Goal: Use online tool/utility: Utilize a website feature to perform a specific function

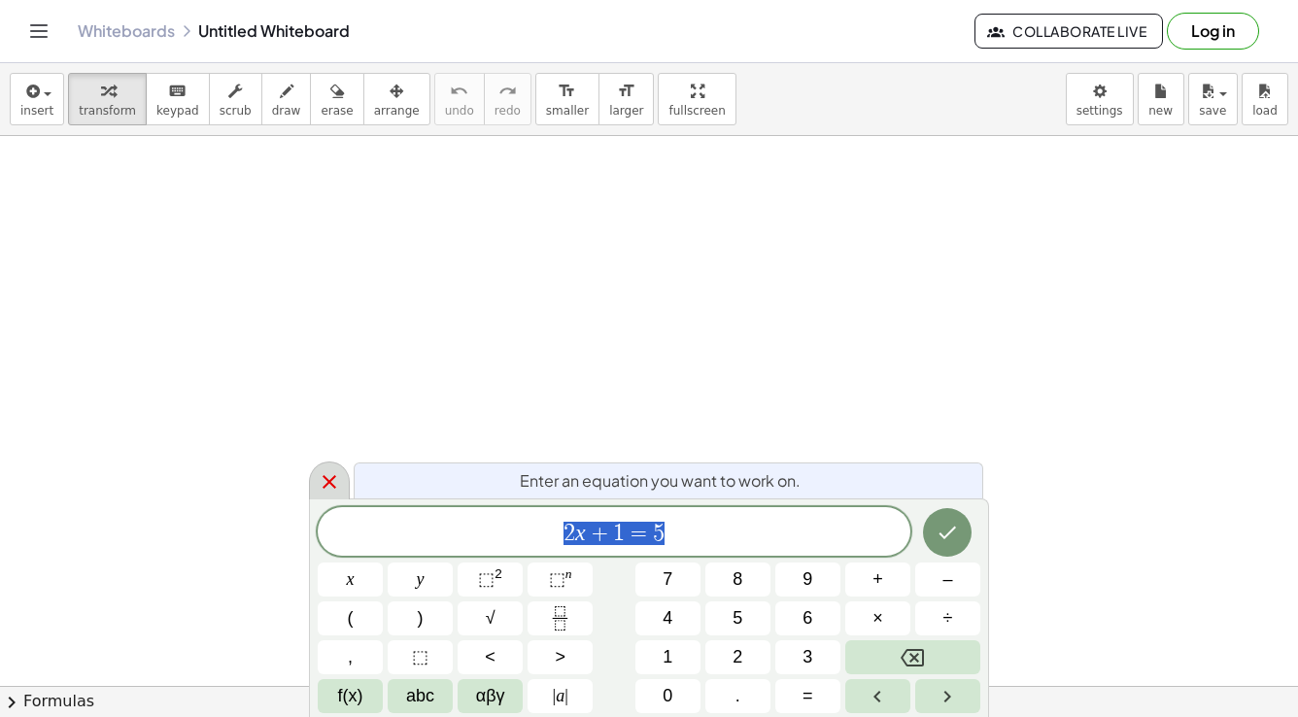
click at [327, 479] on icon at bounding box center [330, 482] width 14 height 14
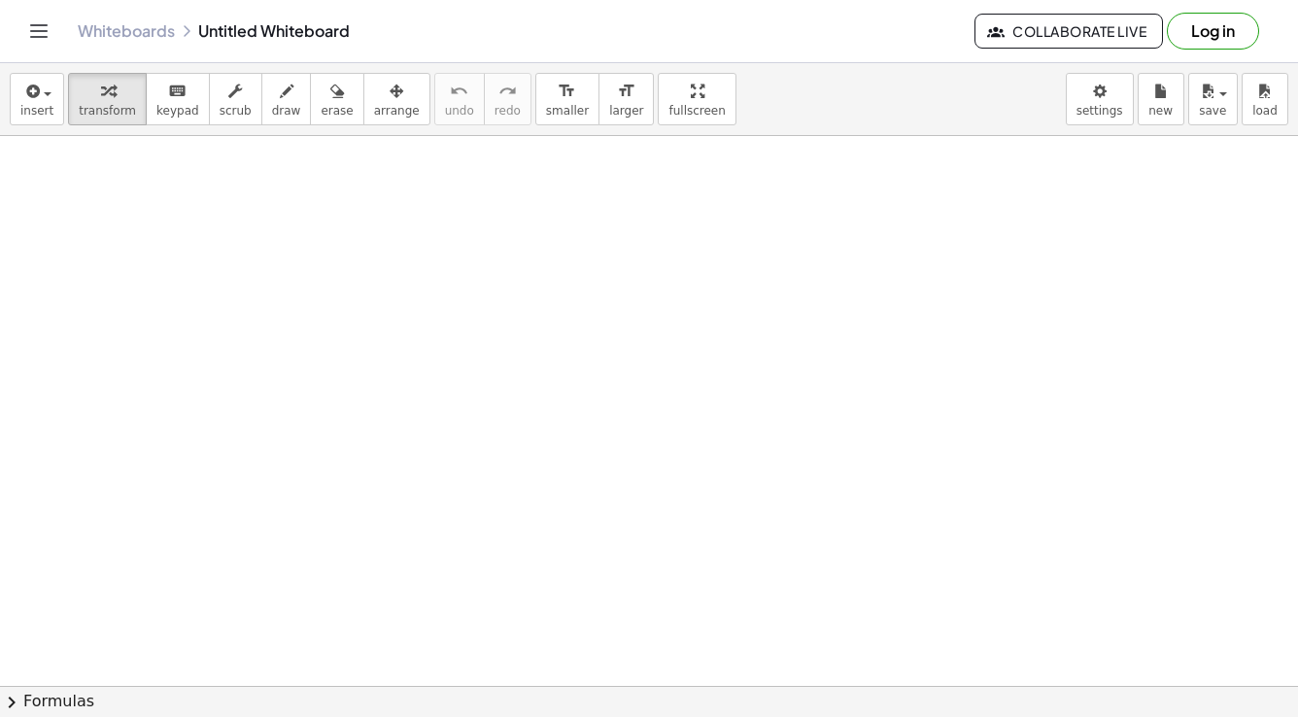
drag, startPoint x: 240, startPoint y: 188, endPoint x: 240, endPoint y: 209, distance: 20.4
click at [272, 106] on span "draw" at bounding box center [286, 111] width 29 height 14
drag, startPoint x: 279, startPoint y: 171, endPoint x: 280, endPoint y: 194, distance: 23.3
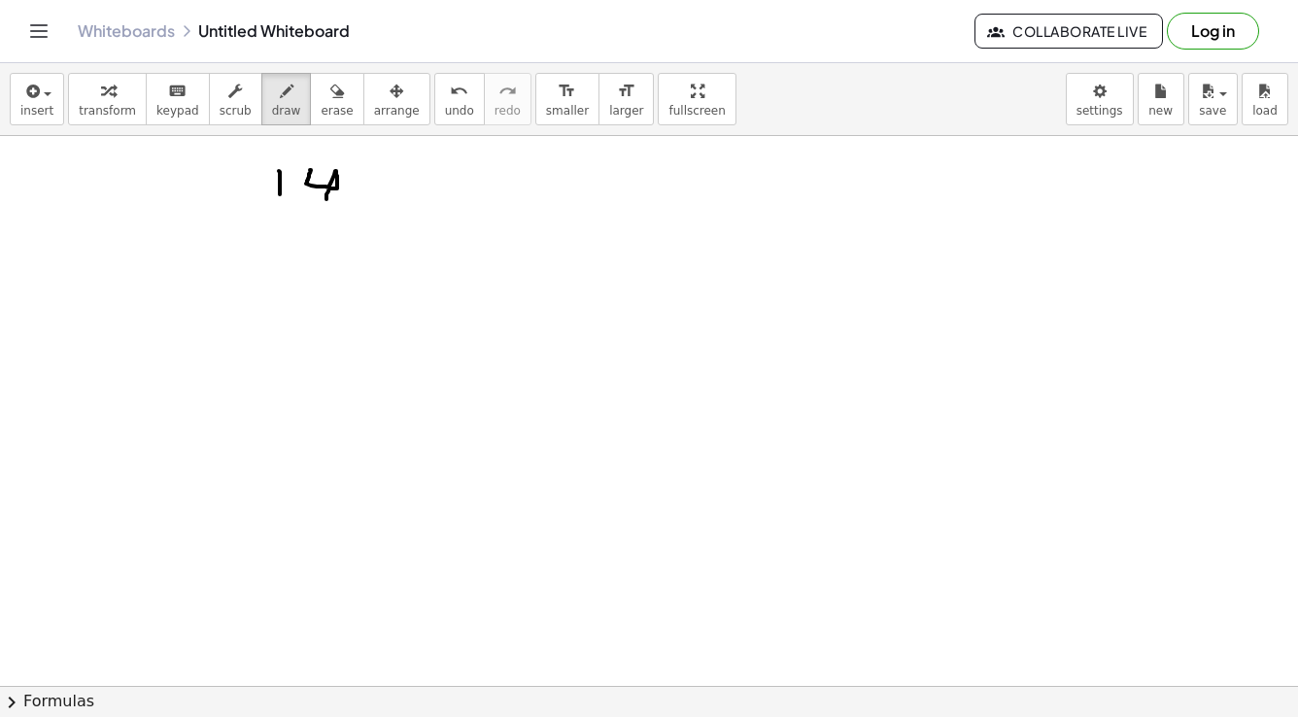
drag, startPoint x: 310, startPoint y: 170, endPoint x: 326, endPoint y: 199, distance: 33.5
drag, startPoint x: 350, startPoint y: 173, endPoint x: 382, endPoint y: 186, distance: 34.5
drag, startPoint x: 391, startPoint y: 182, endPoint x: 407, endPoint y: 198, distance: 23.4
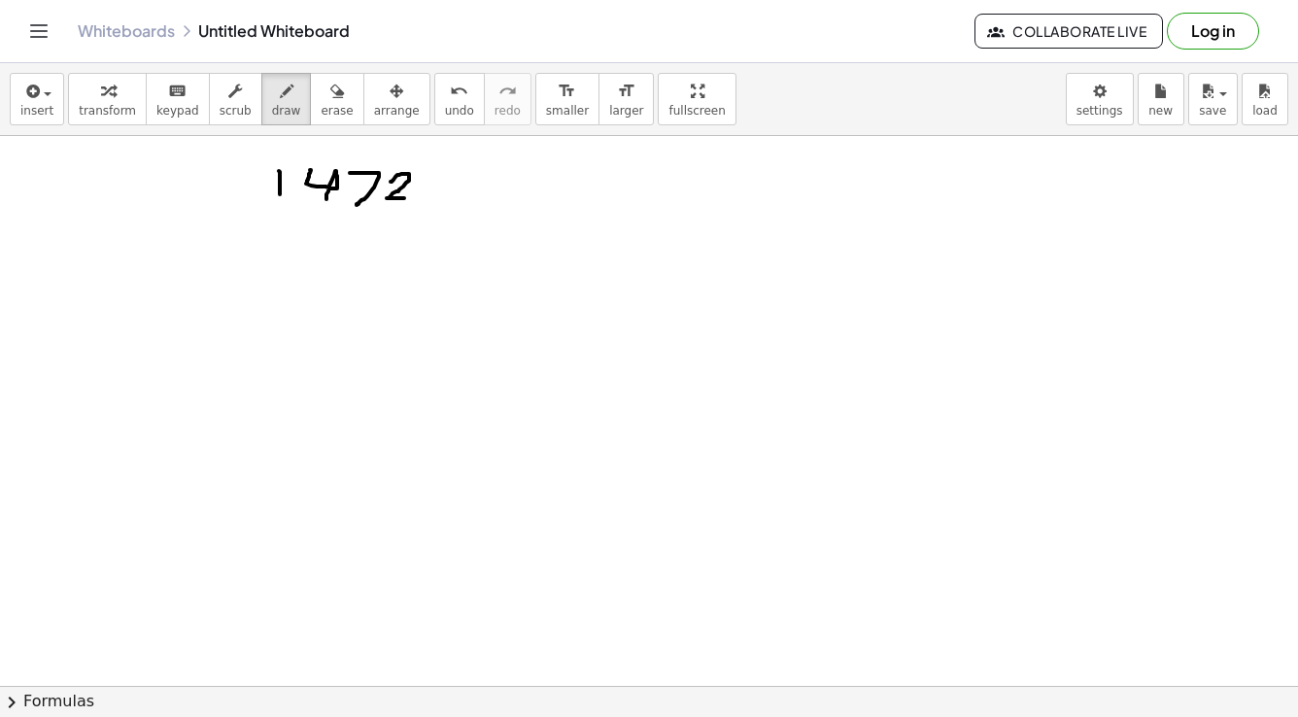
drag, startPoint x: 445, startPoint y: 171, endPoint x: 423, endPoint y: 190, distance: 29.6
drag, startPoint x: 487, startPoint y: 185, endPoint x: 504, endPoint y: 184, distance: 17.5
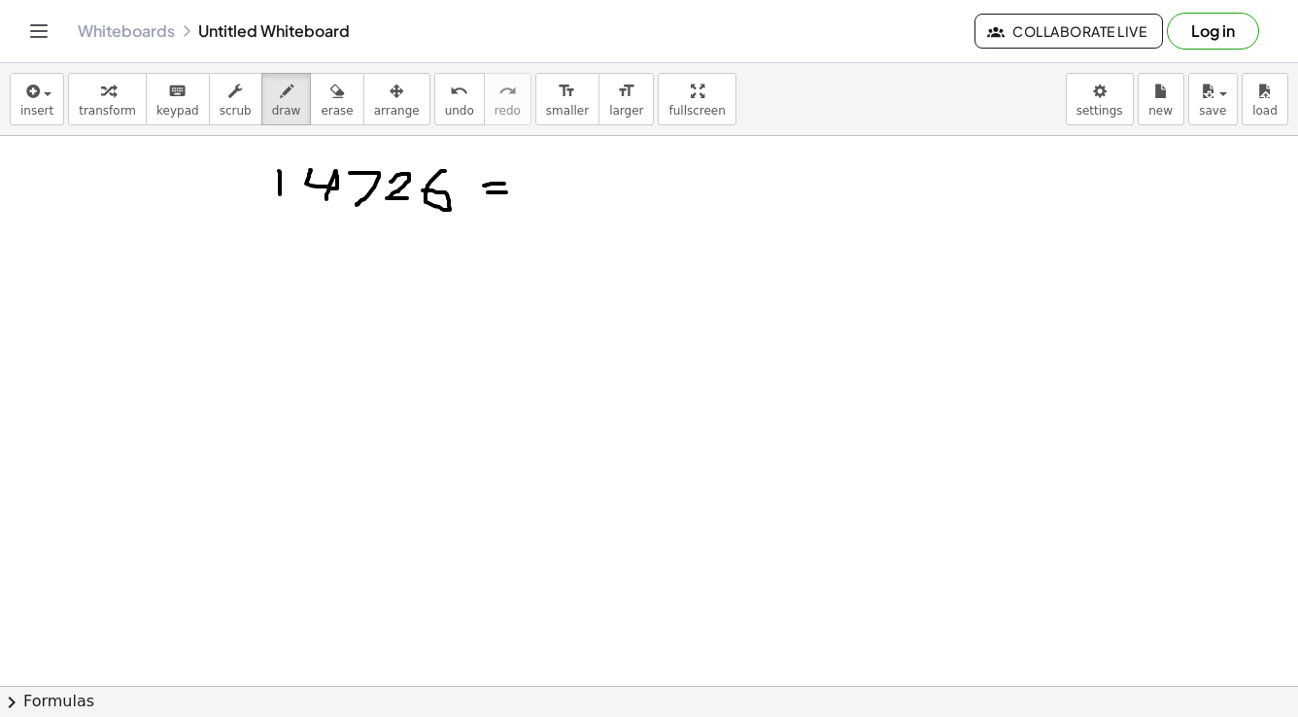
drag, startPoint x: 488, startPoint y: 192, endPoint x: 515, endPoint y: 192, distance: 27.2
drag, startPoint x: 506, startPoint y: 168, endPoint x: 514, endPoint y: 208, distance: 40.6
drag, startPoint x: 553, startPoint y: 179, endPoint x: 574, endPoint y: 196, distance: 27.6
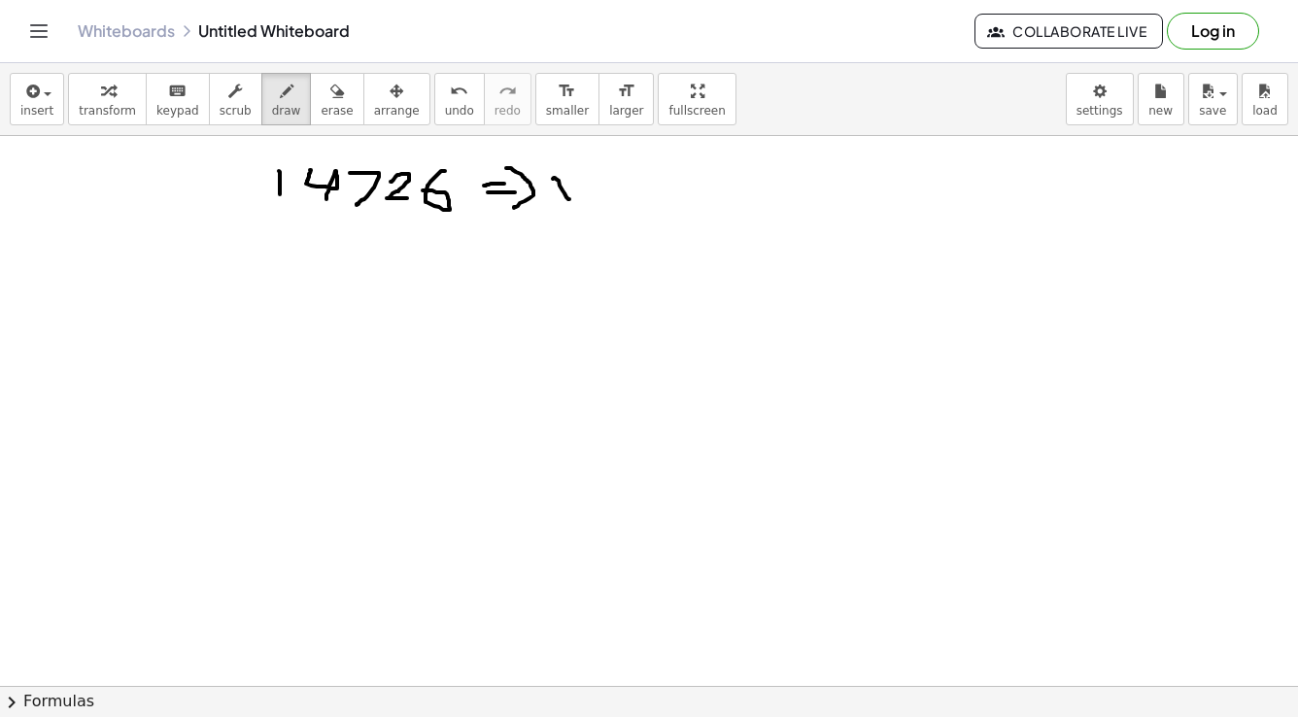
drag, startPoint x: 574, startPoint y: 175, endPoint x: 559, endPoint y: 208, distance: 36.5
drag, startPoint x: 552, startPoint y: 169, endPoint x: 579, endPoint y: 169, distance: 27.2
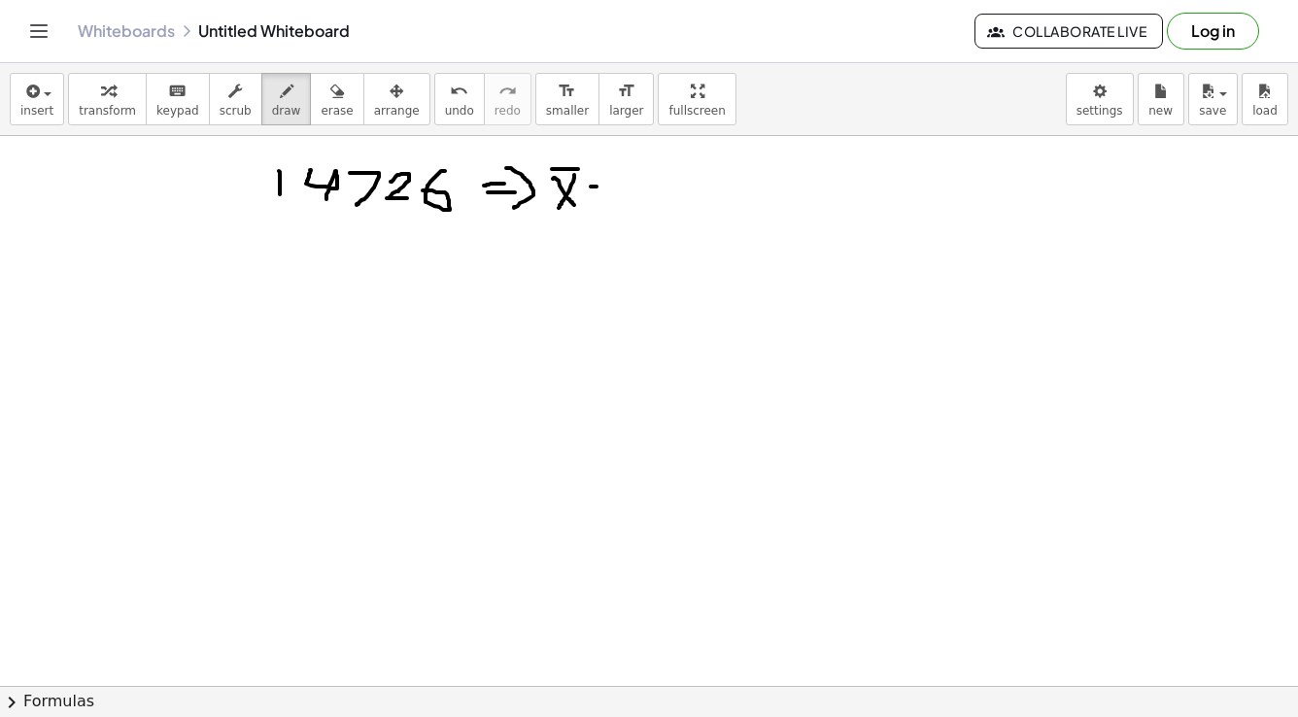
drag, startPoint x: 591, startPoint y: 187, endPoint x: 602, endPoint y: 187, distance: 11.7
drag, startPoint x: 591, startPoint y: 192, endPoint x: 601, endPoint y: 192, distance: 10.7
drag, startPoint x: 618, startPoint y: 171, endPoint x: 630, endPoint y: 216, distance: 46.2
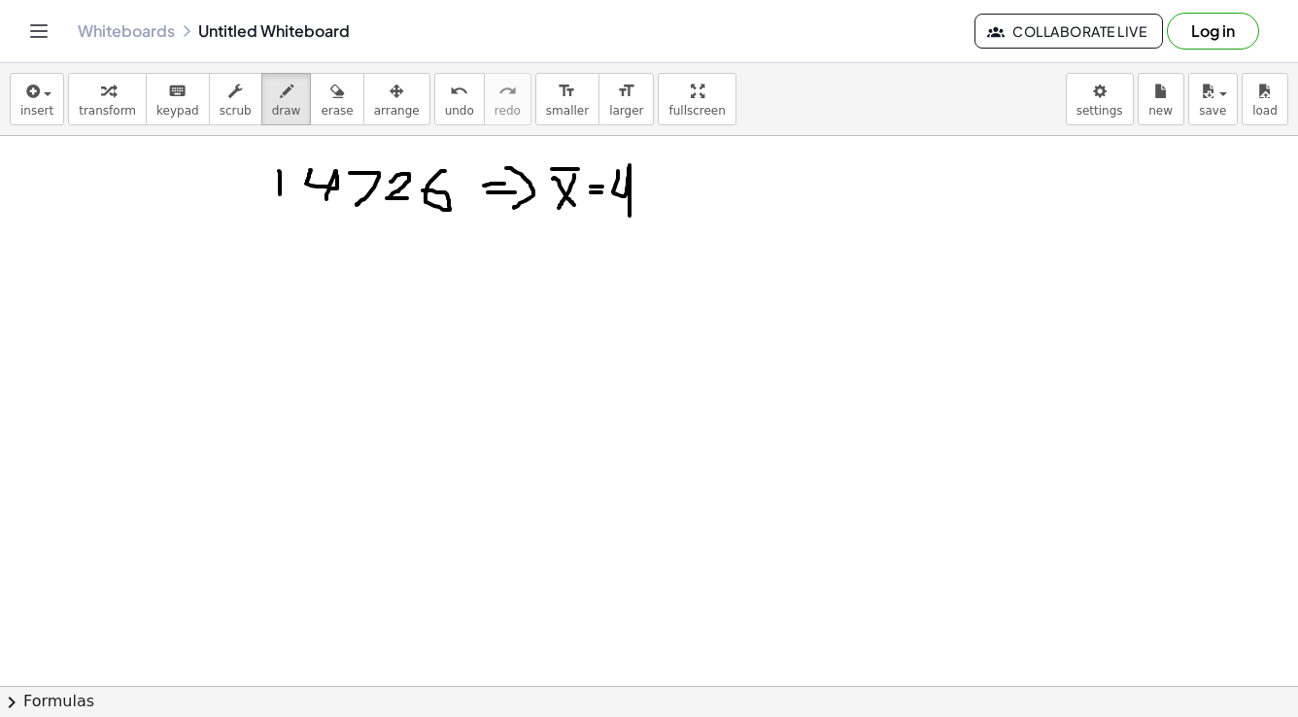
click at [445, 114] on span "undo" at bounding box center [459, 111] width 29 height 14
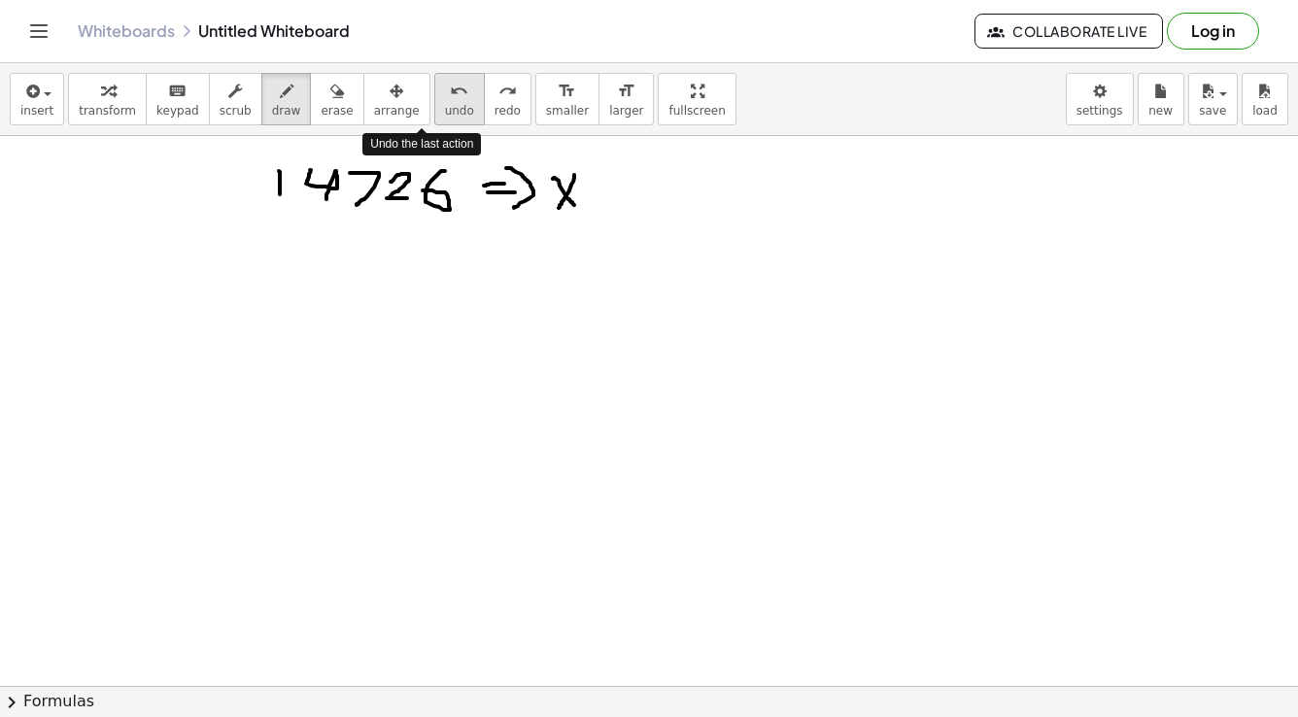
click at [445, 114] on span "undo" at bounding box center [459, 111] width 29 height 14
drag, startPoint x: 555, startPoint y: 196, endPoint x: 593, endPoint y: 211, distance: 40.6
drag, startPoint x: 609, startPoint y: 178, endPoint x: 637, endPoint y: 179, distance: 28.2
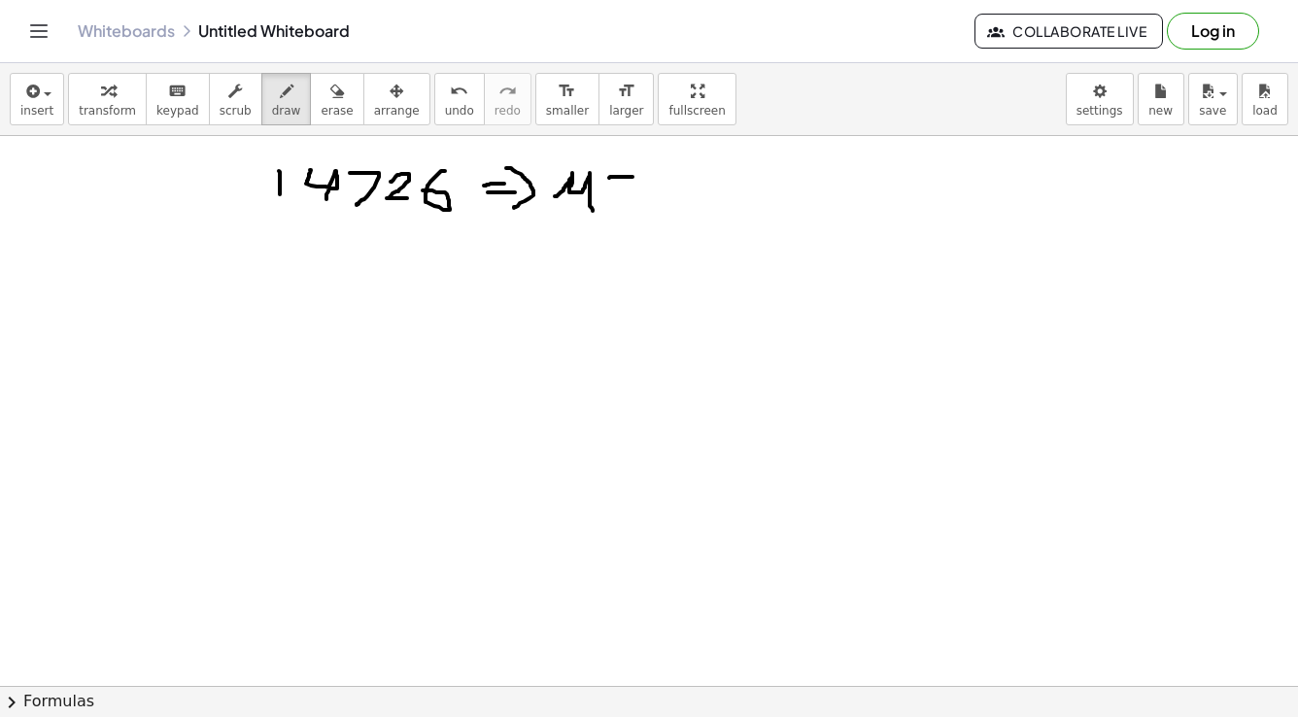
drag, startPoint x: 605, startPoint y: 188, endPoint x: 643, endPoint y: 178, distance: 39.4
drag, startPoint x: 655, startPoint y: 161, endPoint x: 668, endPoint y: 208, distance: 48.6
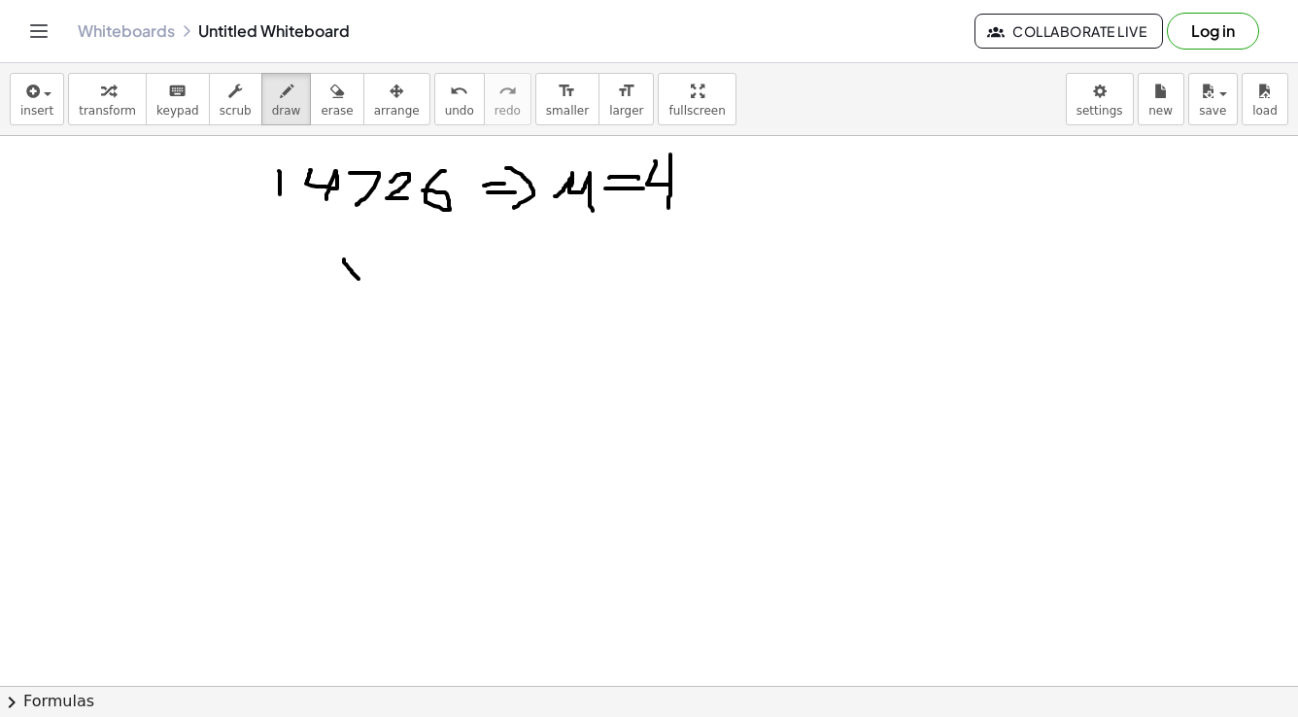
drag, startPoint x: 344, startPoint y: 259, endPoint x: 359, endPoint y: 279, distance: 24.3
drag, startPoint x: 360, startPoint y: 260, endPoint x: 350, endPoint y: 276, distance: 18.9
drag, startPoint x: 376, startPoint y: 271, endPoint x: 391, endPoint y: 271, distance: 14.6
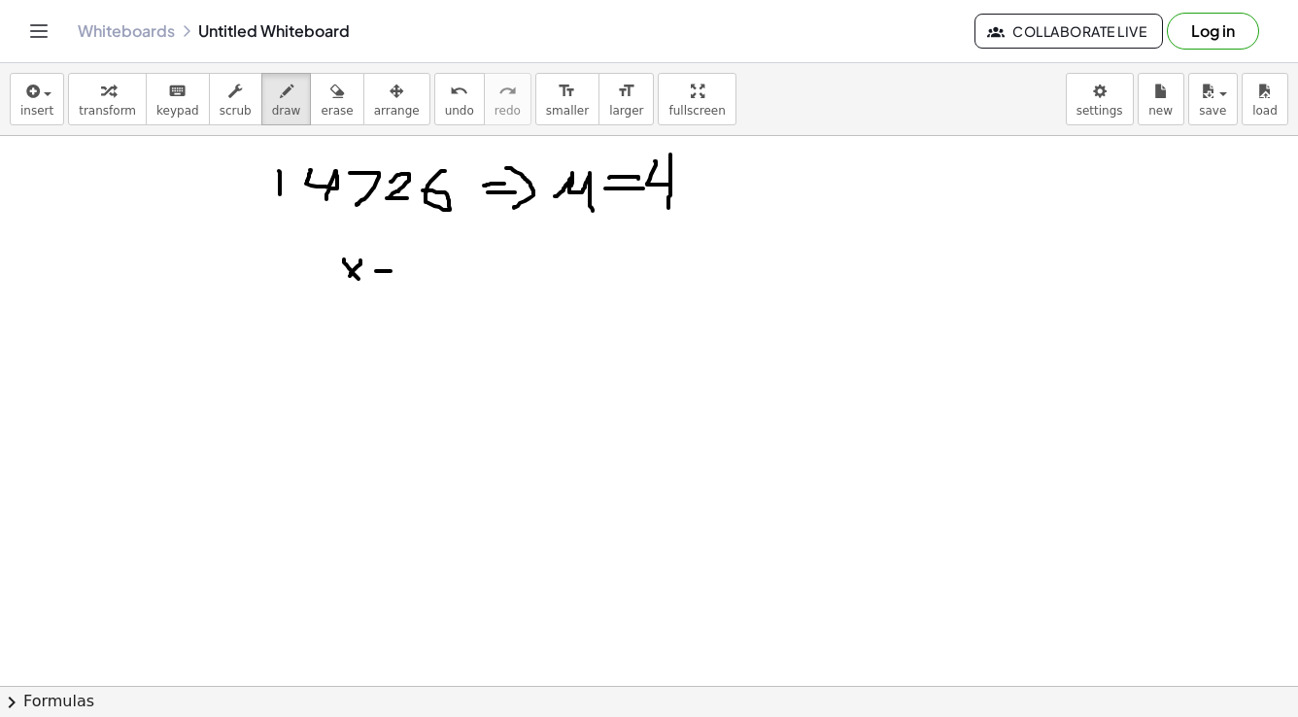
drag, startPoint x: 402, startPoint y: 276, endPoint x: 435, endPoint y: 282, distance: 33.5
drag, startPoint x: 325, startPoint y: 242, endPoint x: 325, endPoint y: 282, distance: 39.8
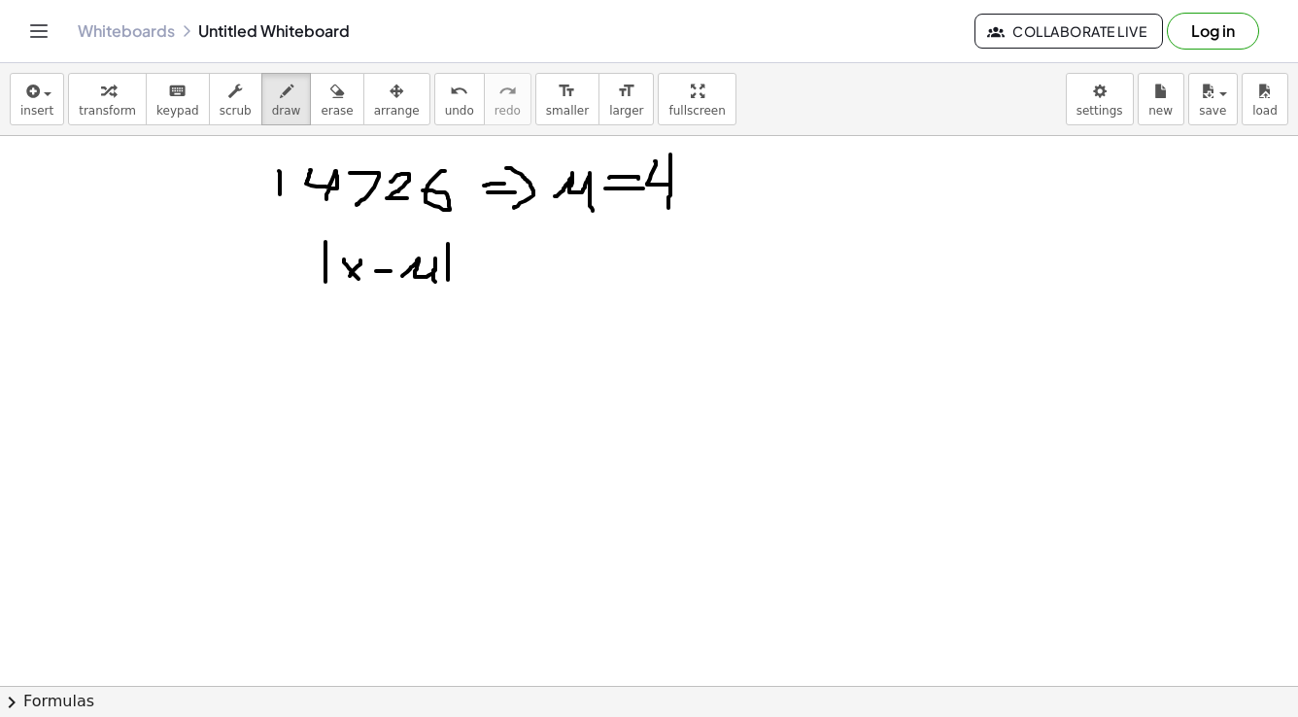
drag, startPoint x: 448, startPoint y: 244, endPoint x: 448, endPoint y: 280, distance: 36.0
drag, startPoint x: 455, startPoint y: 239, endPoint x: 471, endPoint y: 257, distance: 24.1
drag, startPoint x: 352, startPoint y: 301, endPoint x: 353, endPoint y: 328, distance: 27.2
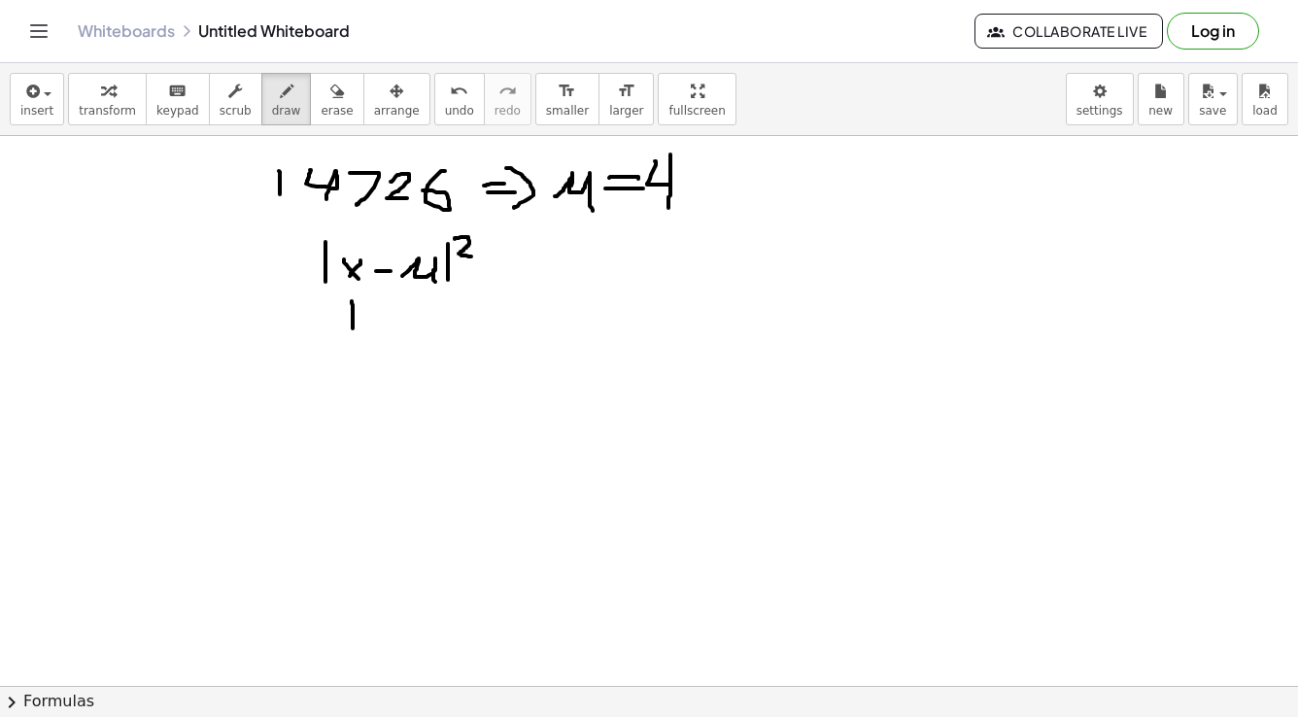
drag, startPoint x: 375, startPoint y: 321, endPoint x: 391, endPoint y: 320, distance: 15.6
drag, startPoint x: 419, startPoint y: 297, endPoint x: 426, endPoint y: 332, distance: 35.6
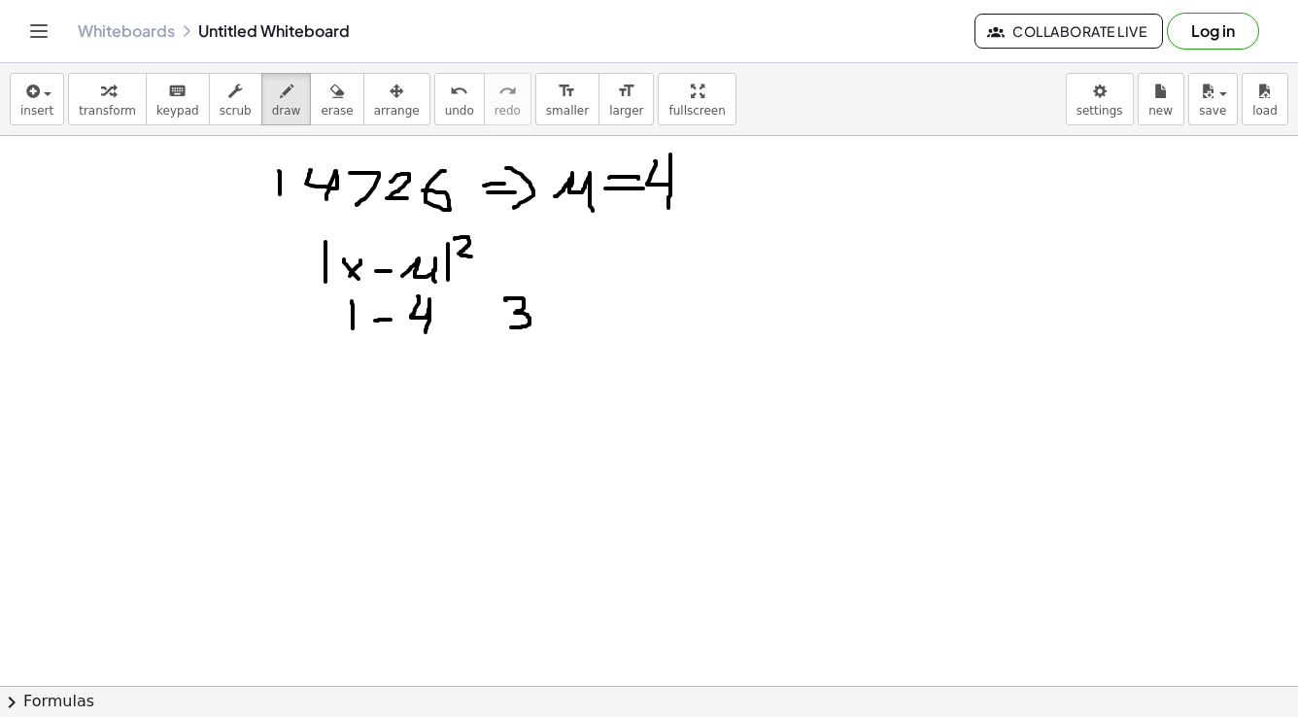
drag, startPoint x: 506, startPoint y: 300, endPoint x: 511, endPoint y: 327, distance: 27.6
drag, startPoint x: 529, startPoint y: 290, endPoint x: 542, endPoint y: 300, distance: 17.3
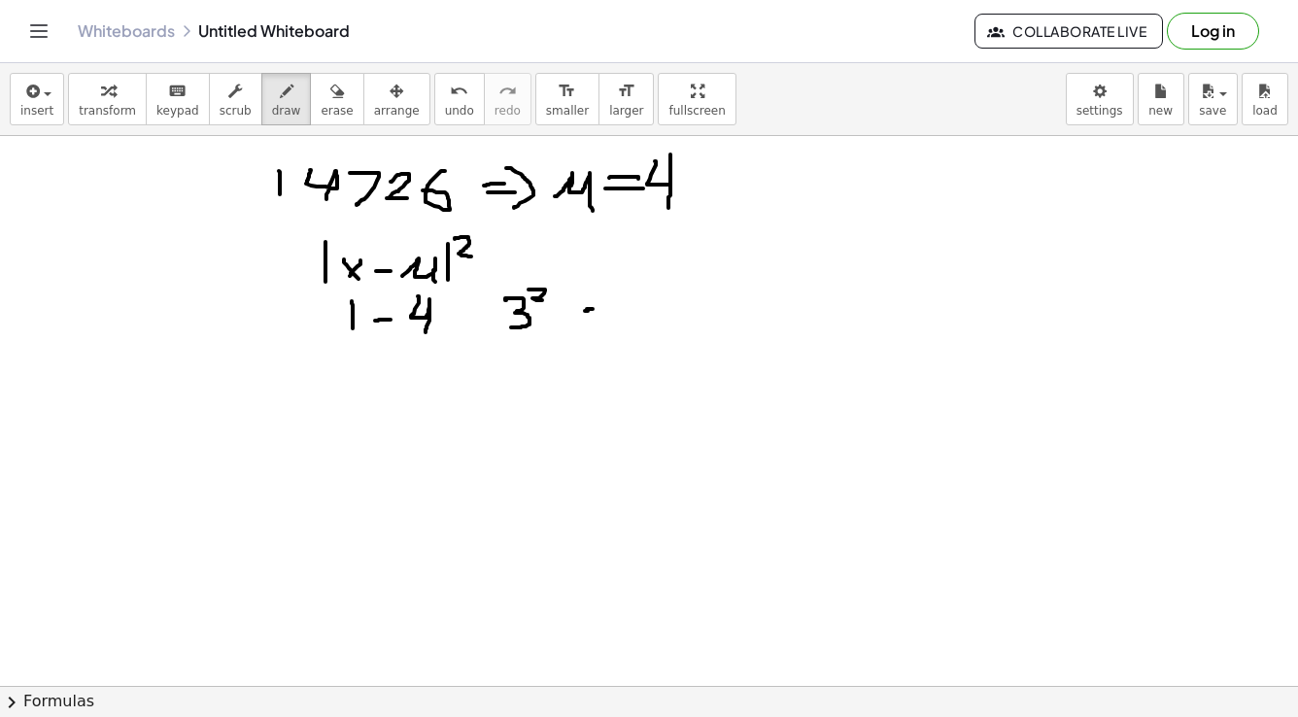
drag, startPoint x: 644, startPoint y: 291, endPoint x: 641, endPoint y: 336, distance: 44.8
drag, startPoint x: 347, startPoint y: 347, endPoint x: 360, endPoint y: 350, distance: 13.0
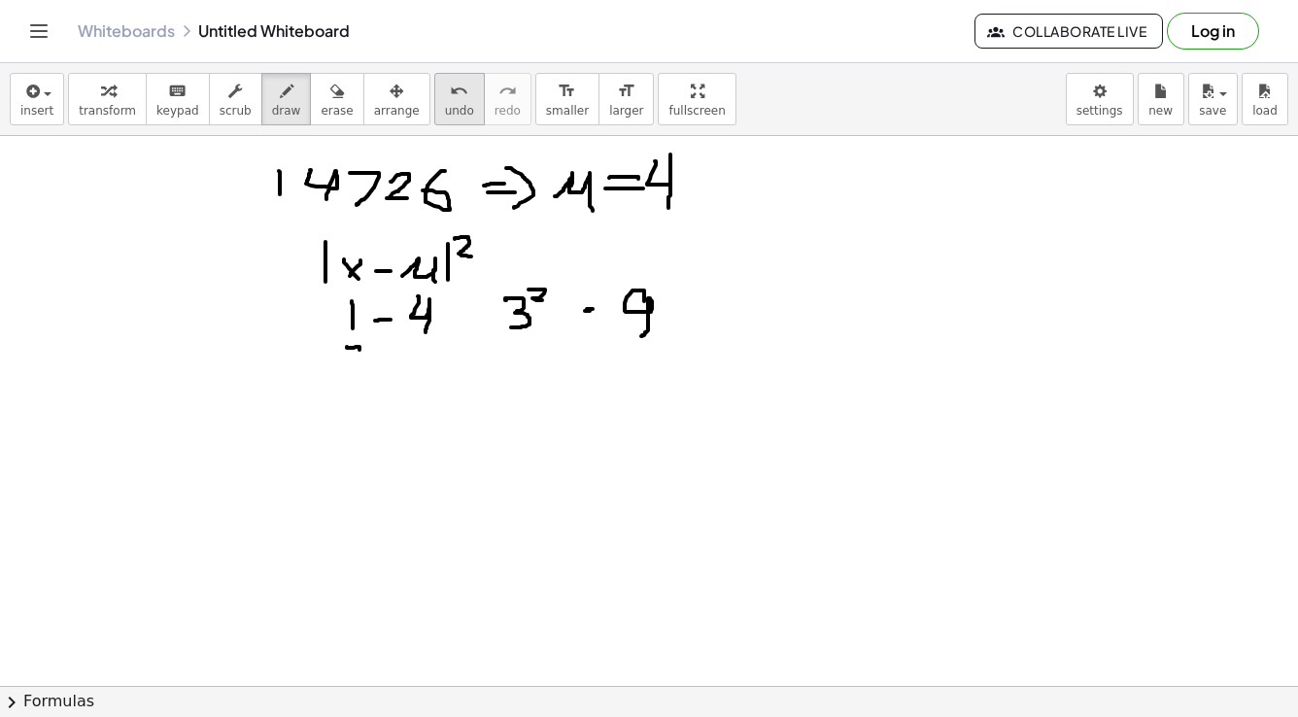
click at [450, 99] on icon "undo" at bounding box center [459, 91] width 18 height 23
drag, startPoint x: 343, startPoint y: 347, endPoint x: 359, endPoint y: 368, distance: 26.4
drag, startPoint x: 378, startPoint y: 359, endPoint x: 397, endPoint y: 358, distance: 19.5
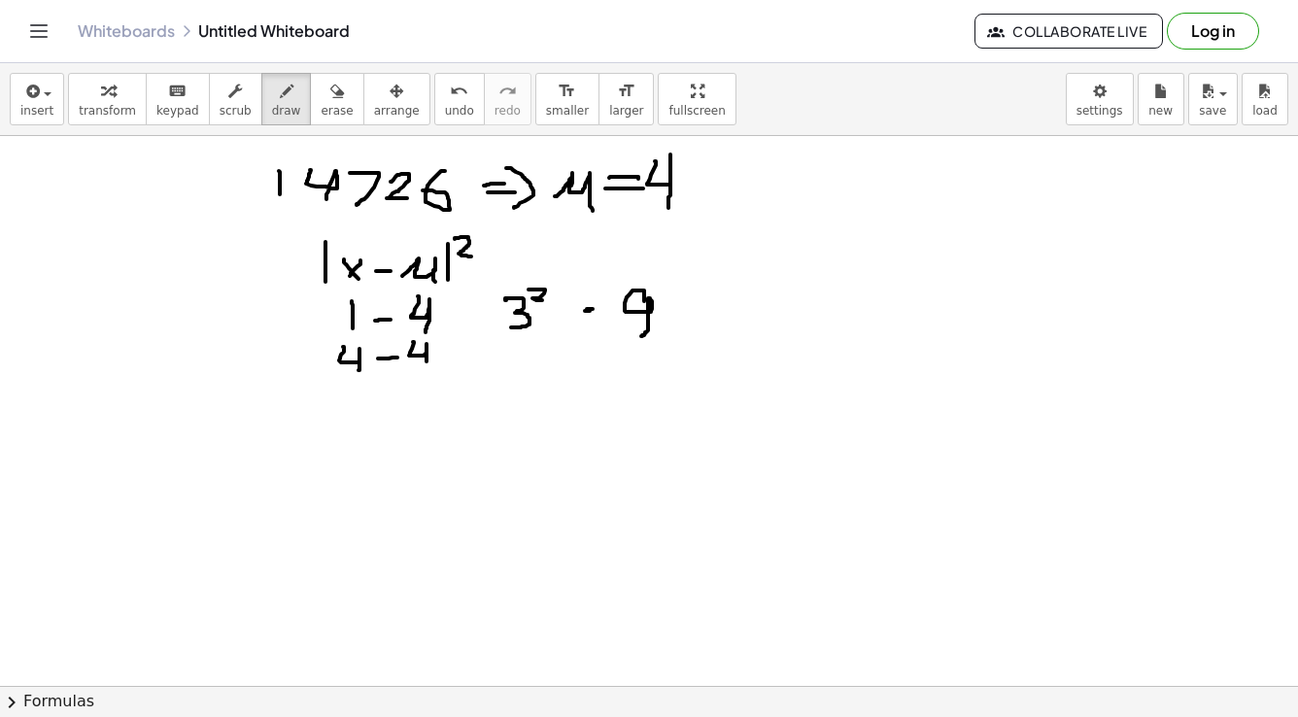
drag, startPoint x: 413, startPoint y: 342, endPoint x: 428, endPoint y: 366, distance: 28.3
drag, startPoint x: 531, startPoint y: 336, endPoint x: 542, endPoint y: 346, distance: 14.4
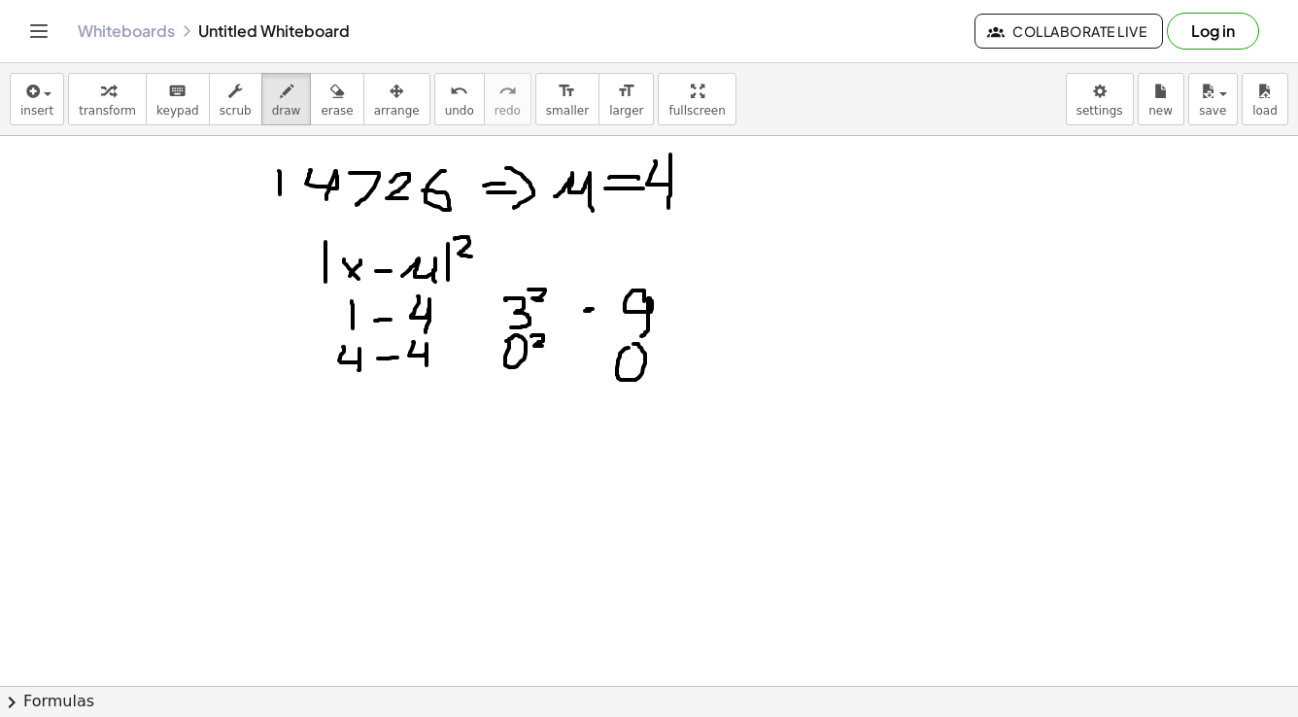
drag, startPoint x: 344, startPoint y: 397, endPoint x: 359, endPoint y: 420, distance: 26.7
drag, startPoint x: 379, startPoint y: 410, endPoint x: 397, endPoint y: 408, distance: 18.6
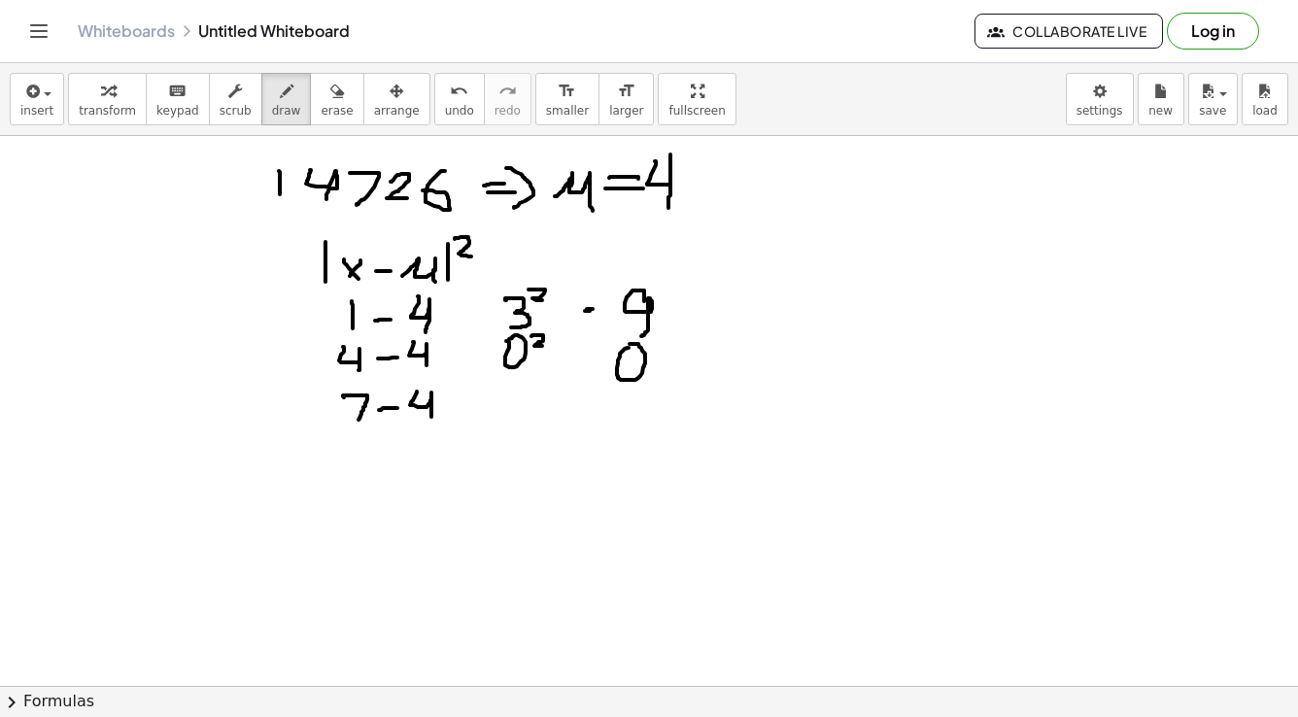
drag, startPoint x: 417, startPoint y: 392, endPoint x: 431, endPoint y: 418, distance: 30.0
drag, startPoint x: 498, startPoint y: 394, endPoint x: 509, endPoint y: 423, distance: 31.0
drag, startPoint x: 527, startPoint y: 391, endPoint x: 537, endPoint y: 398, distance: 13.2
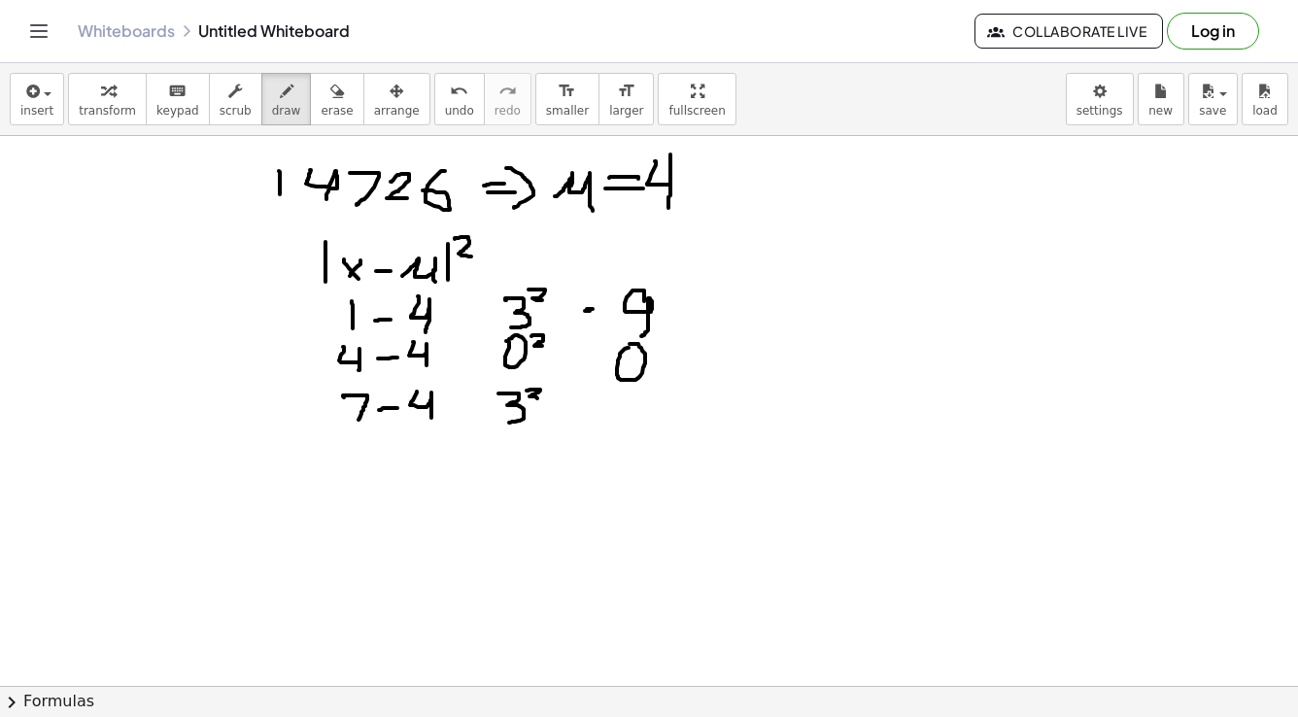
drag, startPoint x: 634, startPoint y: 397, endPoint x: 622, endPoint y: 429, distance: 34.1
drag, startPoint x: 349, startPoint y: 450, endPoint x: 375, endPoint y: 471, distance: 33.8
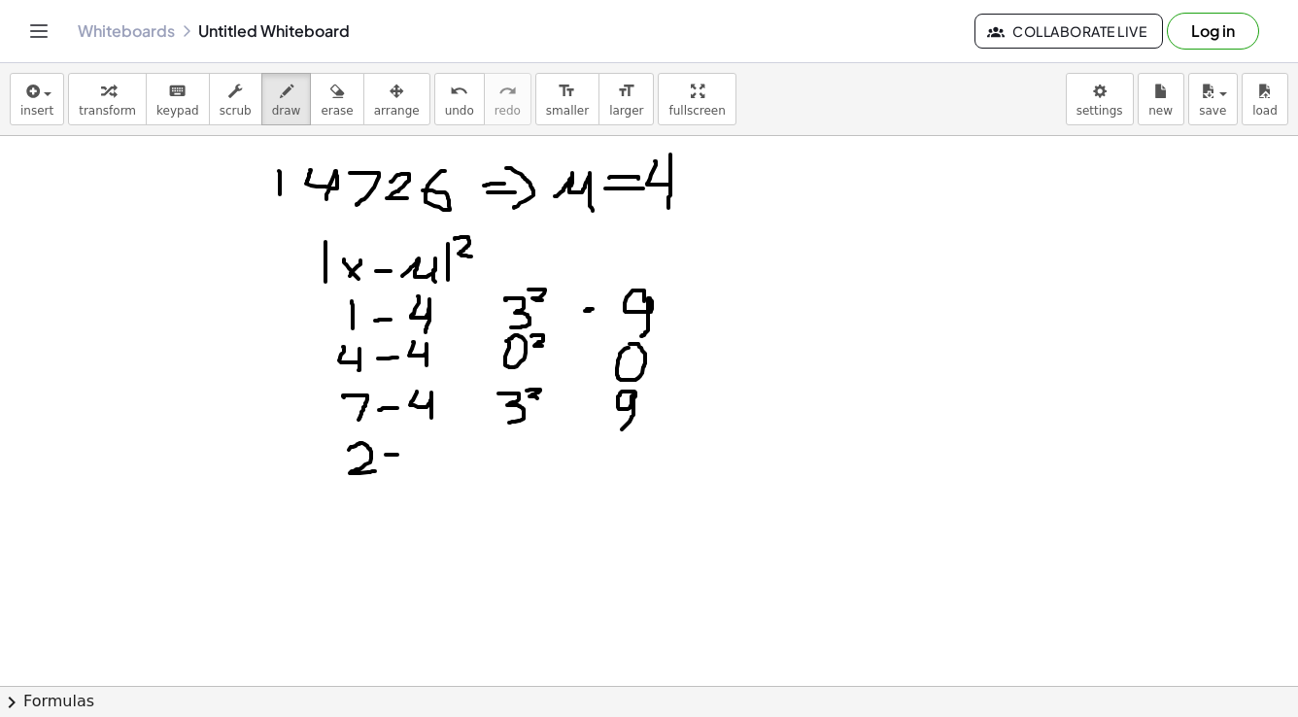
drag, startPoint x: 387, startPoint y: 455, endPoint x: 400, endPoint y: 455, distance: 13.6
drag, startPoint x: 415, startPoint y: 438, endPoint x: 428, endPoint y: 470, distance: 34.5
drag, startPoint x: 507, startPoint y: 448, endPoint x: 522, endPoint y: 470, distance: 26.7
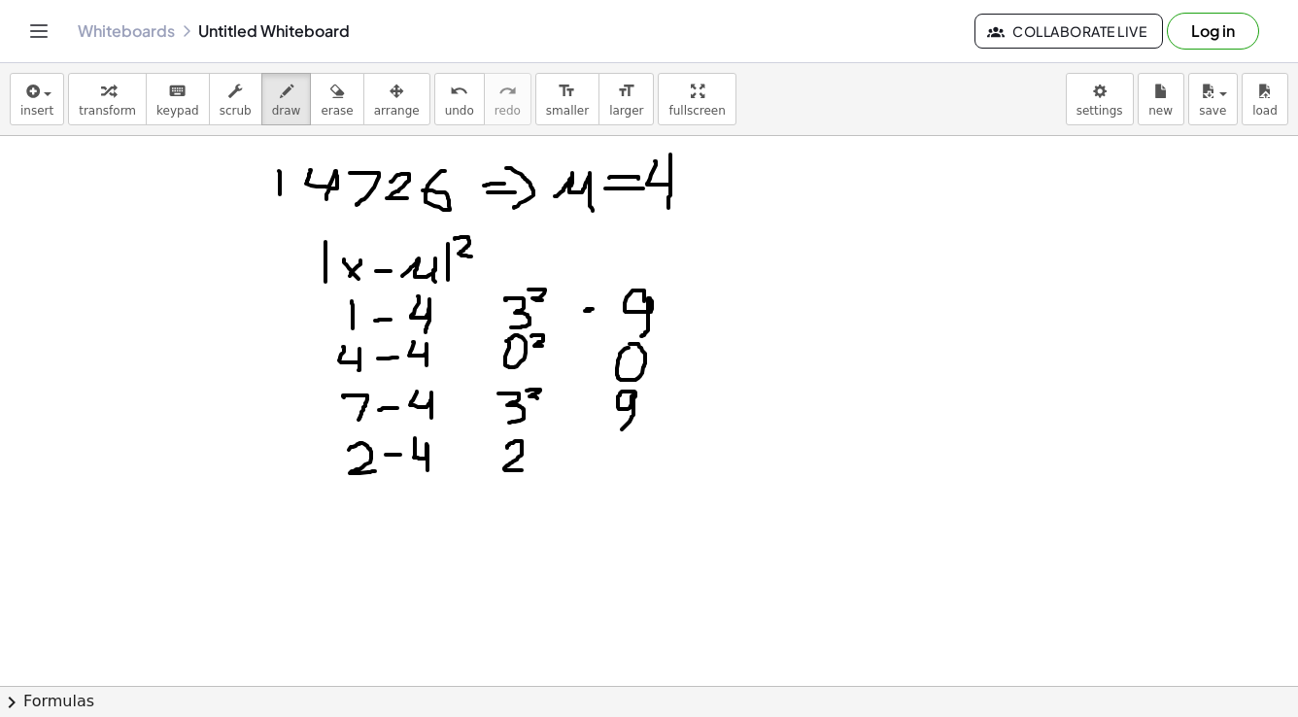
drag, startPoint x: 529, startPoint y: 439, endPoint x: 546, endPoint y: 452, distance: 21.6
drag, startPoint x: 617, startPoint y: 440, endPoint x: 635, endPoint y: 473, distance: 37.8
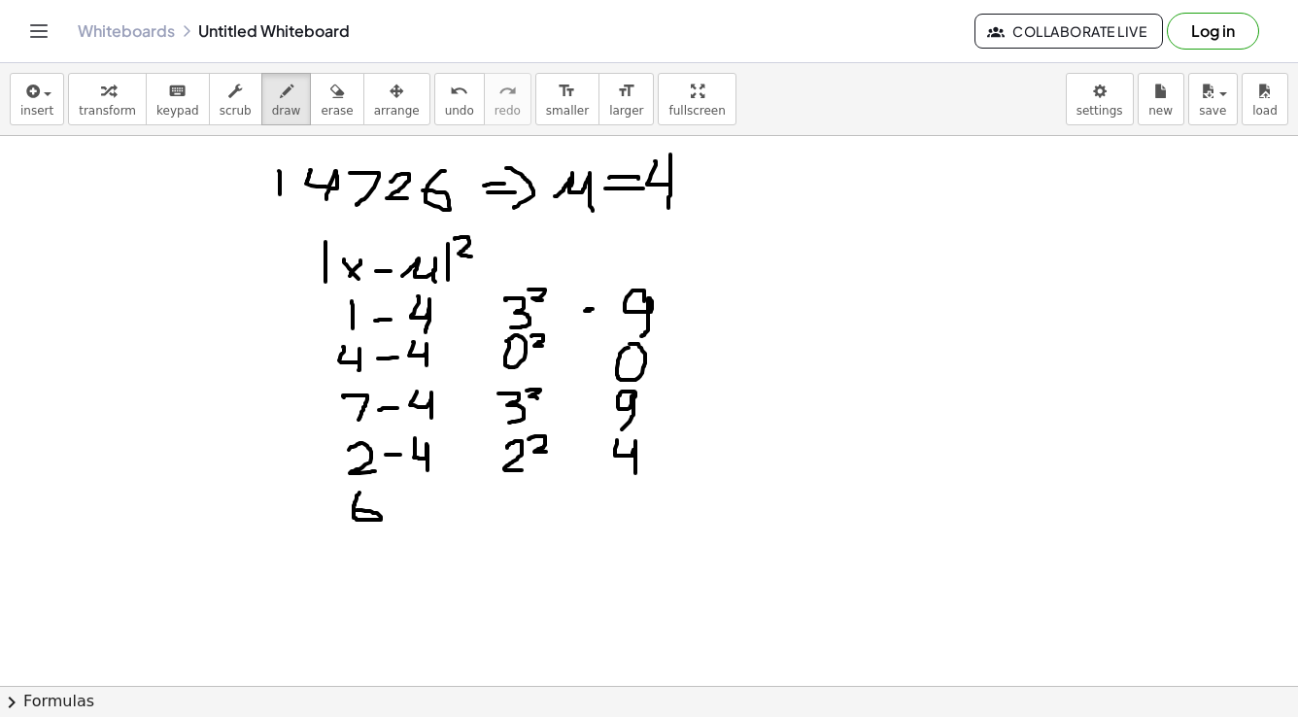
drag, startPoint x: 360, startPoint y: 493, endPoint x: 355, endPoint y: 510, distance: 18.2
drag, startPoint x: 390, startPoint y: 510, endPoint x: 400, endPoint y: 510, distance: 10.7
drag, startPoint x: 415, startPoint y: 496, endPoint x: 430, endPoint y: 527, distance: 34.8
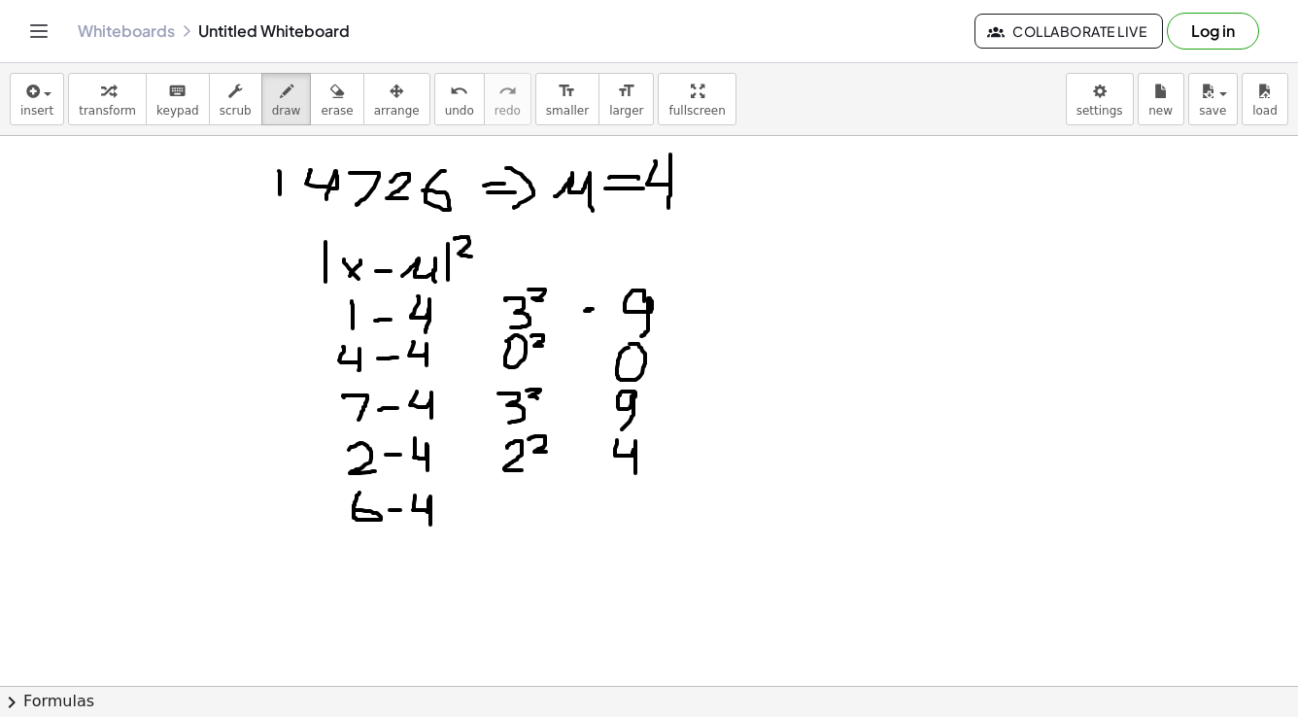
drag, startPoint x: 502, startPoint y: 497, endPoint x: 515, endPoint y: 523, distance: 29.1
drag, startPoint x: 538, startPoint y: 501, endPoint x: 596, endPoint y: 514, distance: 58.7
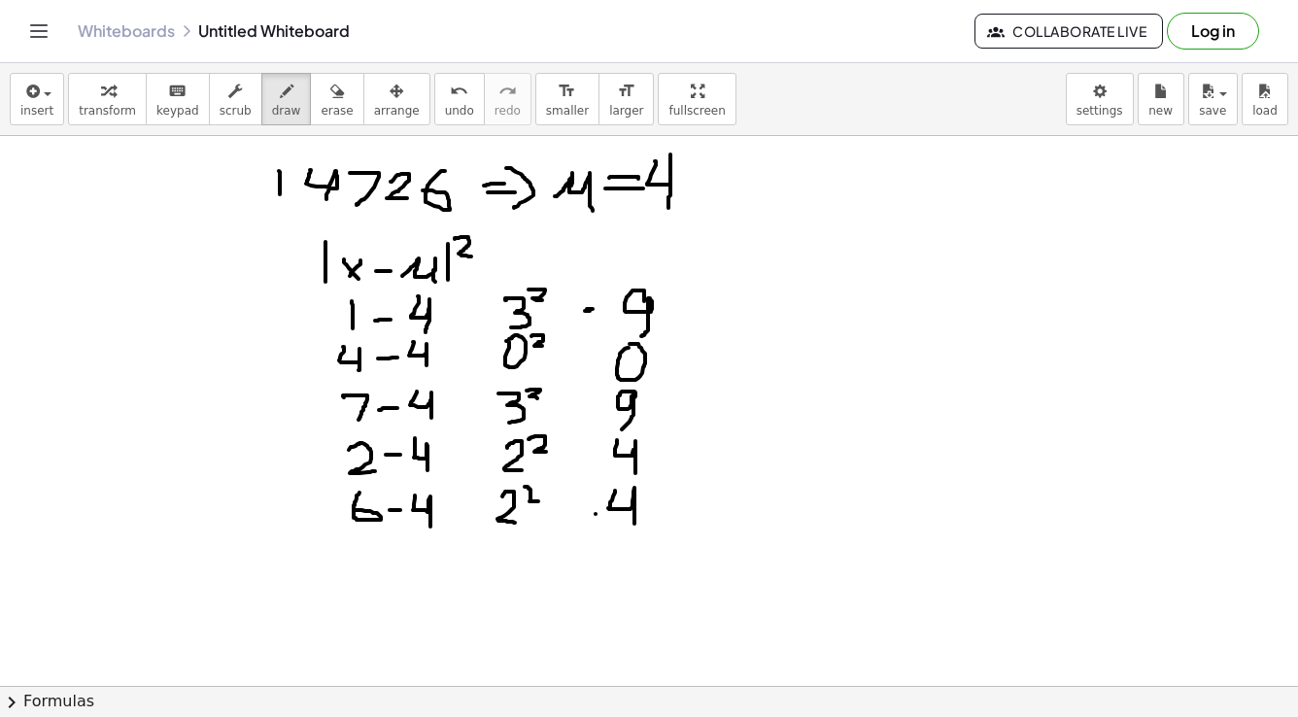
drag, startPoint x: 615, startPoint y: 491, endPoint x: 631, endPoint y: 527, distance: 39.2
drag, startPoint x: 595, startPoint y: 533, endPoint x: 669, endPoint y: 533, distance: 74.8
drag, startPoint x: 609, startPoint y: 553, endPoint x: 633, endPoint y: 582, distance: 37.3
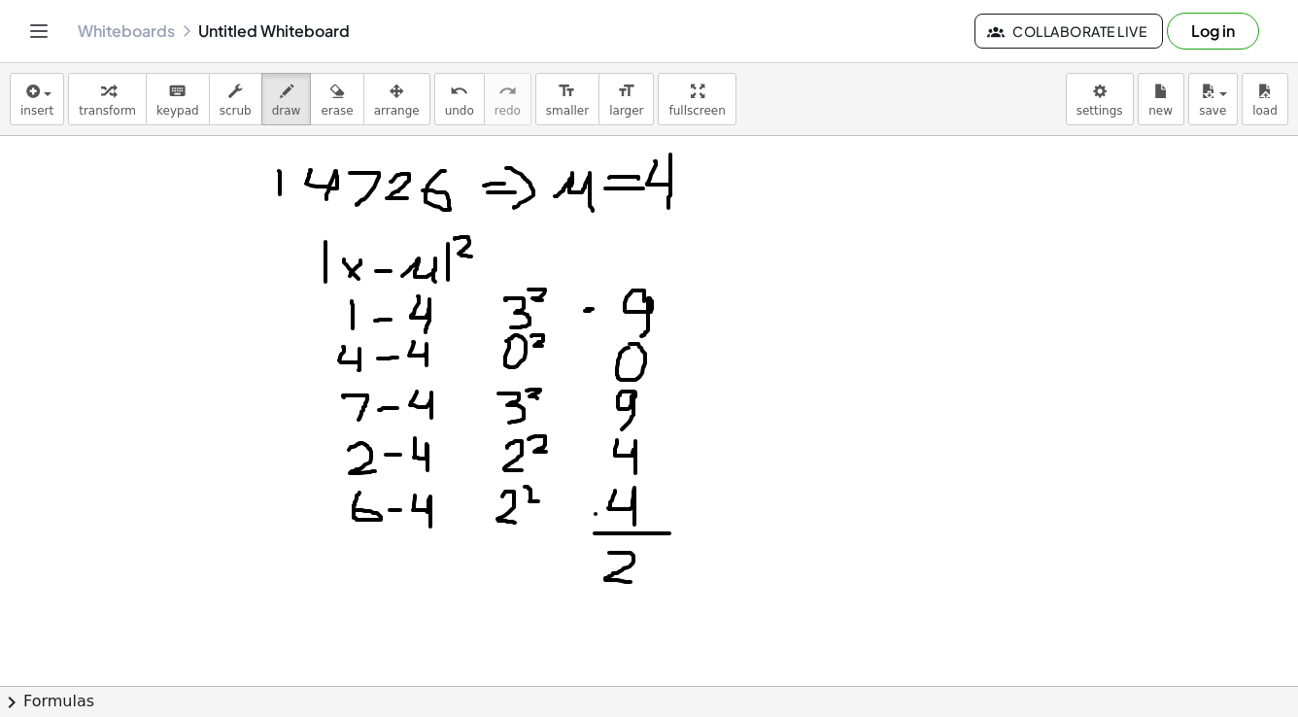
drag, startPoint x: 646, startPoint y: 552, endPoint x: 640, endPoint y: 575, distance: 24.0
drag, startPoint x: 850, startPoint y: 290, endPoint x: 1073, endPoint y: 226, distance: 231.3
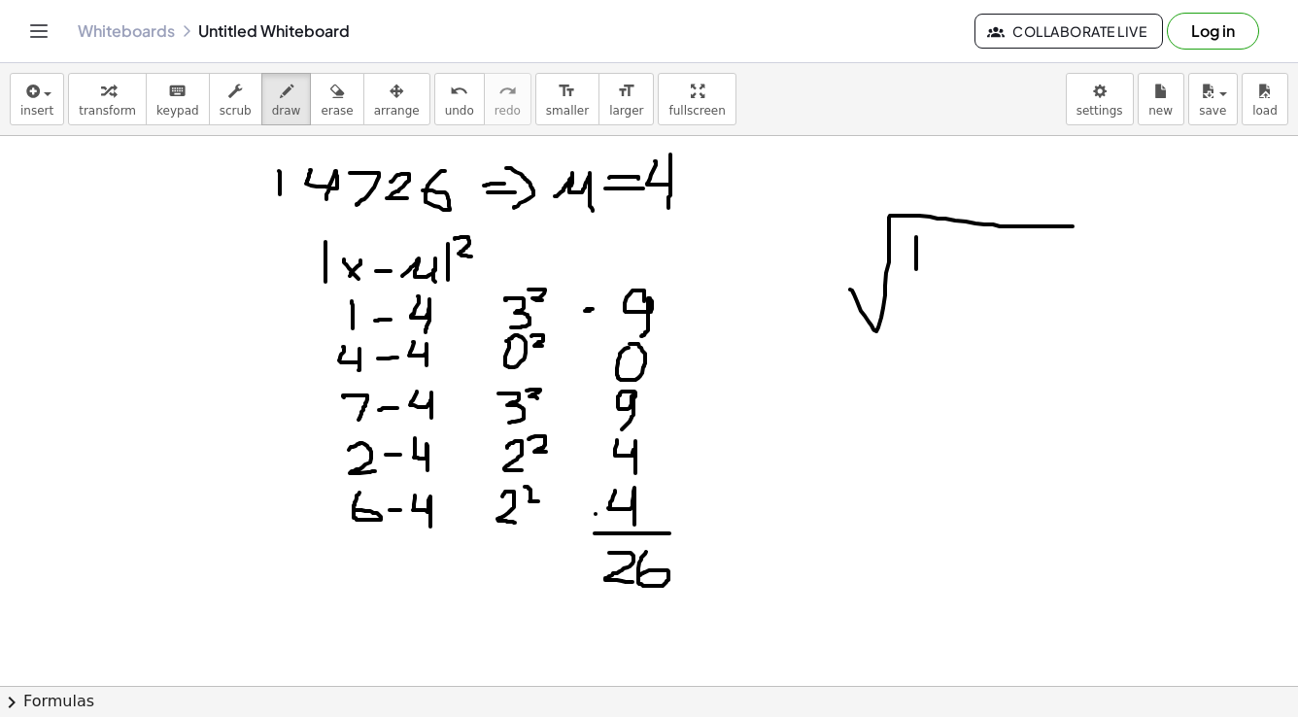
drag, startPoint x: 916, startPoint y: 237, endPoint x: 916, endPoint y: 269, distance: 32.1
drag, startPoint x: 939, startPoint y: 243, endPoint x: 949, endPoint y: 259, distance: 19.7
drag, startPoint x: 951, startPoint y: 240, endPoint x: 945, endPoint y: 261, distance: 22.2
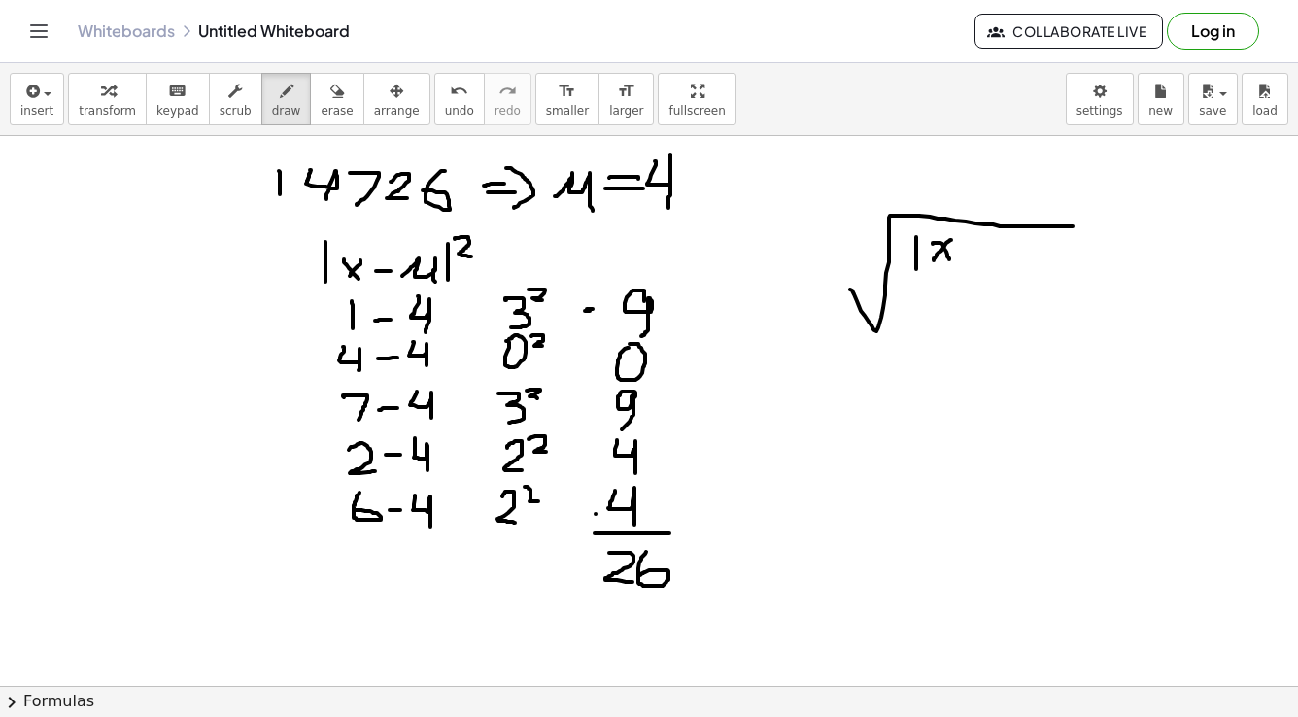
drag, startPoint x: 989, startPoint y: 263, endPoint x: 1011, endPoint y: 273, distance: 24.4
drag, startPoint x: 1027, startPoint y: 233, endPoint x: 1022, endPoint y: 285, distance: 51.7
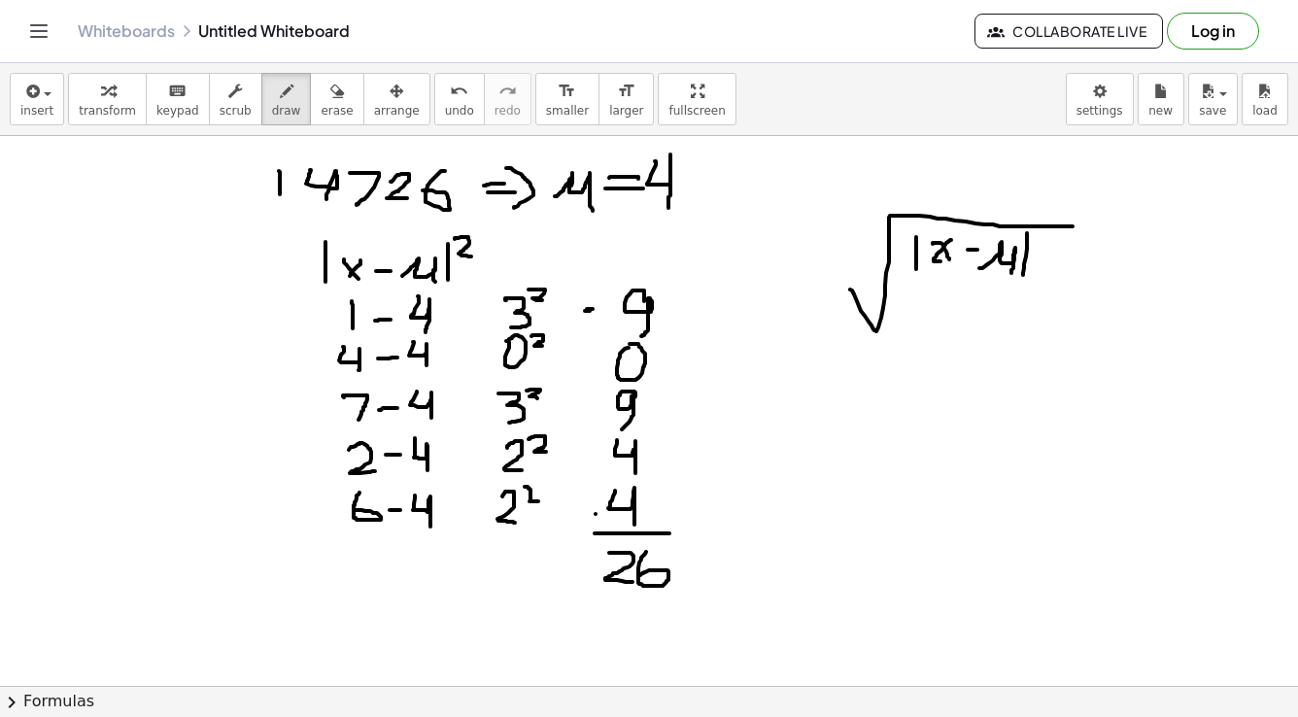
drag, startPoint x: 1033, startPoint y: 234, endPoint x: 1038, endPoint y: 253, distance: 19.1
drag, startPoint x: 915, startPoint y: 293, endPoint x: 1002, endPoint y: 311, distance: 88.2
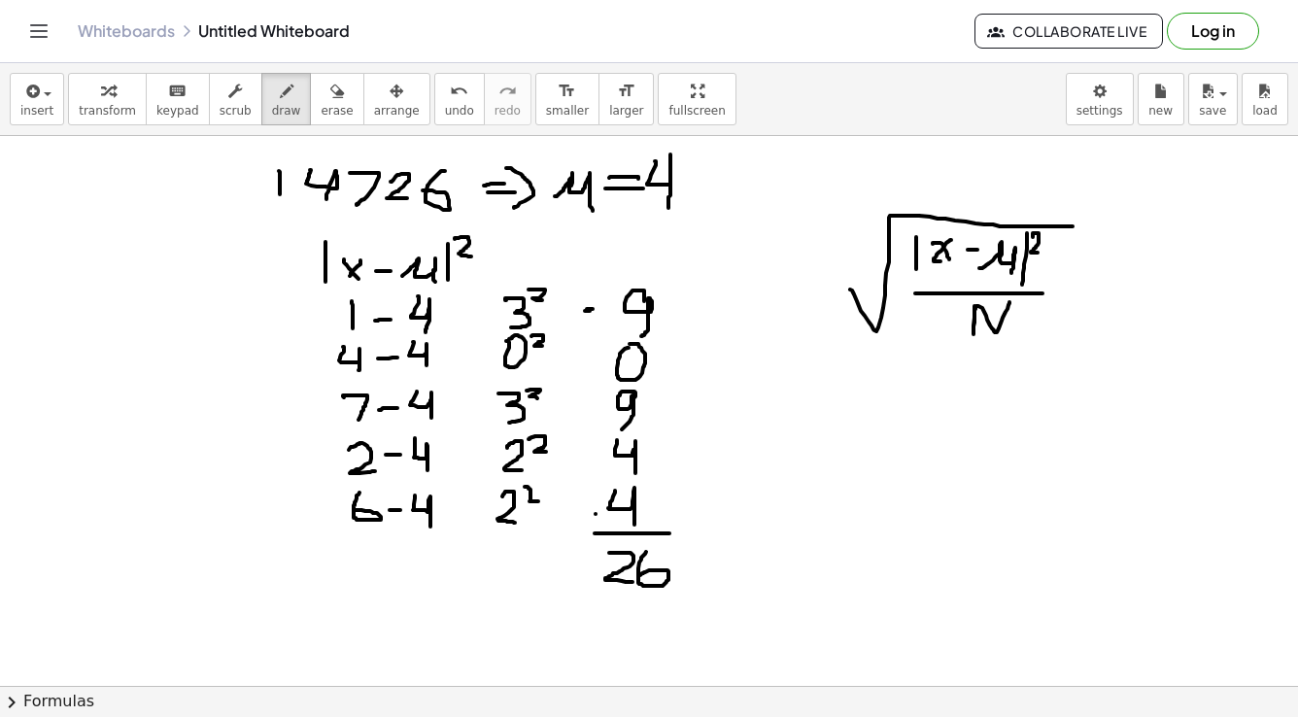
drag, startPoint x: 975, startPoint y: 306, endPoint x: 1010, endPoint y: 302, distance: 35.2
drag, startPoint x: 894, startPoint y: 238, endPoint x: 915, endPoint y: 271, distance: 39.3
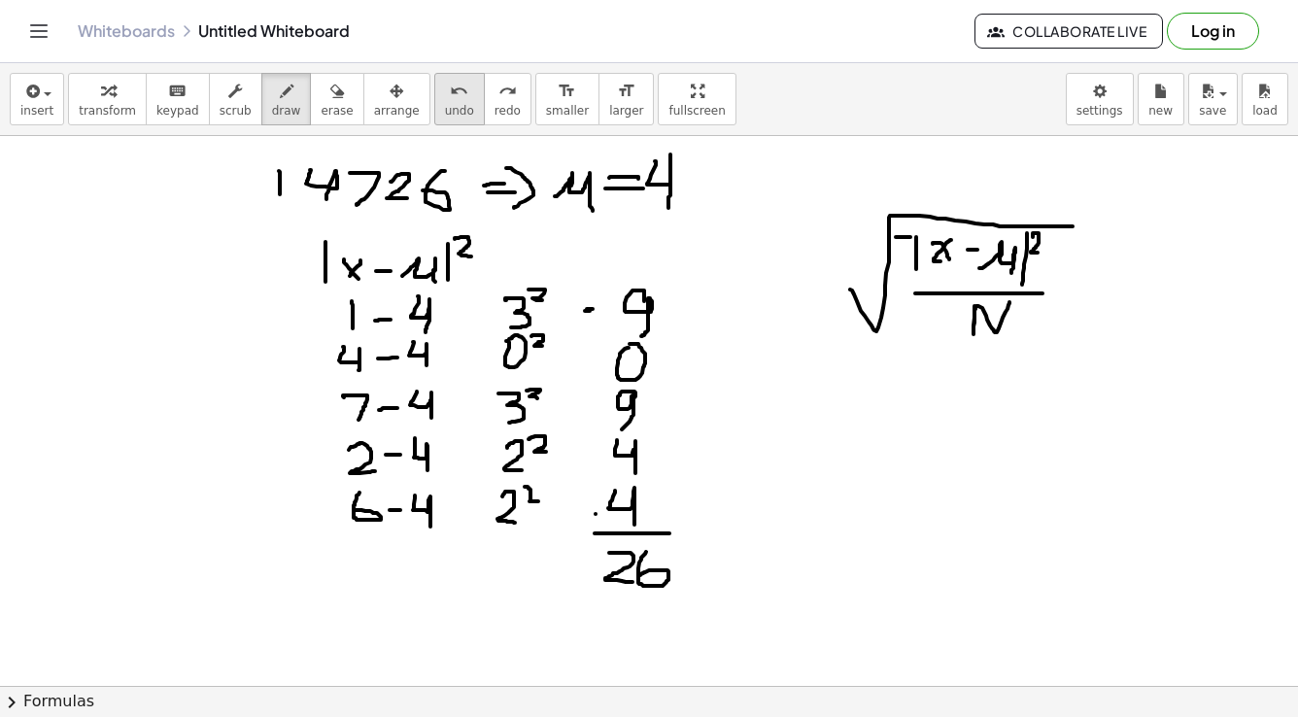
click at [445, 109] on span "undo" at bounding box center [459, 111] width 29 height 14
drag, startPoint x: 892, startPoint y: 237, endPoint x: 908, endPoint y: 268, distance: 35.2
click at [445, 104] on span "undo" at bounding box center [459, 111] width 29 height 14
drag, startPoint x: 894, startPoint y: 238, endPoint x: 916, endPoint y: 277, distance: 44.8
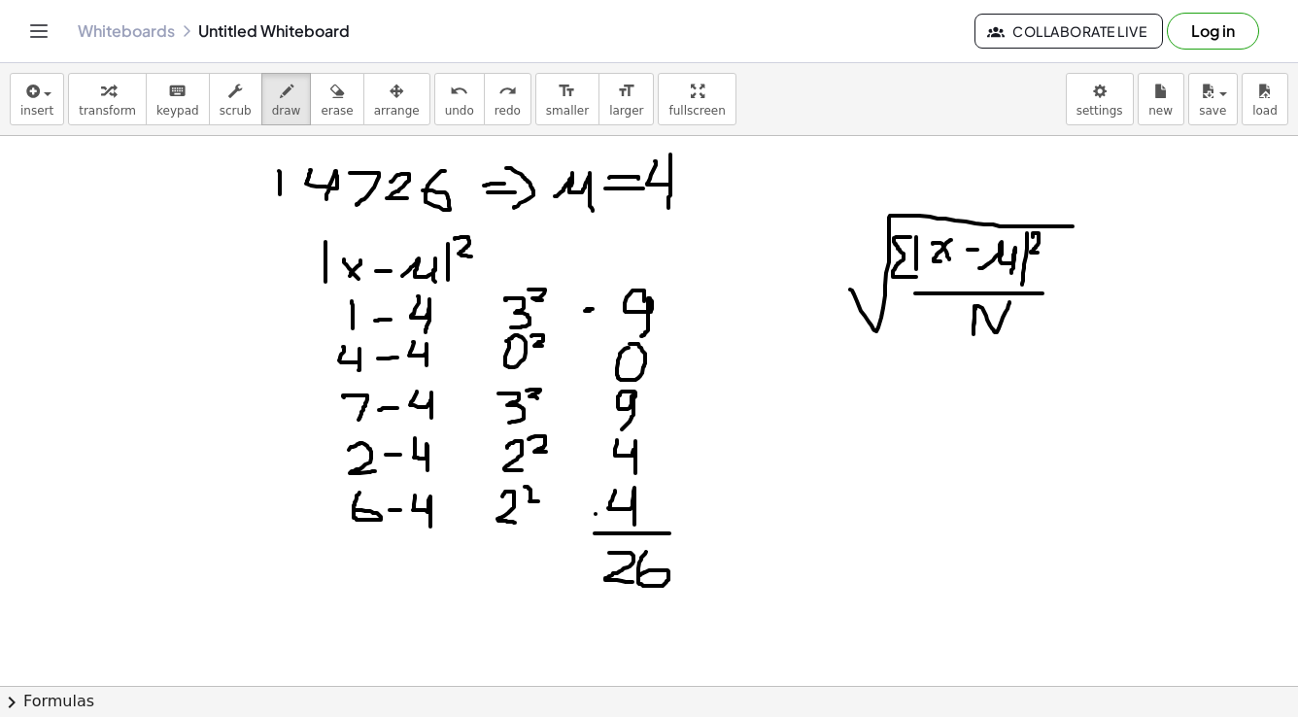
drag, startPoint x: 863, startPoint y: 400, endPoint x: 1050, endPoint y: 375, distance: 189.2
drag, startPoint x: 943, startPoint y: 384, endPoint x: 962, endPoint y: 405, distance: 28.2
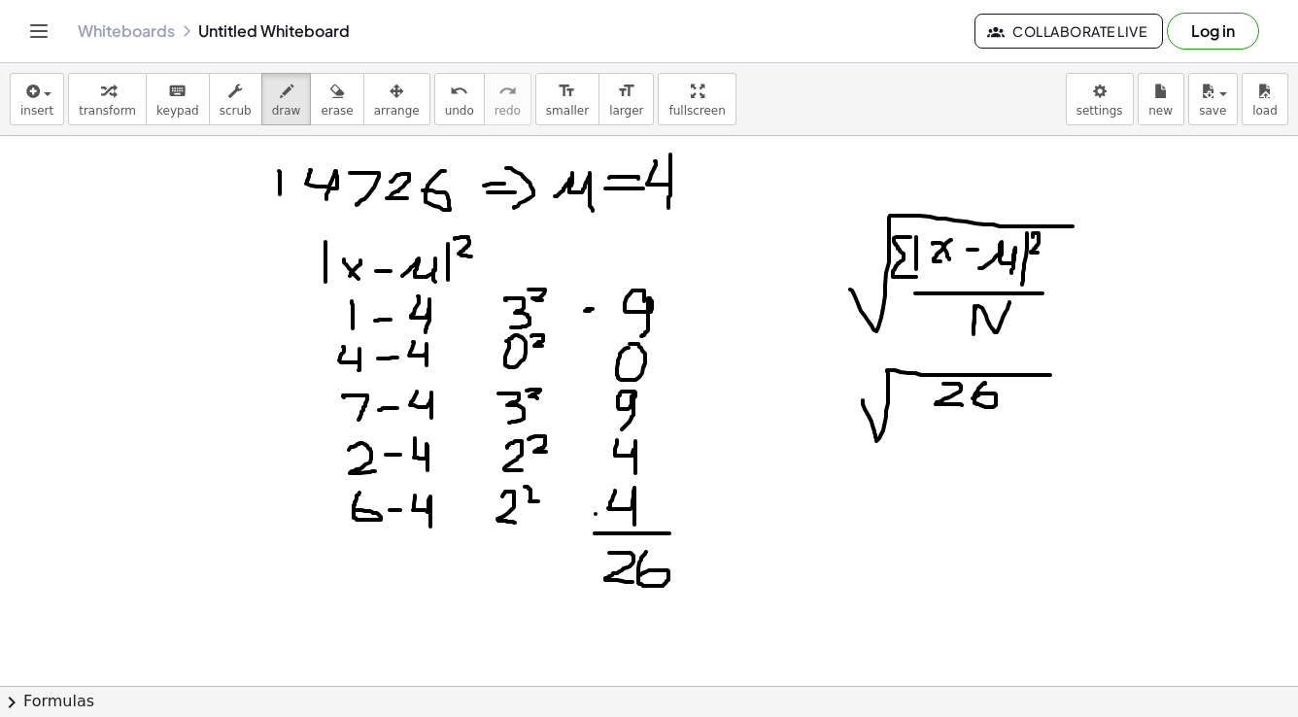
drag, startPoint x: 985, startPoint y: 384, endPoint x: 969, endPoint y: 409, distance: 30.2
drag, startPoint x: 938, startPoint y: 419, endPoint x: 1010, endPoint y: 419, distance: 71.9
drag, startPoint x: 959, startPoint y: 426, endPoint x: 985, endPoint y: 427, distance: 26.3
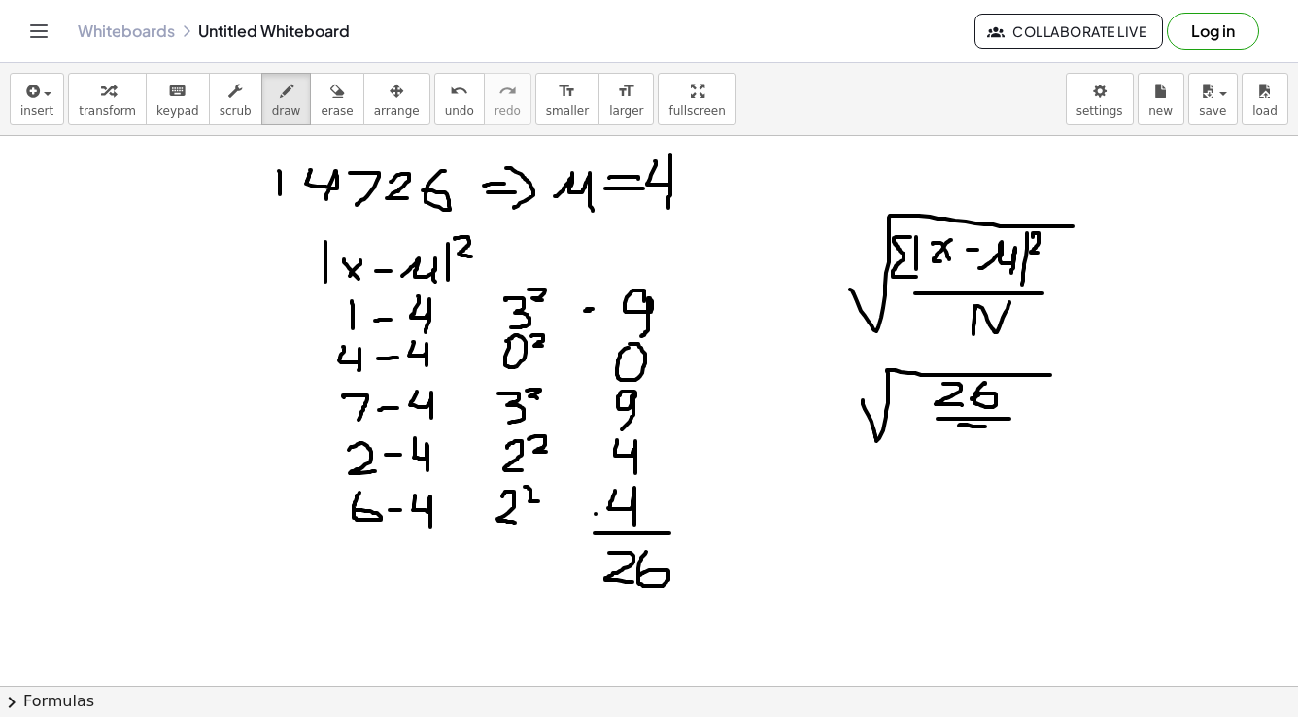
drag, startPoint x: 958, startPoint y: 428, endPoint x: 952, endPoint y: 449, distance: 22.2
click at [322, 93] on div "button" at bounding box center [337, 90] width 32 height 23
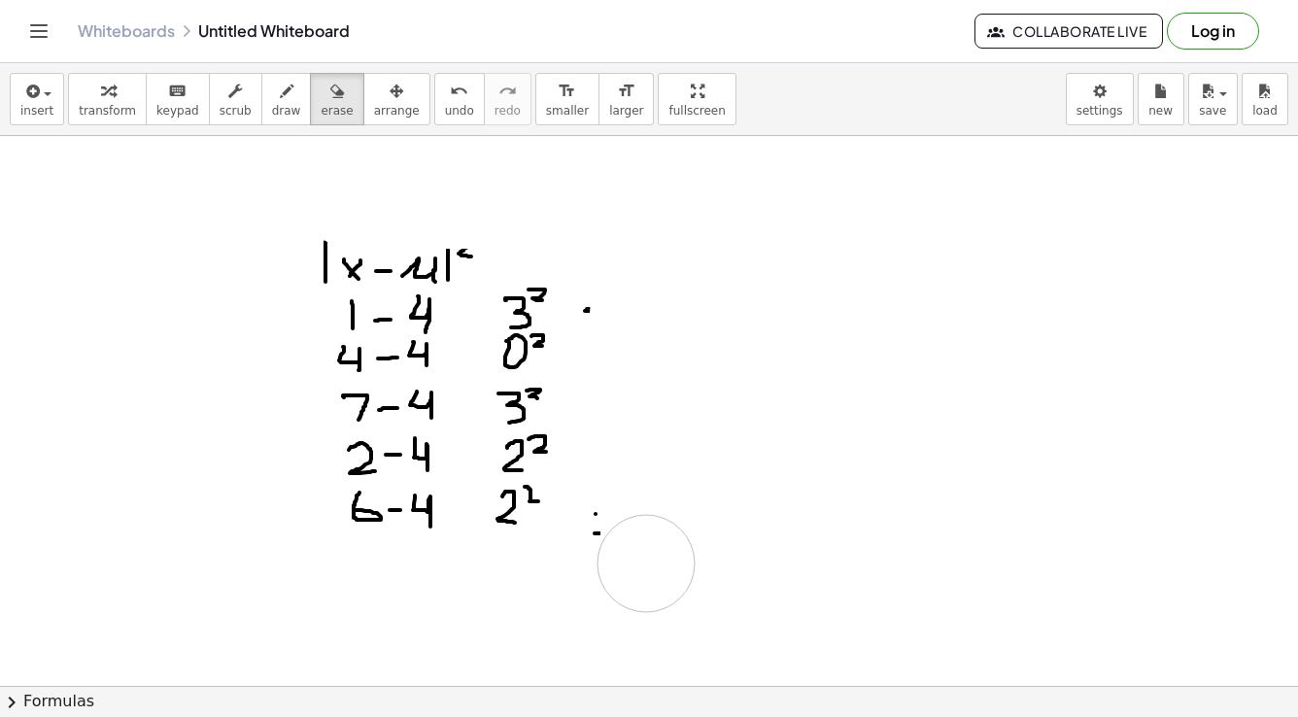
drag, startPoint x: 649, startPoint y: 549, endPoint x: 589, endPoint y: 311, distance: 245.6
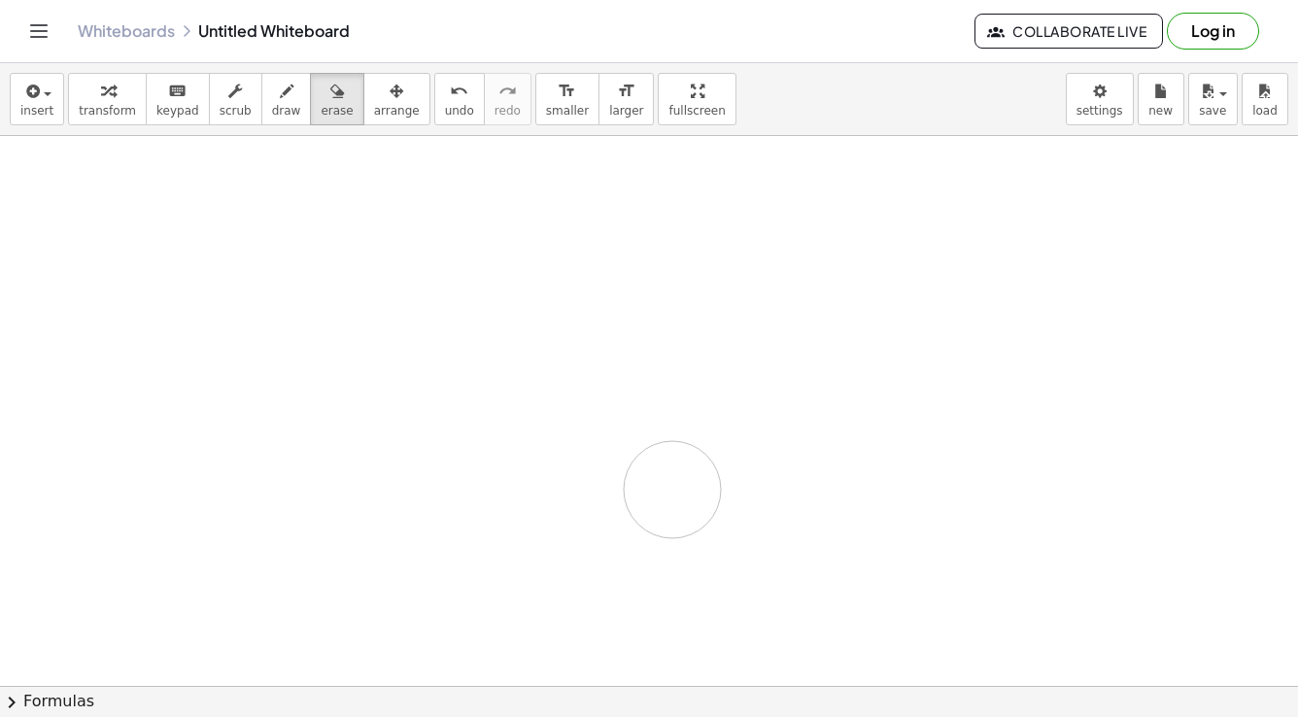
drag, startPoint x: 319, startPoint y: 250, endPoint x: 614, endPoint y: 294, distance: 298.7
click at [267, 122] on button "draw" at bounding box center [286, 99] width 51 height 52
drag, startPoint x: 299, startPoint y: 170, endPoint x: 269, endPoint y: 188, distance: 34.8
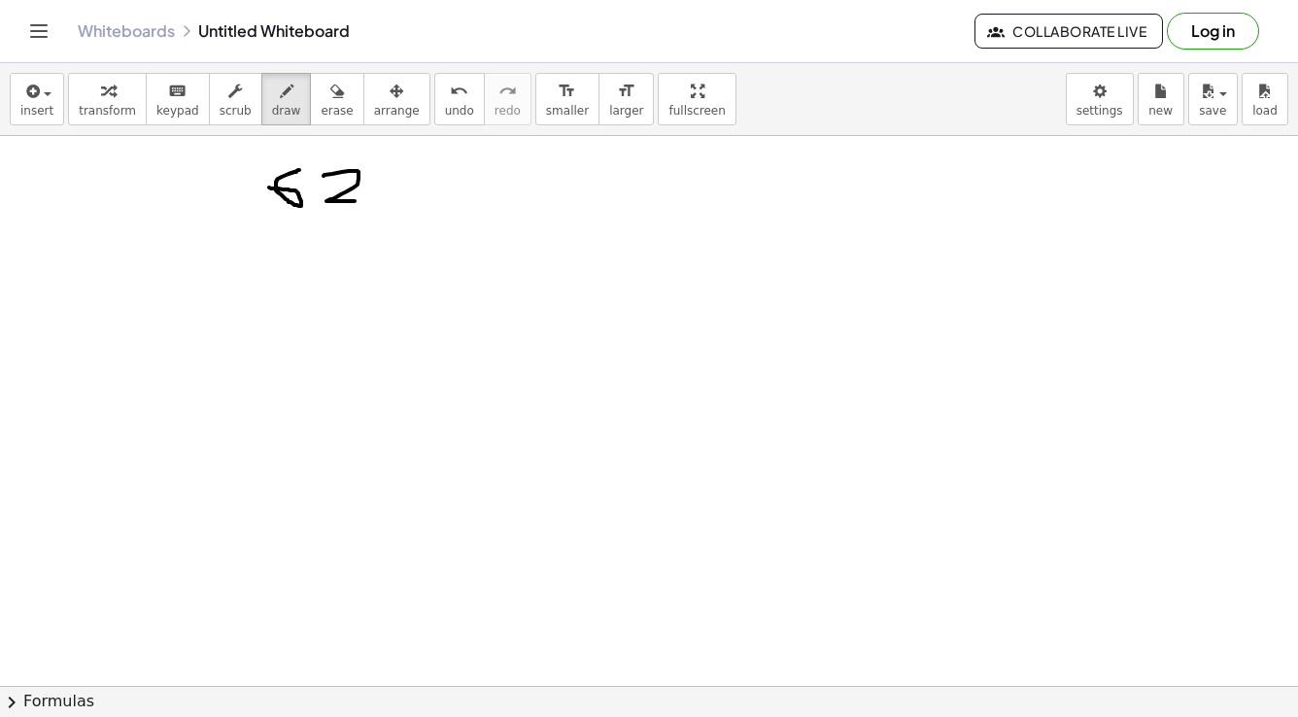
drag, startPoint x: 325, startPoint y: 175, endPoint x: 388, endPoint y: 197, distance: 67.0
drag, startPoint x: 384, startPoint y: 173, endPoint x: 377, endPoint y: 205, distance: 32.8
drag, startPoint x: 440, startPoint y: 172, endPoint x: 440, endPoint y: 208, distance: 36.0
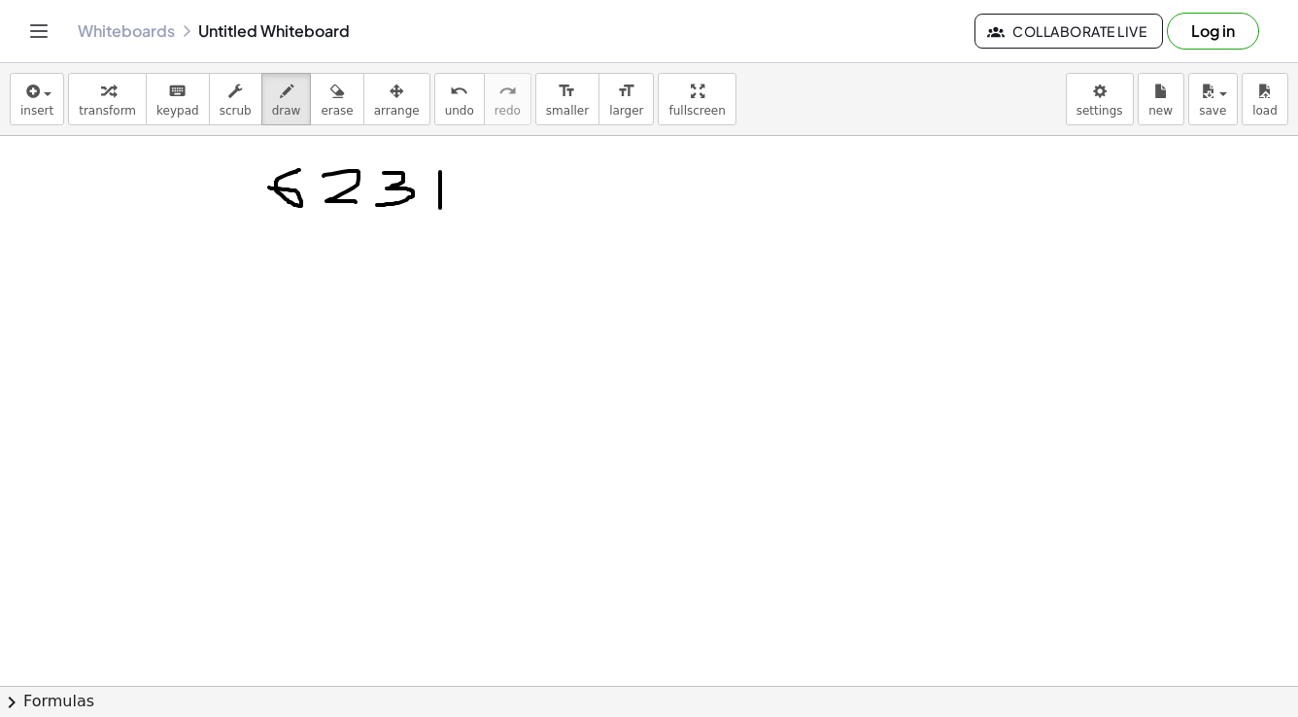
drag, startPoint x: 275, startPoint y: 261, endPoint x: 270, endPoint y: 301, distance: 40.1
click at [445, 108] on span "undo" at bounding box center [459, 111] width 29 height 14
drag, startPoint x: 280, startPoint y: 257, endPoint x: 282, endPoint y: 327, distance: 70.0
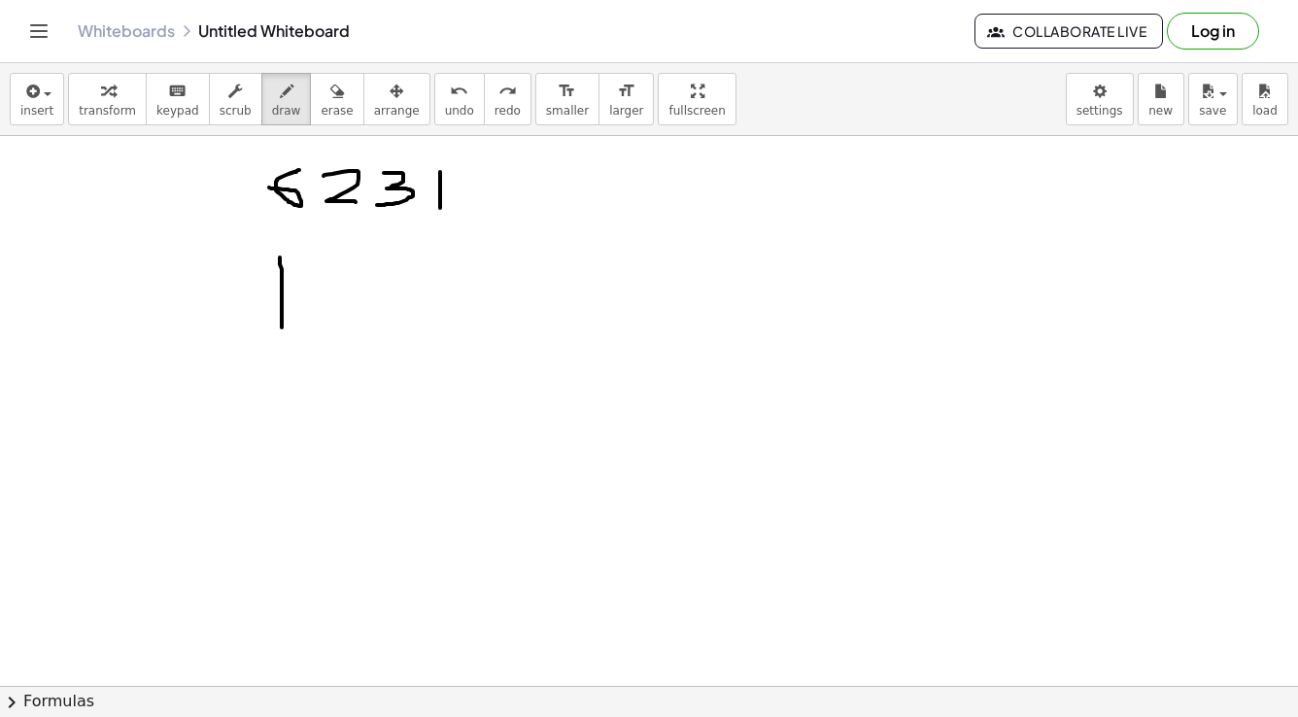
drag, startPoint x: 296, startPoint y: 285, endPoint x: 320, endPoint y: 308, distance: 33.0
drag, startPoint x: 316, startPoint y: 282, endPoint x: 303, endPoint y: 301, distance: 23.2
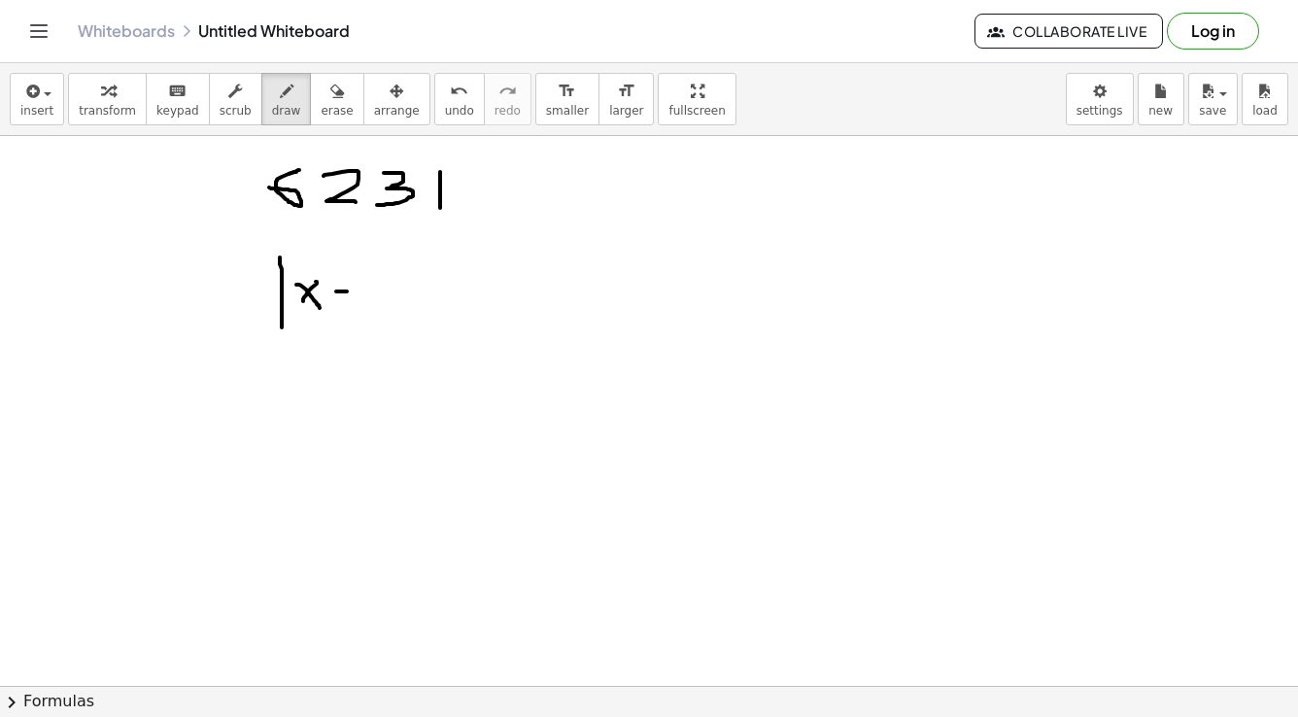
drag, startPoint x: 336, startPoint y: 291, endPoint x: 353, endPoint y: 291, distance: 16.5
drag, startPoint x: 379, startPoint y: 282, endPoint x: 412, endPoint y: 307, distance: 41.6
drag, startPoint x: 408, startPoint y: 287, endPoint x: 387, endPoint y: 310, distance: 31.6
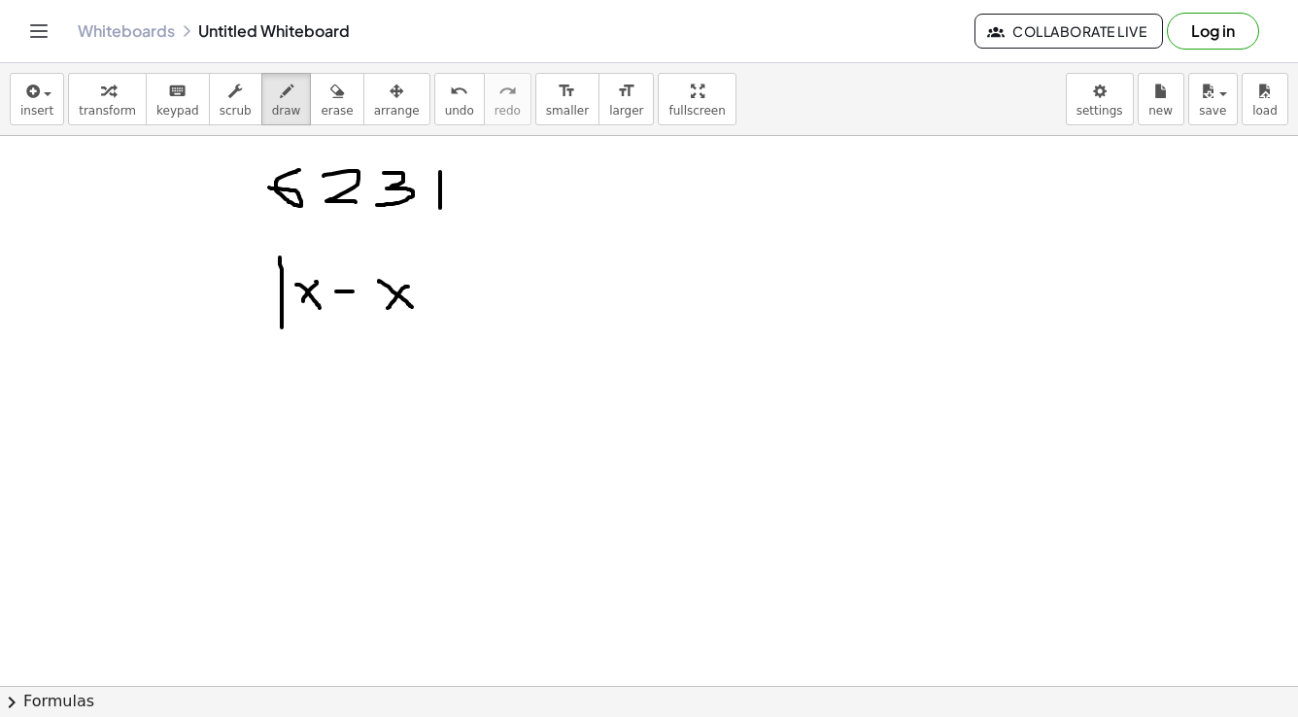
drag, startPoint x: 373, startPoint y: 270, endPoint x: 406, endPoint y: 271, distance: 33.0
drag, startPoint x: 425, startPoint y: 263, endPoint x: 428, endPoint y: 325, distance: 62.3
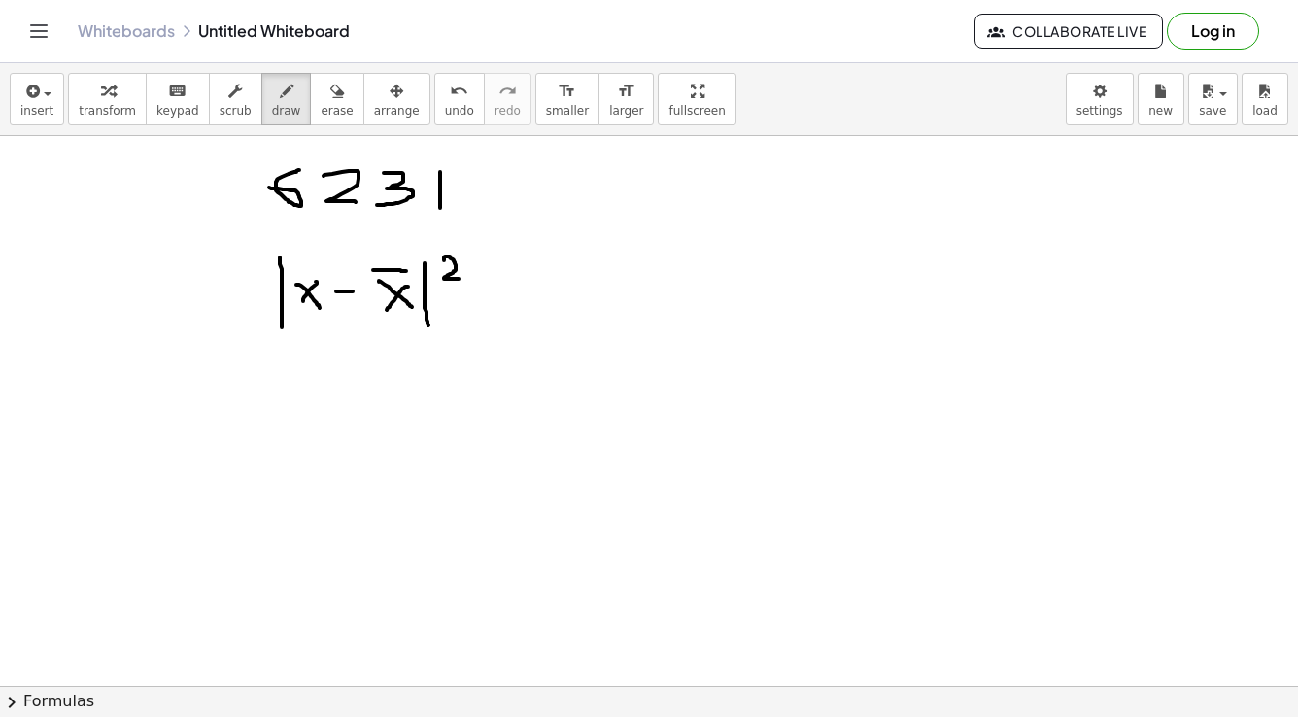
drag, startPoint x: 444, startPoint y: 260, endPoint x: 459, endPoint y: 279, distance: 23.5
drag, startPoint x: 204, startPoint y: 259, endPoint x: 242, endPoint y: 259, distance: 37.9
drag, startPoint x: 199, startPoint y: 257, endPoint x: 247, endPoint y: 316, distance: 75.3
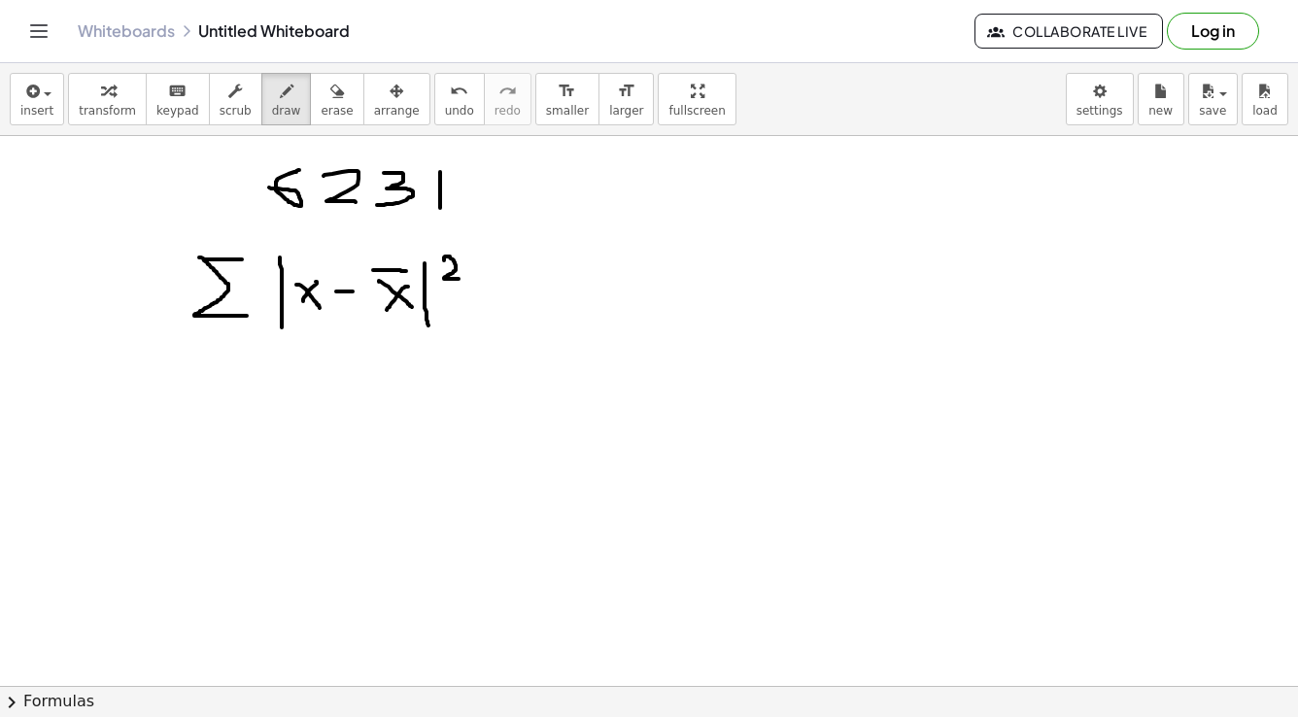
drag, startPoint x: 383, startPoint y: 350, endPoint x: 386, endPoint y: 382, distance: 32.2
drag, startPoint x: 314, startPoint y: 342, endPoint x: 304, endPoint y: 362, distance: 22.6
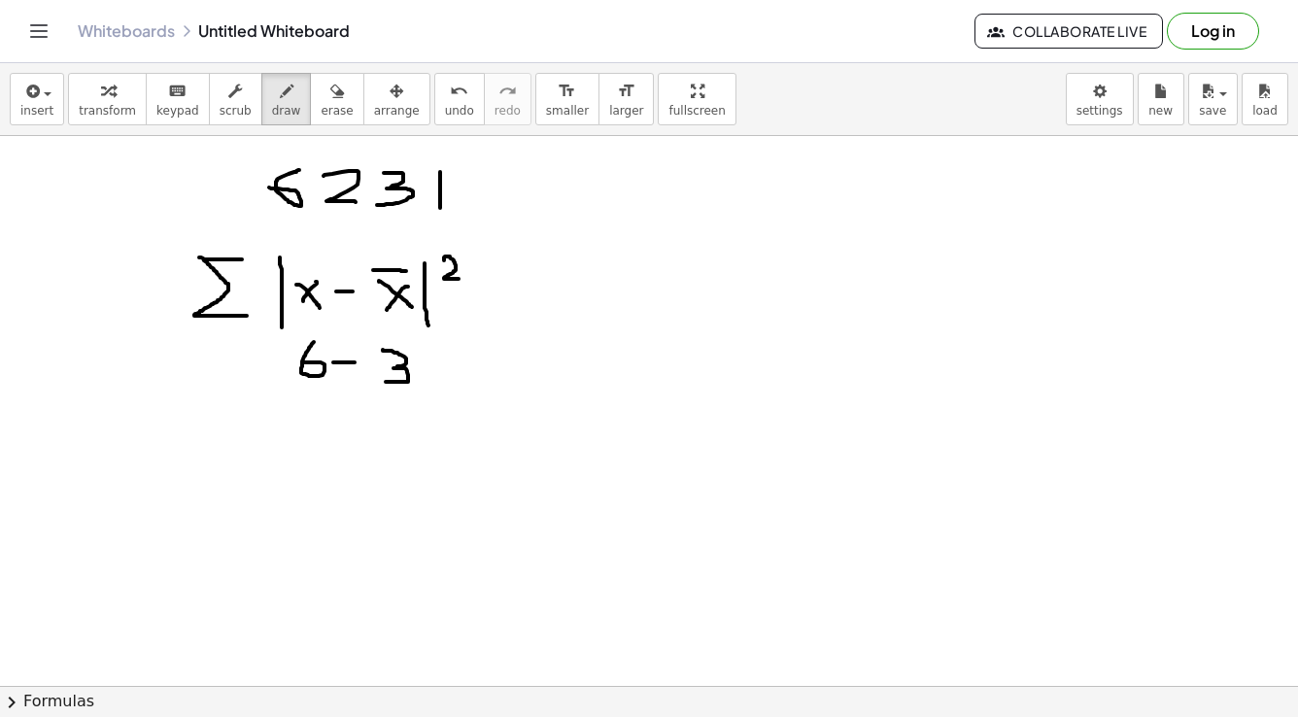
drag, startPoint x: 333, startPoint y: 362, endPoint x: 355, endPoint y: 362, distance: 21.4
drag, startPoint x: 501, startPoint y: 350, endPoint x: 491, endPoint y: 380, distance: 32.0
drag, startPoint x: 523, startPoint y: 338, endPoint x: 540, endPoint y: 356, distance: 24.7
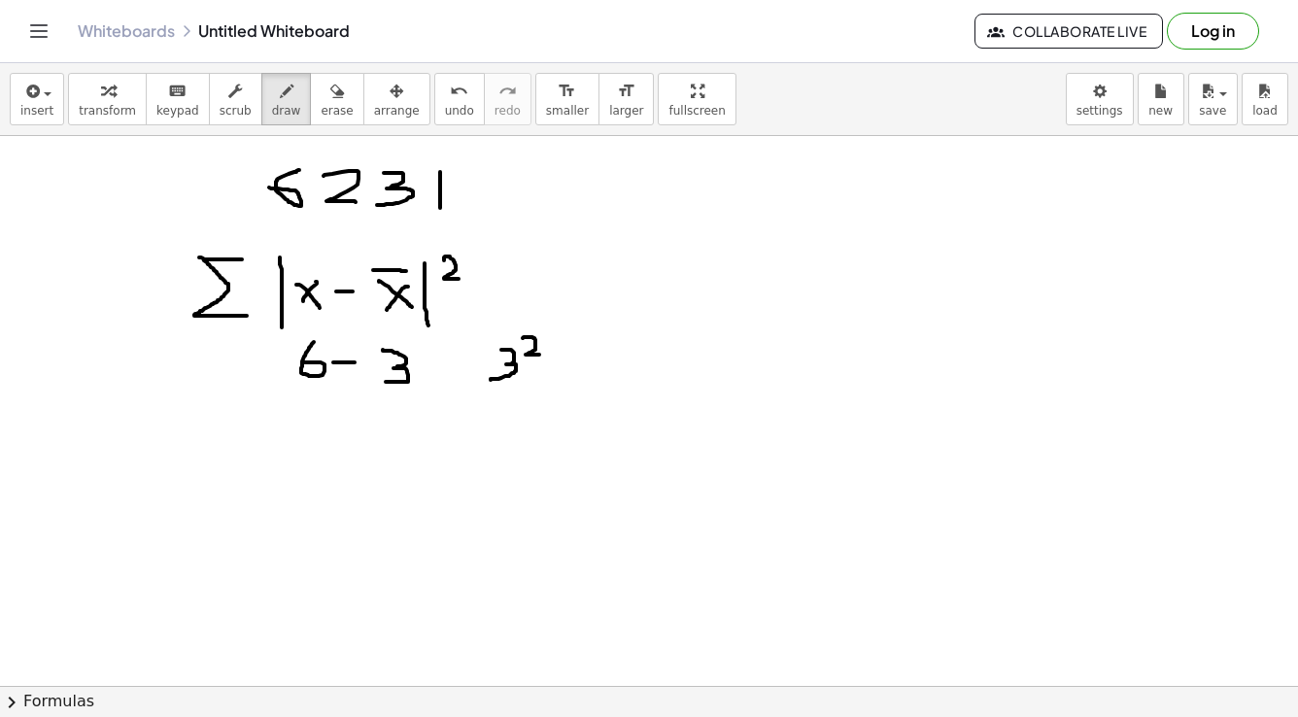
drag, startPoint x: 634, startPoint y: 363, endPoint x: 626, endPoint y: 388, distance: 25.8
drag, startPoint x: 314, startPoint y: 410, endPoint x: 331, endPoint y: 431, distance: 27.6
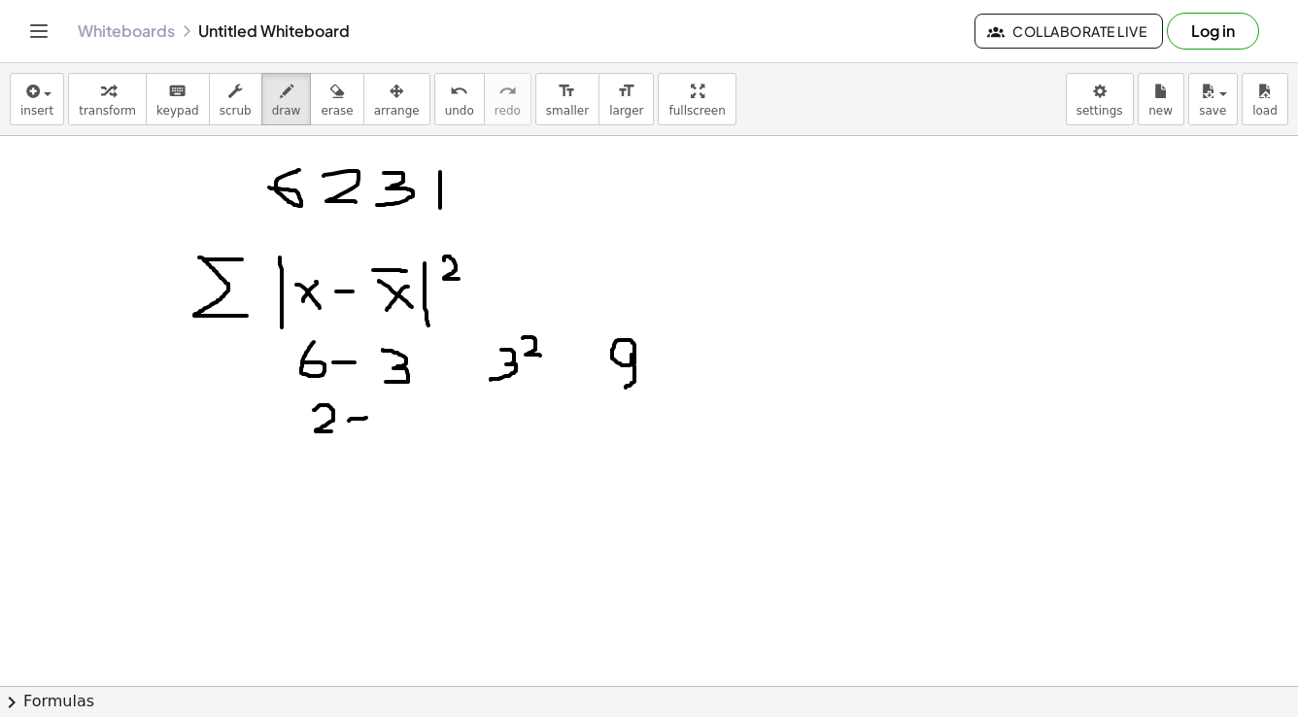
drag, startPoint x: 349, startPoint y: 421, endPoint x: 369, endPoint y: 418, distance: 20.6
drag, startPoint x: 381, startPoint y: 410, endPoint x: 381, endPoint y: 430, distance: 20.4
drag, startPoint x: 506, startPoint y: 406, endPoint x: 507, endPoint y: 432, distance: 26.3
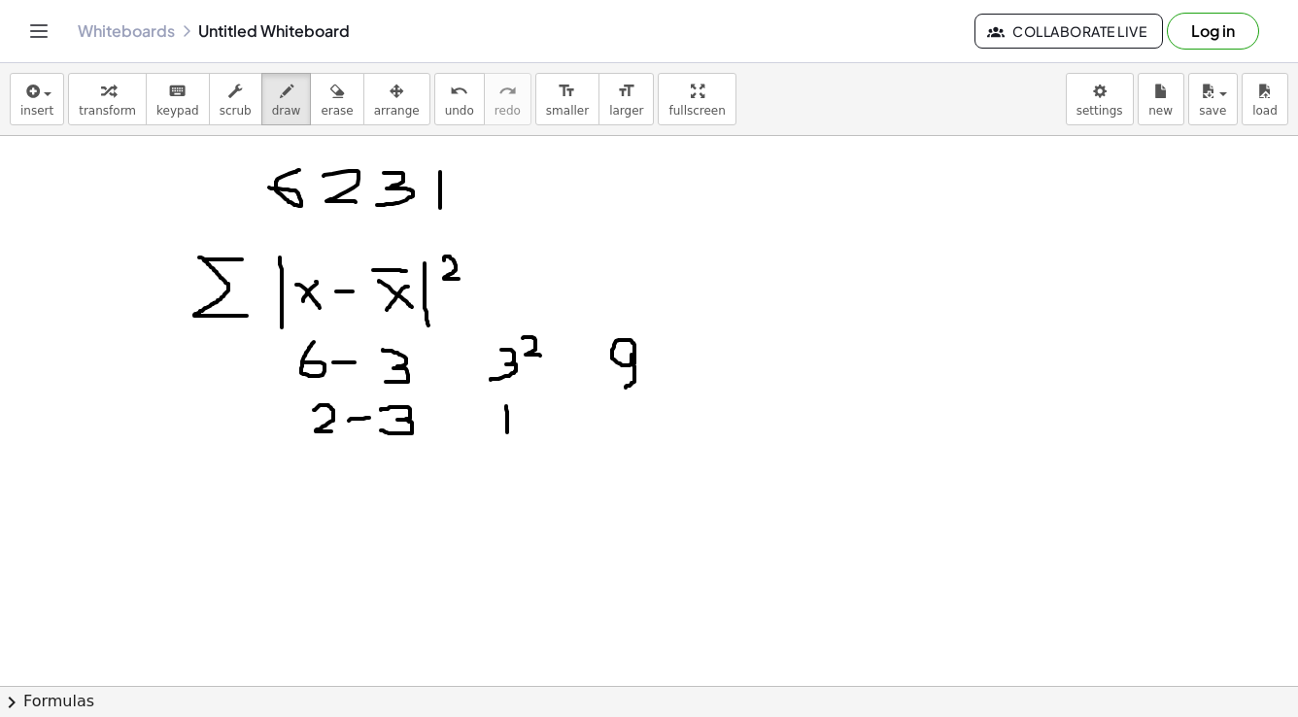
drag, startPoint x: 519, startPoint y: 400, endPoint x: 539, endPoint y: 413, distance: 24.0
drag, startPoint x: 622, startPoint y: 400, endPoint x: 628, endPoint y: 437, distance: 37.4
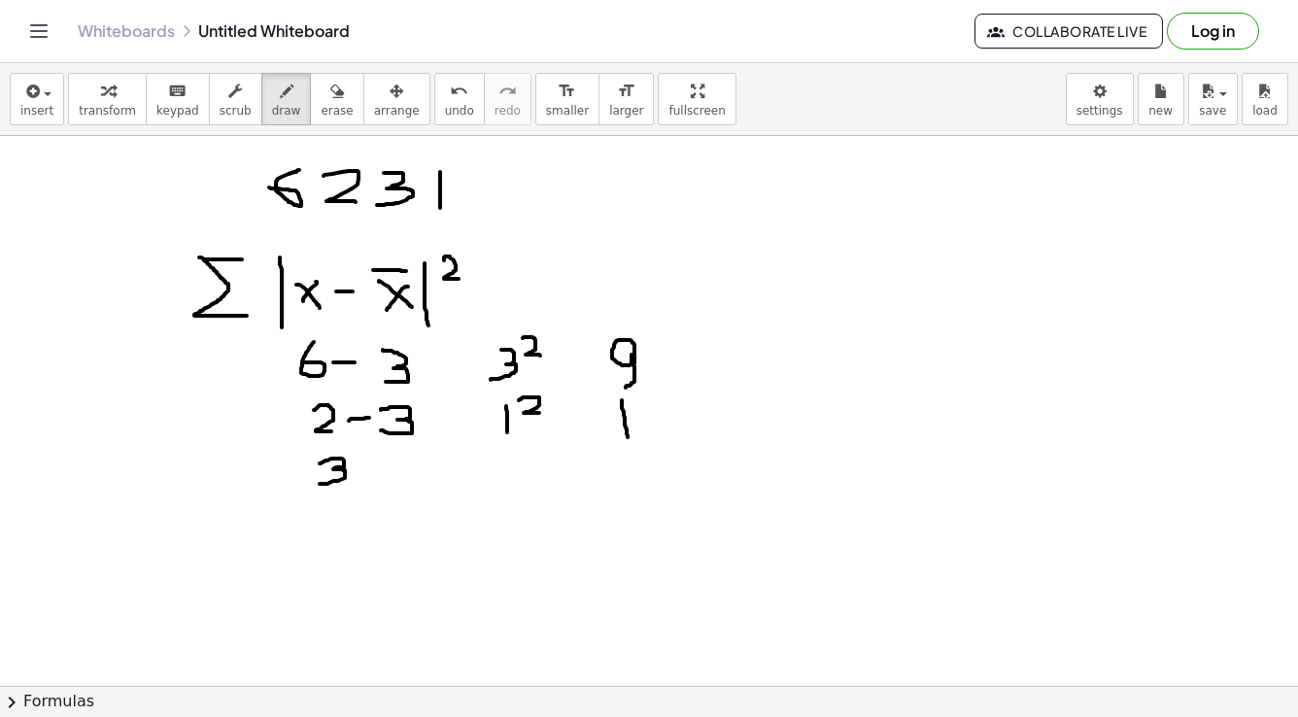
drag, startPoint x: 320, startPoint y: 463, endPoint x: 320, endPoint y: 484, distance: 20.4
drag, startPoint x: 360, startPoint y: 470, endPoint x: 380, endPoint y: 470, distance: 20.4
drag, startPoint x: 390, startPoint y: 462, endPoint x: 390, endPoint y: 486, distance: 24.3
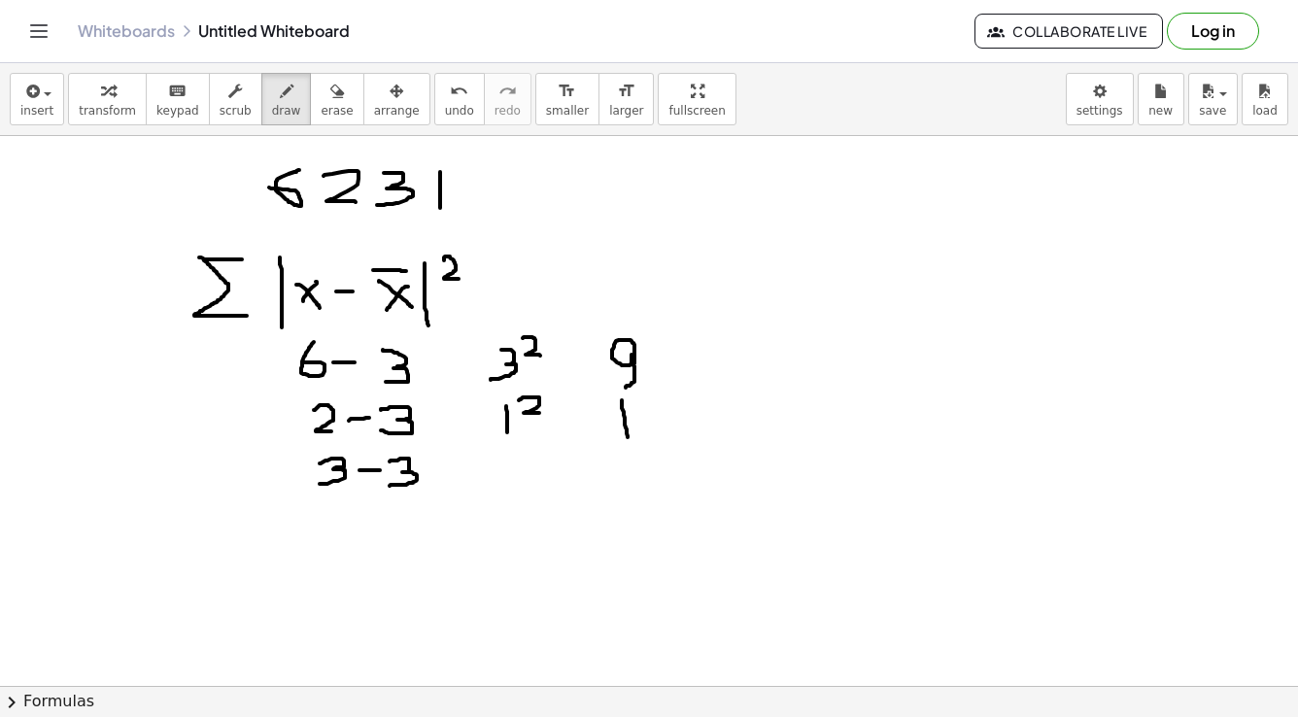
drag, startPoint x: 515, startPoint y: 448, endPoint x: 531, endPoint y: 458, distance: 18.3
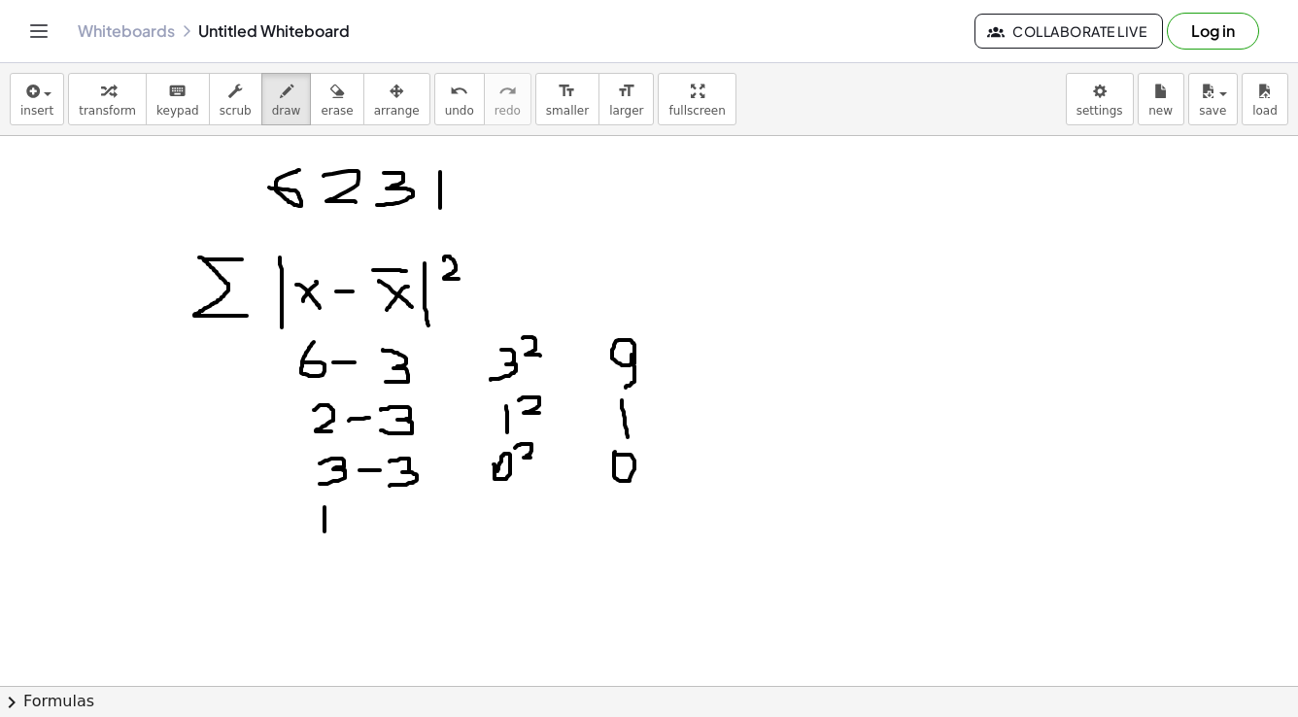
drag, startPoint x: 325, startPoint y: 507, endPoint x: 325, endPoint y: 532, distance: 25.3
drag, startPoint x: 356, startPoint y: 515, endPoint x: 375, endPoint y: 514, distance: 19.5
drag, startPoint x: 382, startPoint y: 501, endPoint x: 391, endPoint y: 531, distance: 31.4
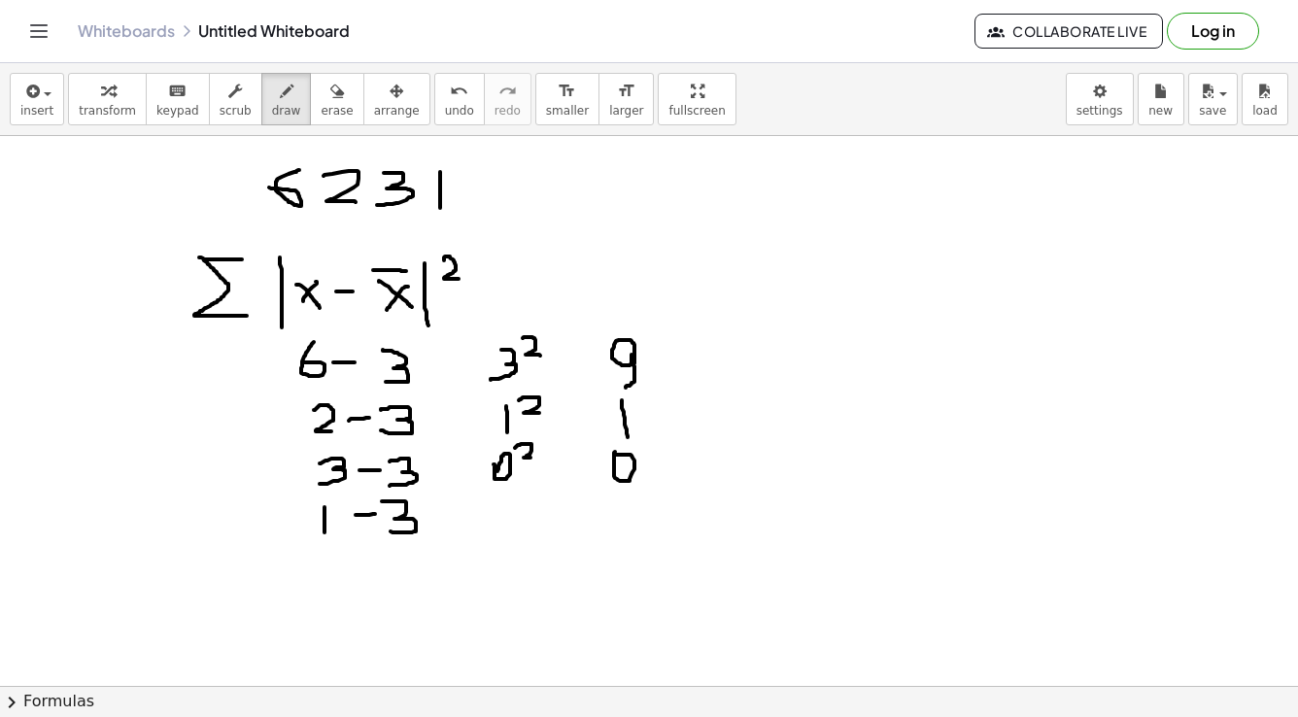
drag, startPoint x: 496, startPoint y: 509, endPoint x: 505, endPoint y: 535, distance: 28.0
drag, startPoint x: 539, startPoint y: 503, endPoint x: 539, endPoint y: 519, distance: 15.5
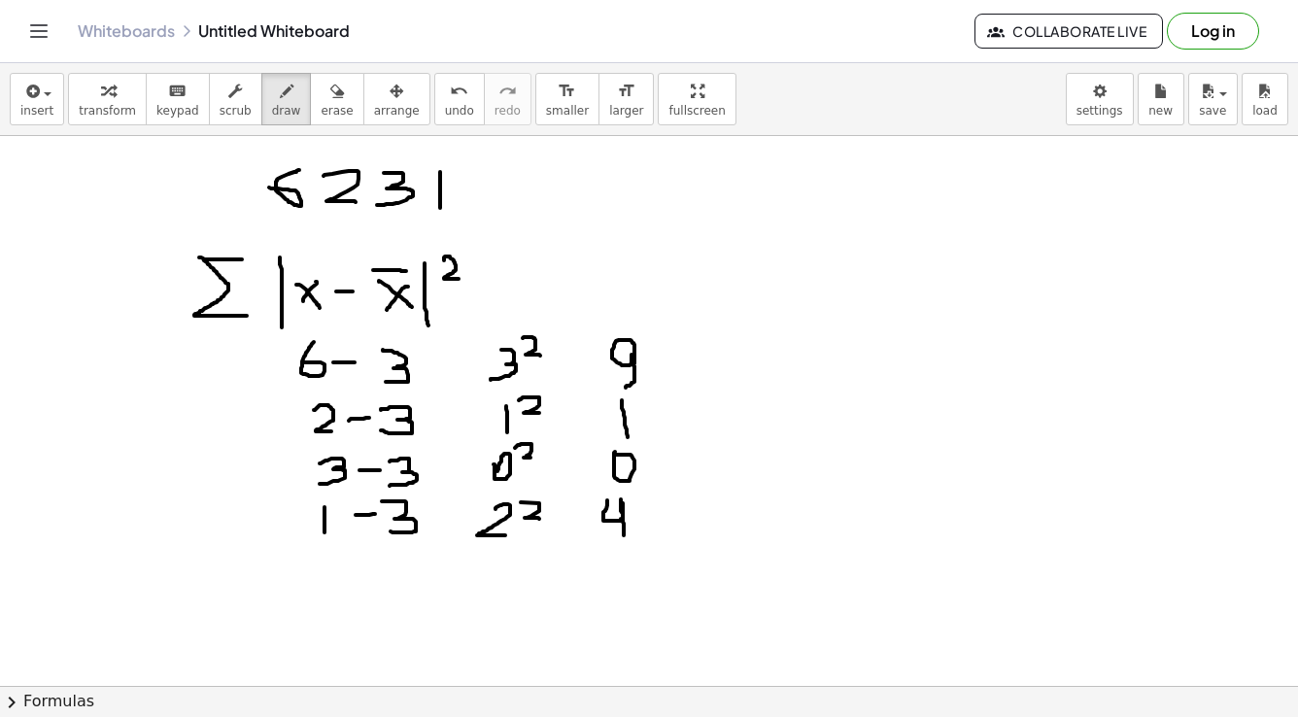
drag, startPoint x: 607, startPoint y: 500, endPoint x: 622, endPoint y: 542, distance: 44.2
drag, startPoint x: 587, startPoint y: 547, endPoint x: 654, endPoint y: 540, distance: 67.4
drag, startPoint x: 608, startPoint y: 559, endPoint x: 613, endPoint y: 590, distance: 31.5
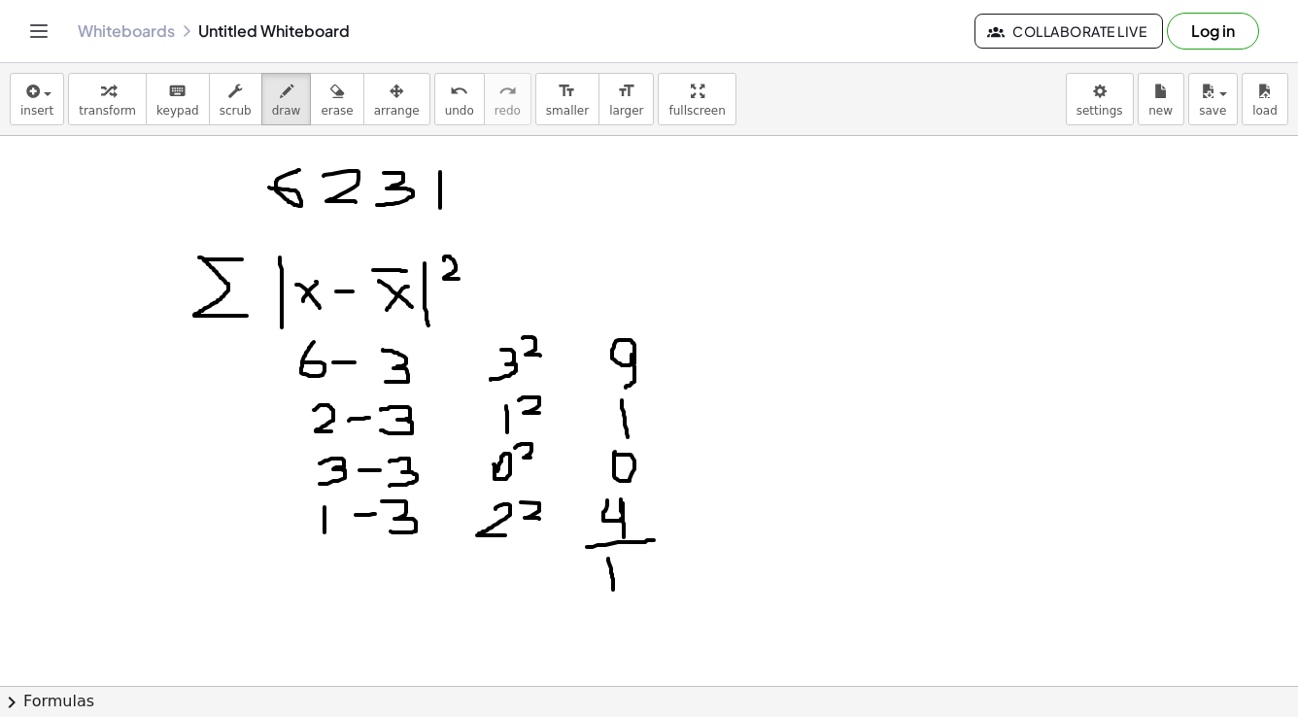
drag, startPoint x: 624, startPoint y: 558, endPoint x: 638, endPoint y: 587, distance: 32.6
drag, startPoint x: 529, startPoint y: 558, endPoint x: 557, endPoint y: 558, distance: 28.2
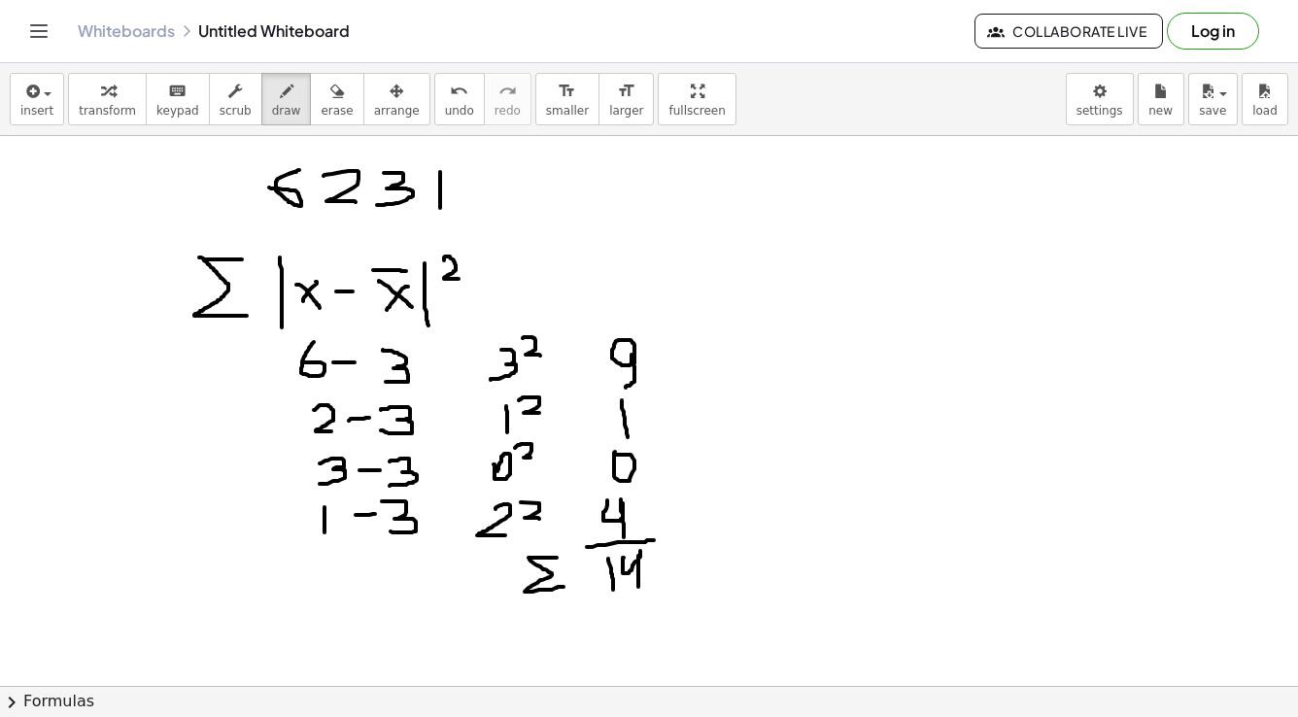
drag, startPoint x: 530, startPoint y: 560, endPoint x: 564, endPoint y: 587, distance: 43.6
drag, startPoint x: 573, startPoint y: 573, endPoint x: 588, endPoint y: 573, distance: 14.6
drag, startPoint x: 575, startPoint y: 577, endPoint x: 599, endPoint y: 576, distance: 24.3
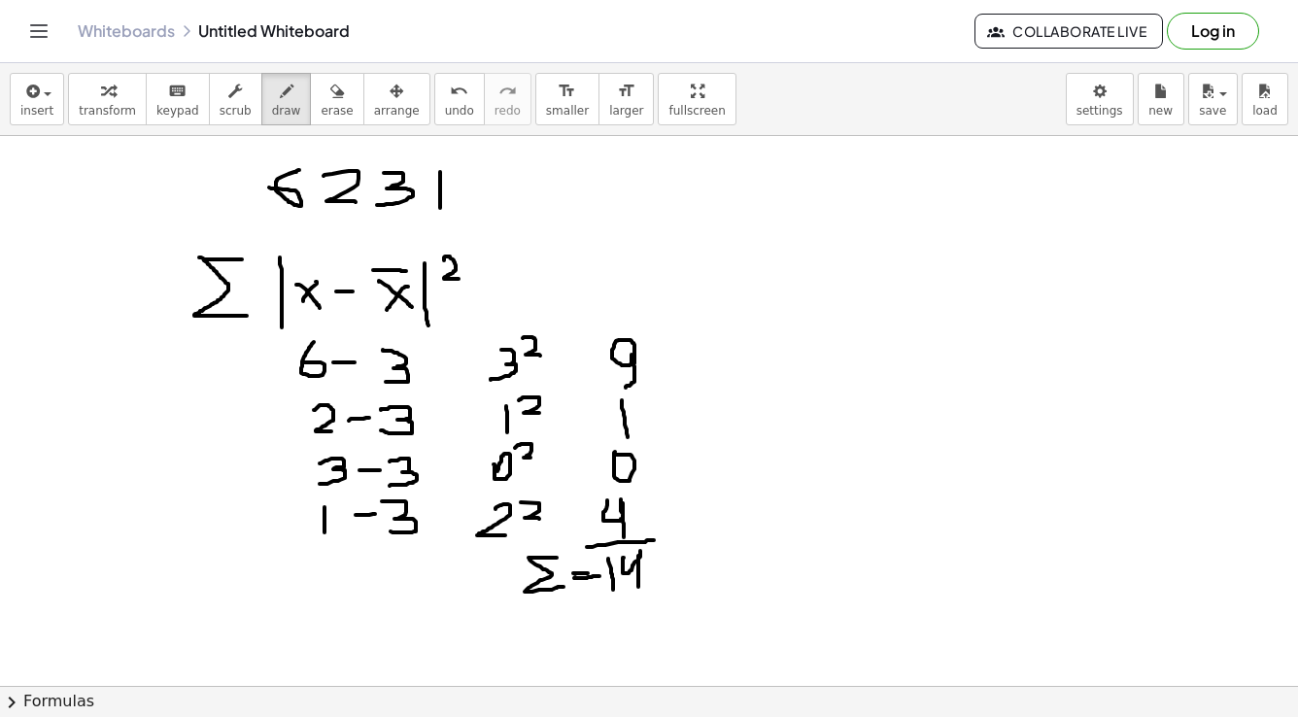
drag, startPoint x: 596, startPoint y: 569, endPoint x: 580, endPoint y: 573, distance: 16.0
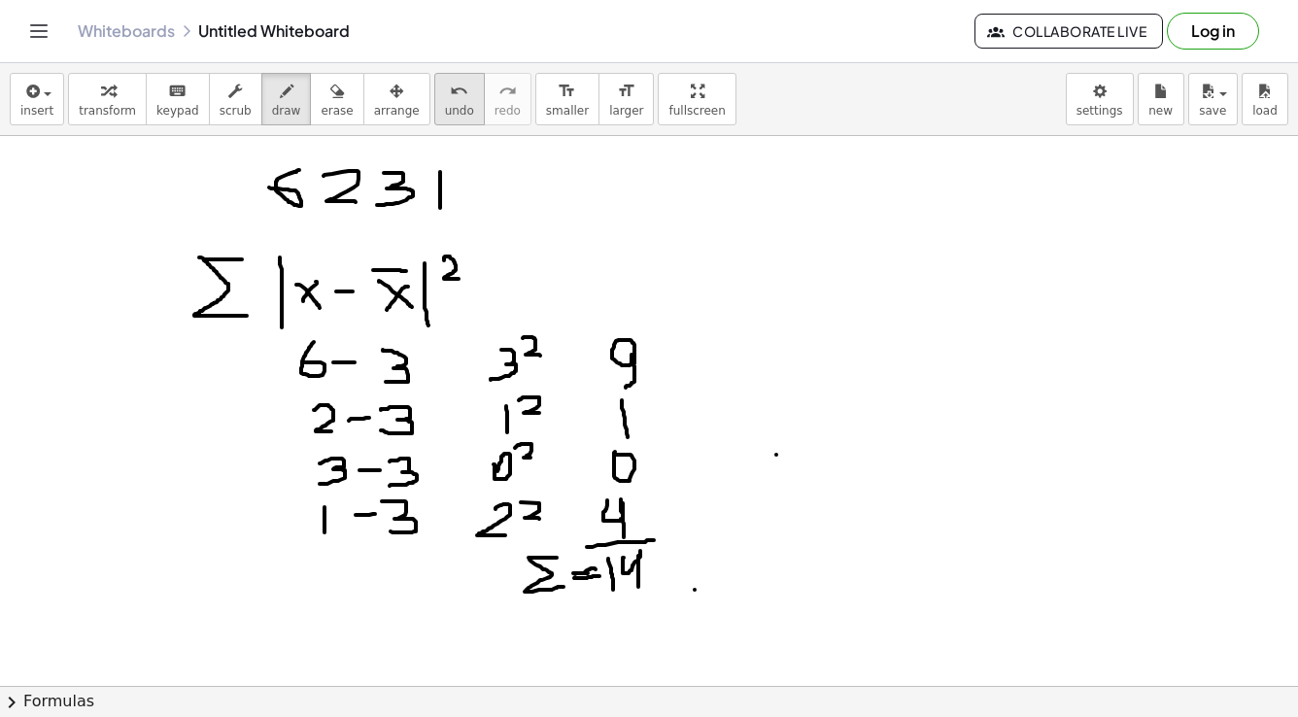
click at [450, 99] on icon "undo" at bounding box center [459, 91] width 18 height 23
click at [438, 111] on button "undo undo" at bounding box center [459, 99] width 51 height 52
drag, startPoint x: 756, startPoint y: 256, endPoint x: 763, endPoint y: 292, distance: 37.5
click at [445, 108] on span "undo" at bounding box center [459, 111] width 29 height 14
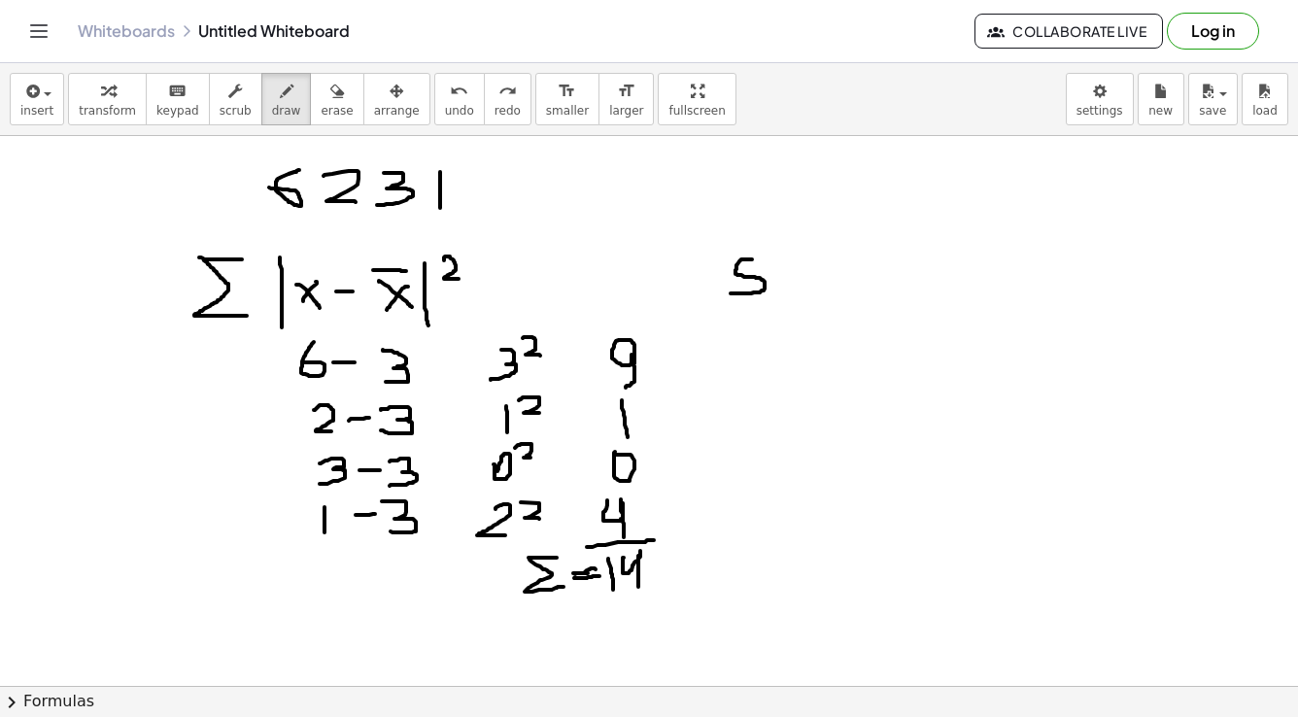
drag, startPoint x: 752, startPoint y: 259, endPoint x: 731, endPoint y: 293, distance: 40.2
drag, startPoint x: 788, startPoint y: 282, endPoint x: 807, endPoint y: 282, distance: 19.4
drag, startPoint x: 789, startPoint y: 287, endPoint x: 804, endPoint y: 289, distance: 14.7
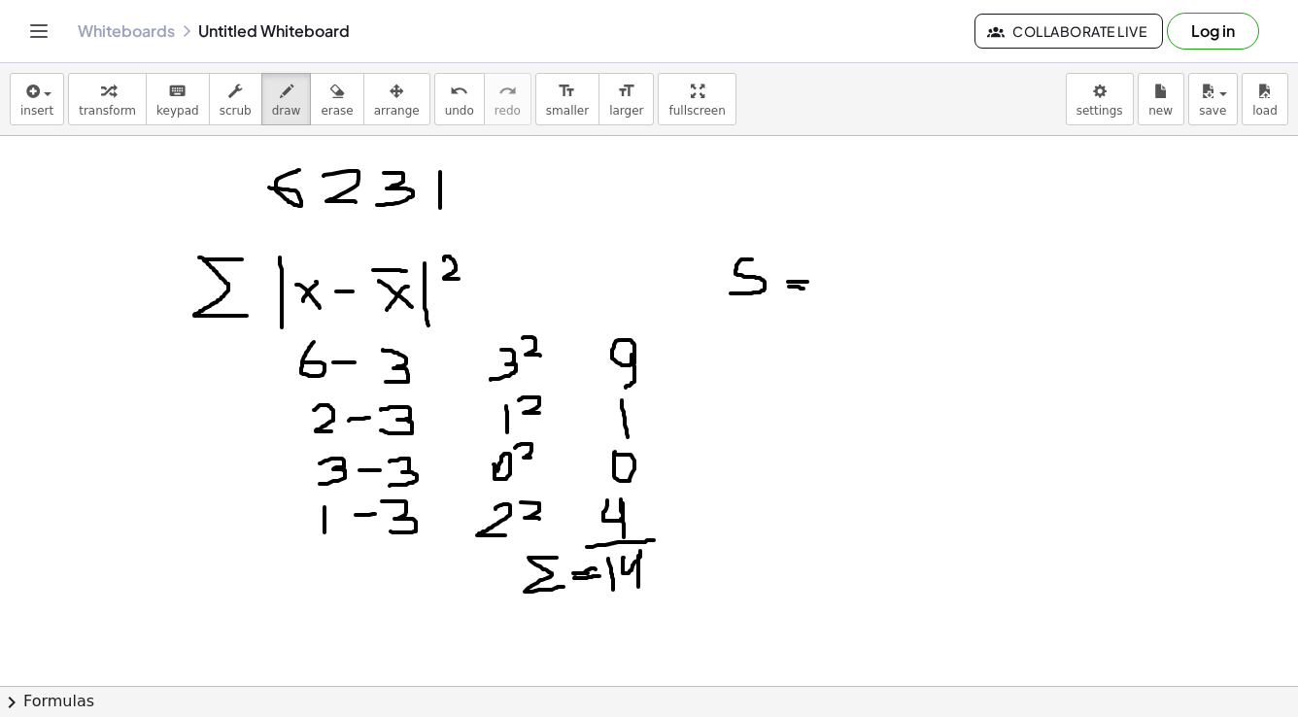
drag, startPoint x: 830, startPoint y: 276, endPoint x: 1073, endPoint y: 252, distance: 244.1
click at [445, 111] on span "undo" at bounding box center [459, 111] width 29 height 14
drag, startPoint x: 831, startPoint y: 280, endPoint x: 1038, endPoint y: 237, distance: 211.3
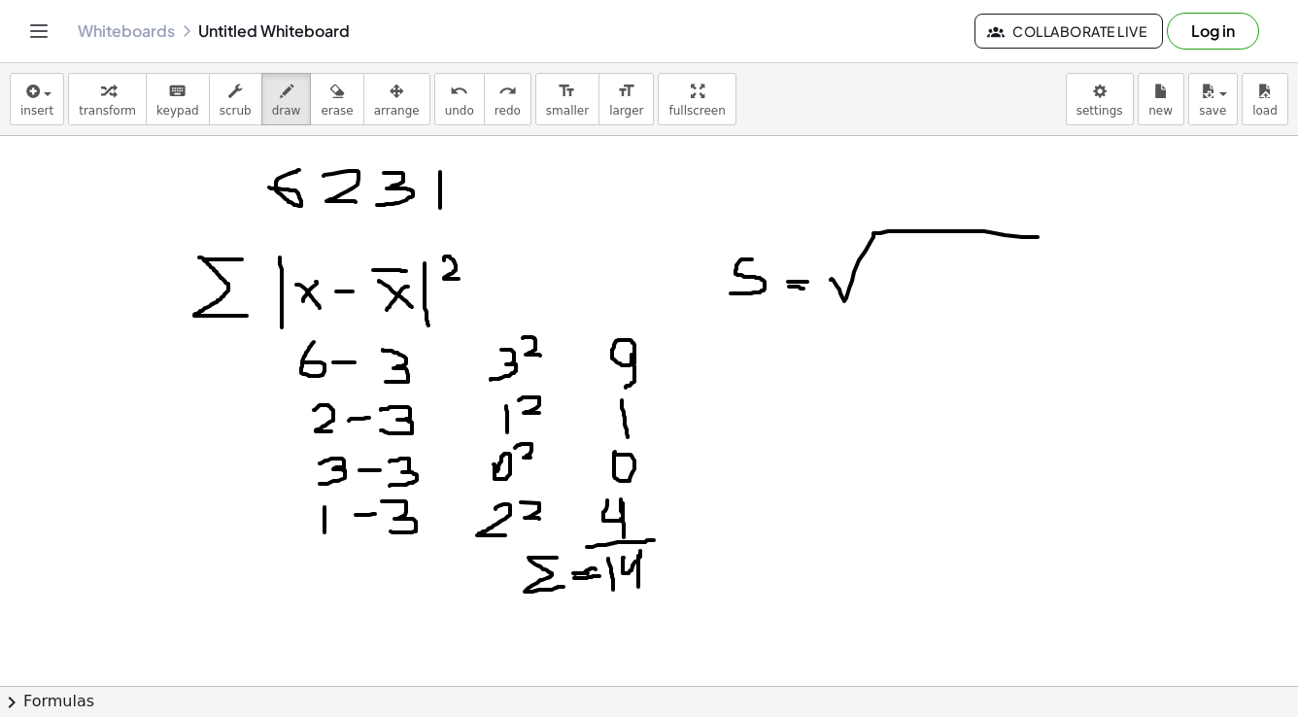
drag, startPoint x: 889, startPoint y: 243, endPoint x: 908, endPoint y: 241, distance: 19.5
drag, startPoint x: 887, startPoint y: 241, endPoint x: 926, endPoint y: 281, distance: 55.7
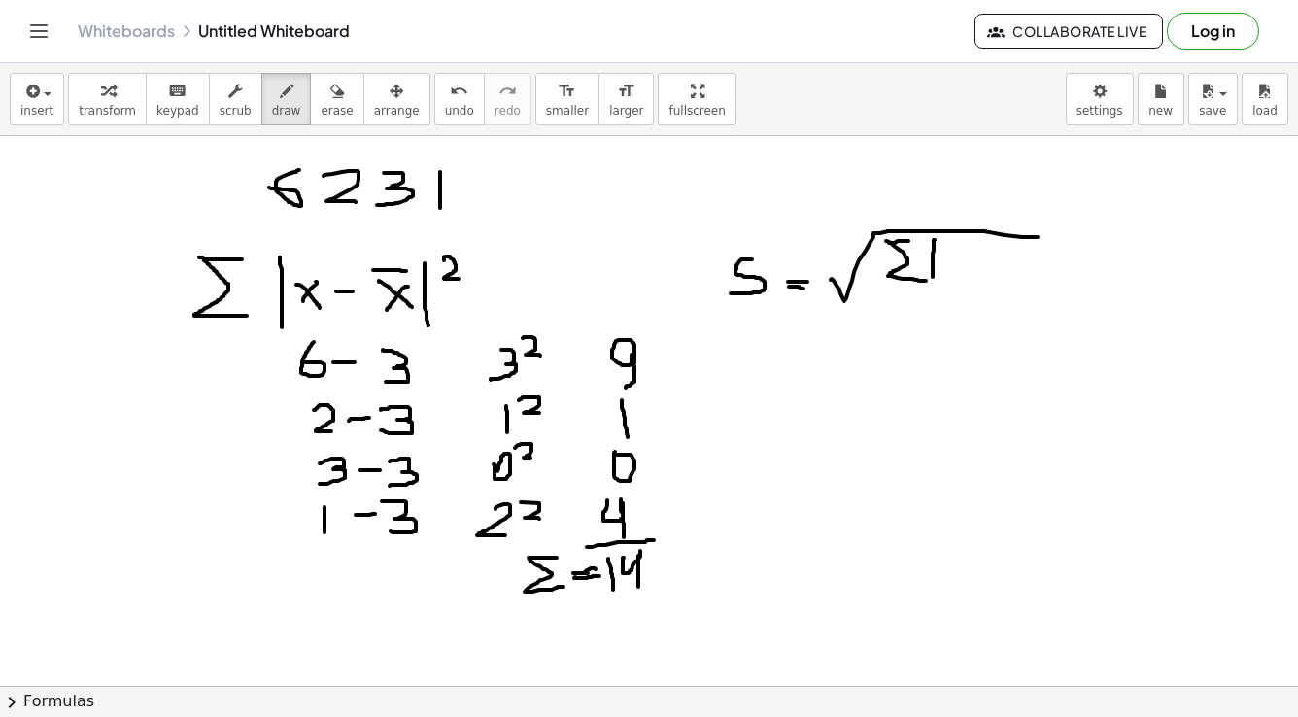
drag, startPoint x: 935, startPoint y: 240, endPoint x: 933, endPoint y: 282, distance: 41.8
drag, startPoint x: 943, startPoint y: 252, endPoint x: 960, endPoint y: 273, distance: 27.0
drag, startPoint x: 957, startPoint y: 254, endPoint x: 938, endPoint y: 279, distance: 31.9
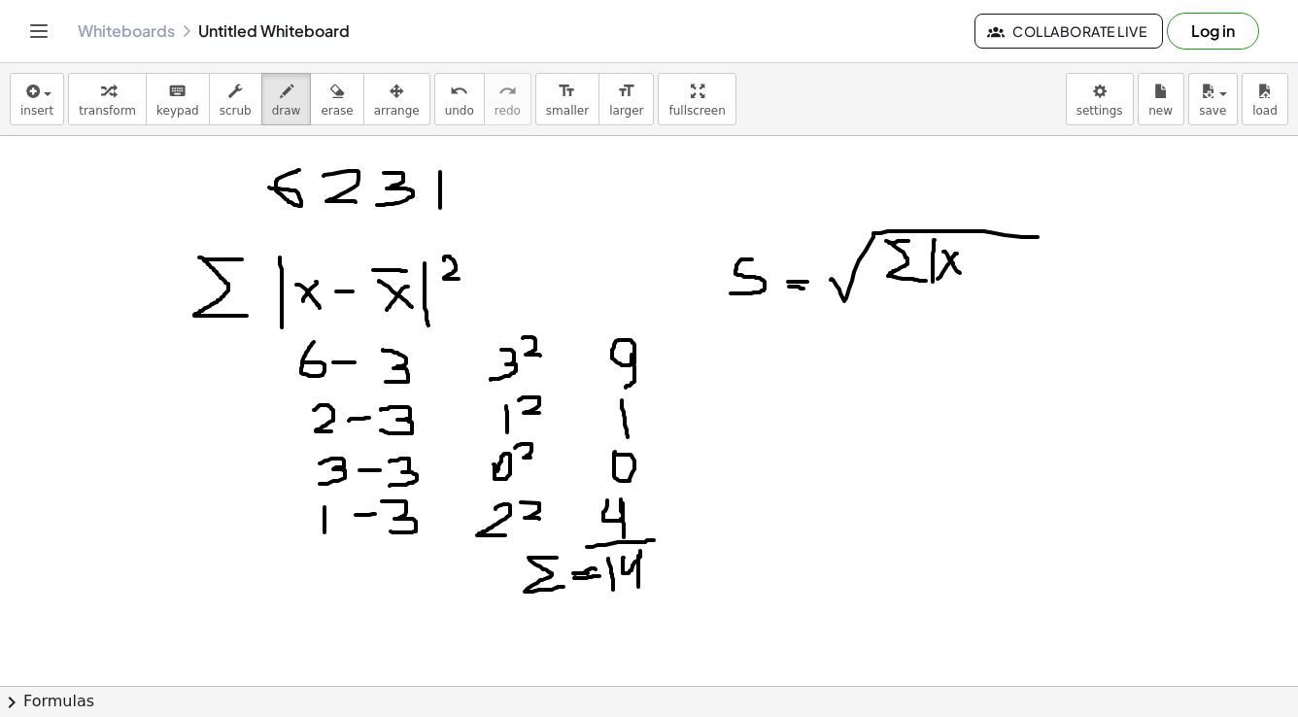
drag, startPoint x: 975, startPoint y: 260, endPoint x: 995, endPoint y: 263, distance: 20.6
drag, startPoint x: 1006, startPoint y: 254, endPoint x: 1026, endPoint y: 280, distance: 33.2
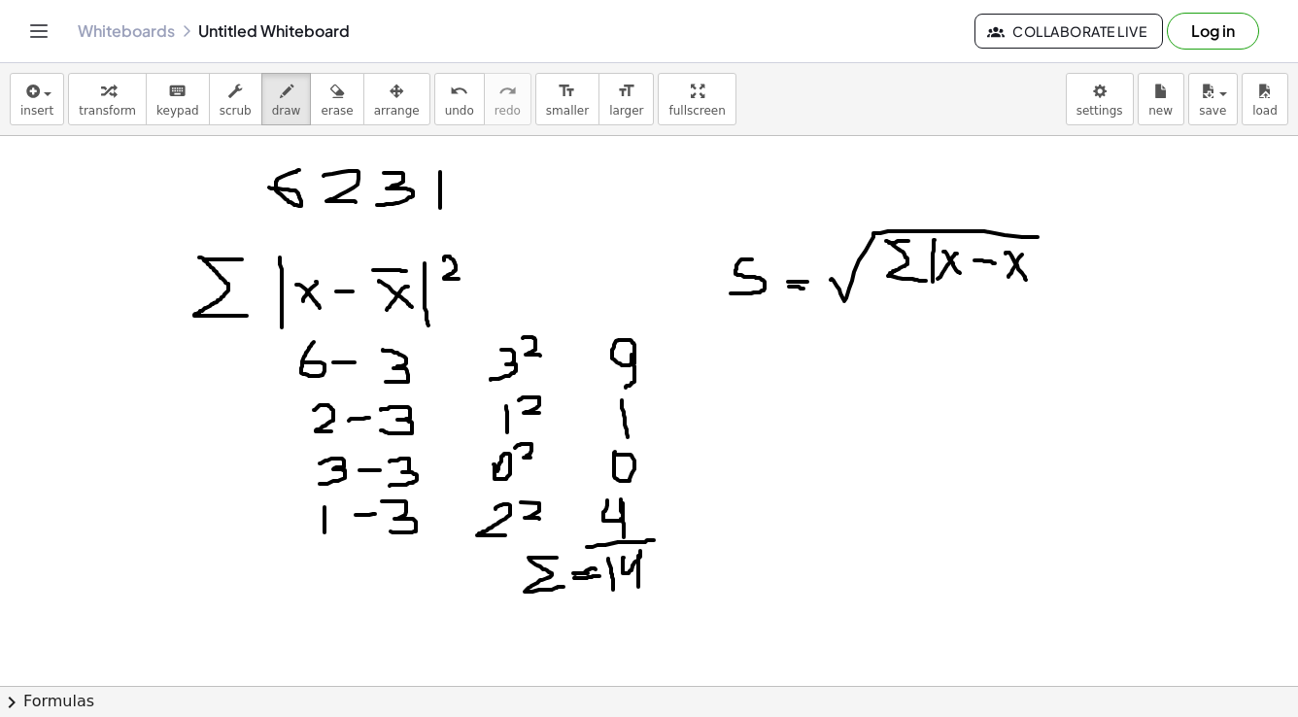
drag, startPoint x: 1022, startPoint y: 255, endPoint x: 1009, endPoint y: 277, distance: 26.2
drag, startPoint x: 1004, startPoint y: 246, endPoint x: 1026, endPoint y: 246, distance: 22.3
drag, startPoint x: 1035, startPoint y: 250, endPoint x: 1035, endPoint y: 285, distance: 35.0
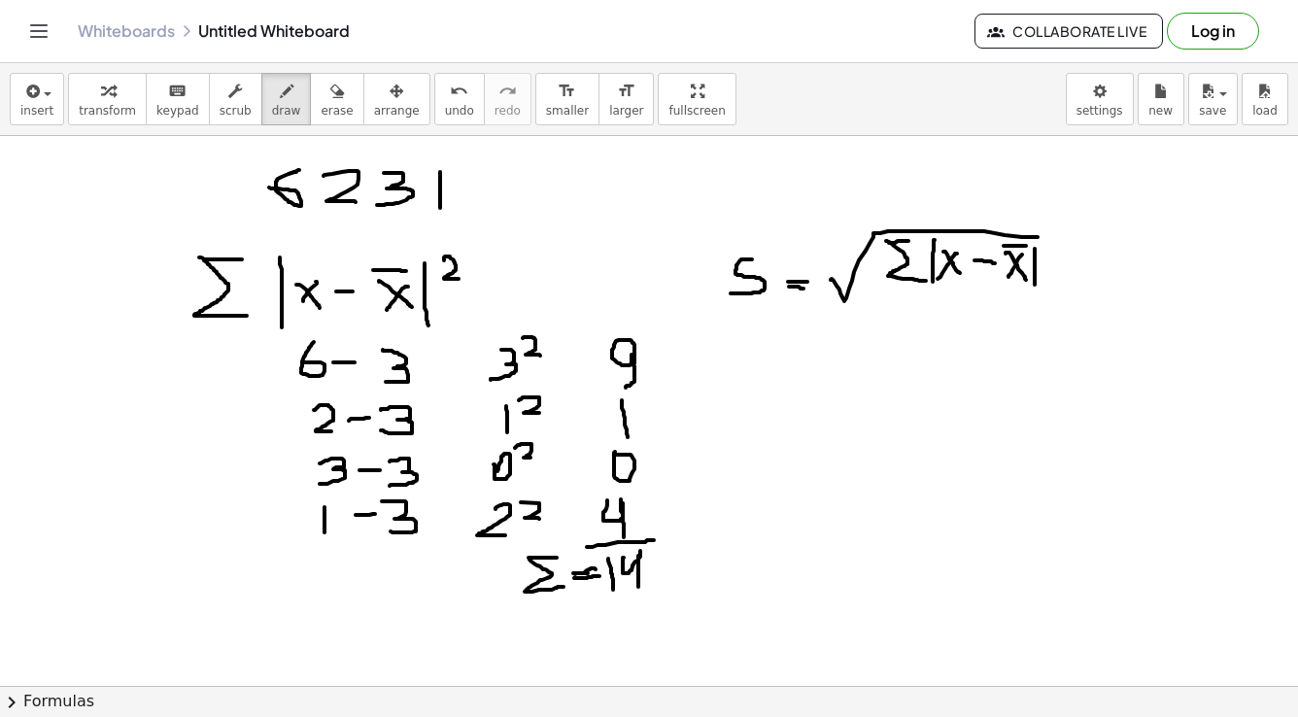
drag, startPoint x: 1039, startPoint y: 245, endPoint x: 1052, endPoint y: 255, distance: 16.7
drag, startPoint x: 879, startPoint y: 288, endPoint x: 1068, endPoint y: 288, distance: 188.5
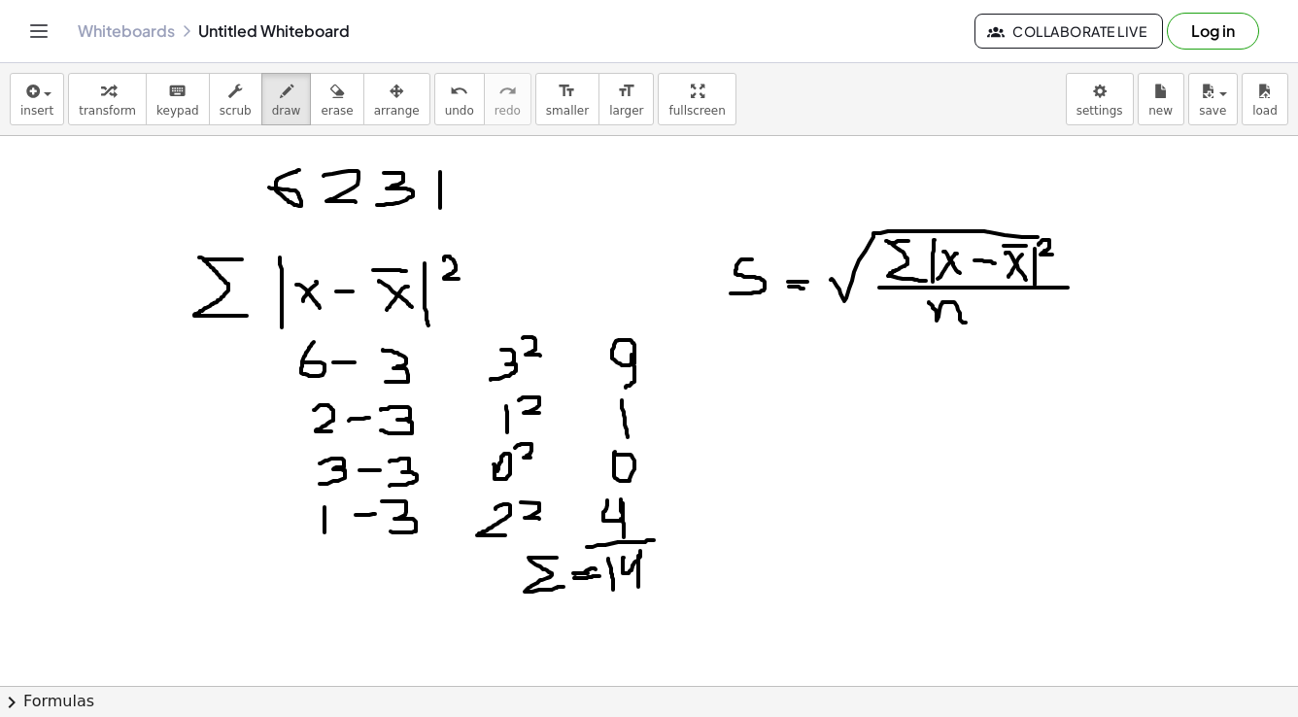
drag, startPoint x: 929, startPoint y: 302, endPoint x: 966, endPoint y: 323, distance: 42.2
drag, startPoint x: 973, startPoint y: 311, endPoint x: 996, endPoint y: 311, distance: 23.3
drag, startPoint x: 1010, startPoint y: 295, endPoint x: 1011, endPoint y: 323, distance: 27.2
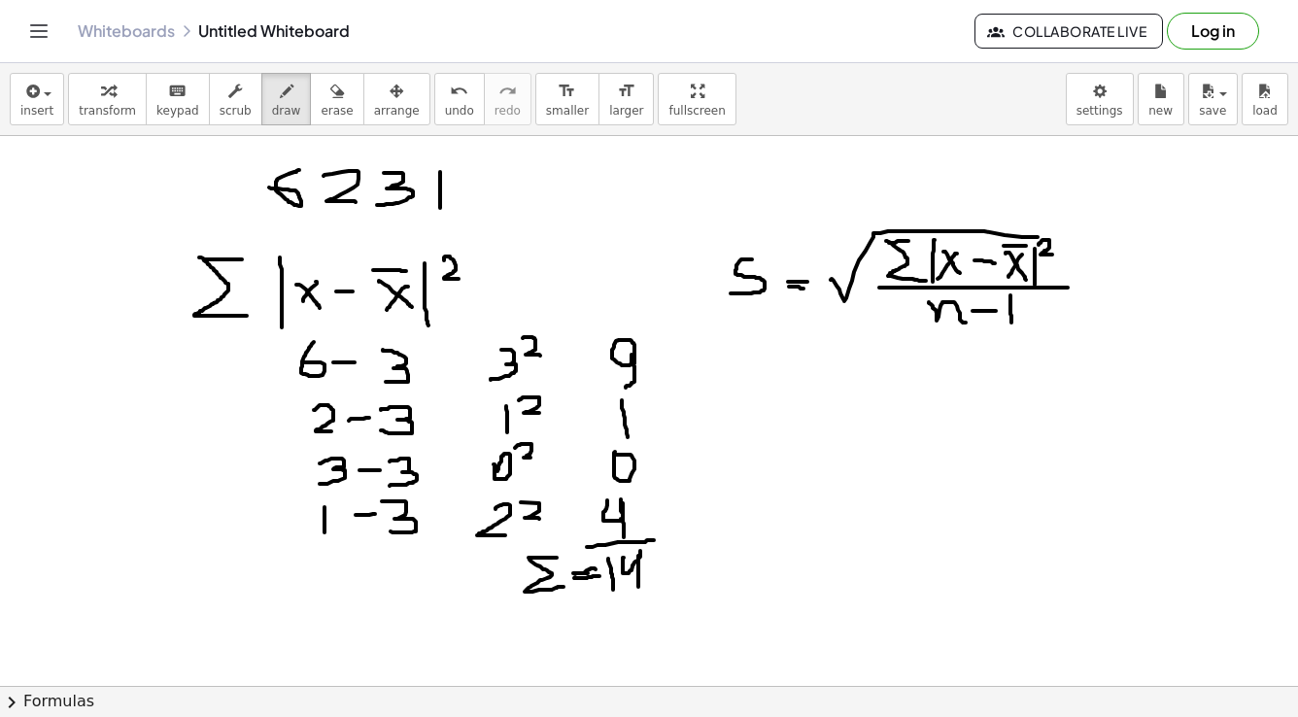
drag, startPoint x: 841, startPoint y: 373, endPoint x: 823, endPoint y: 404, distance: 36.2
drag, startPoint x: 865, startPoint y: 390, endPoint x: 882, endPoint y: 389, distance: 17.5
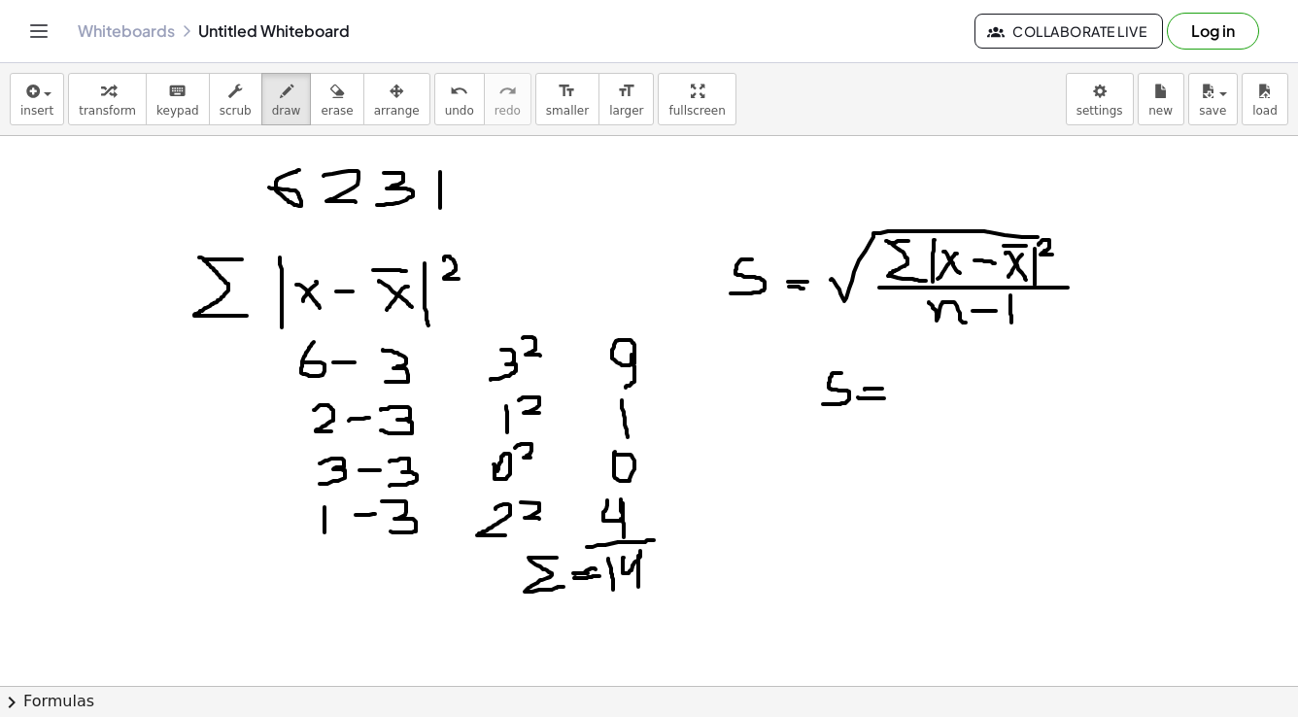
drag, startPoint x: 858, startPoint y: 397, endPoint x: 884, endPoint y: 398, distance: 26.3
drag, startPoint x: 906, startPoint y: 390, endPoint x: 1051, endPoint y: 348, distance: 151.6
drag, startPoint x: 979, startPoint y: 360, endPoint x: 973, endPoint y: 389, distance: 29.0
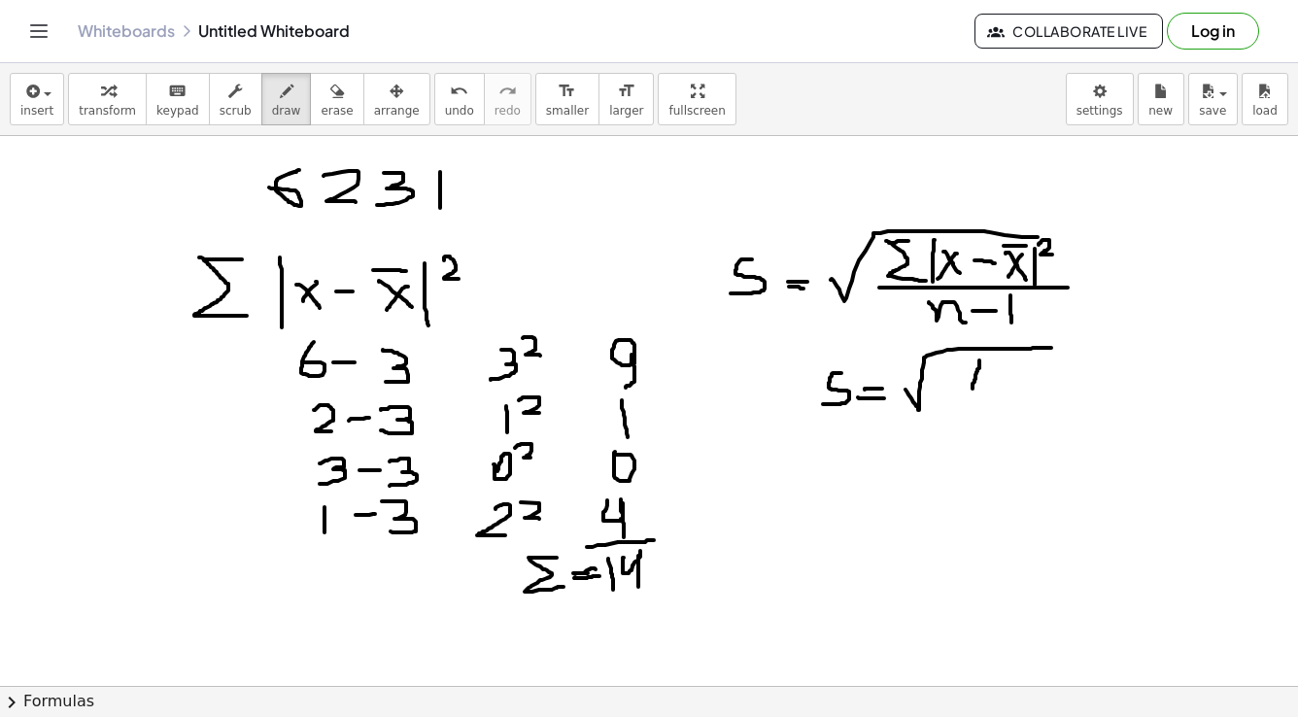
drag, startPoint x: 995, startPoint y: 360, endPoint x: 1003, endPoint y: 397, distance: 37.7
drag, startPoint x: 944, startPoint y: 394, endPoint x: 1044, endPoint y: 398, distance: 99.2
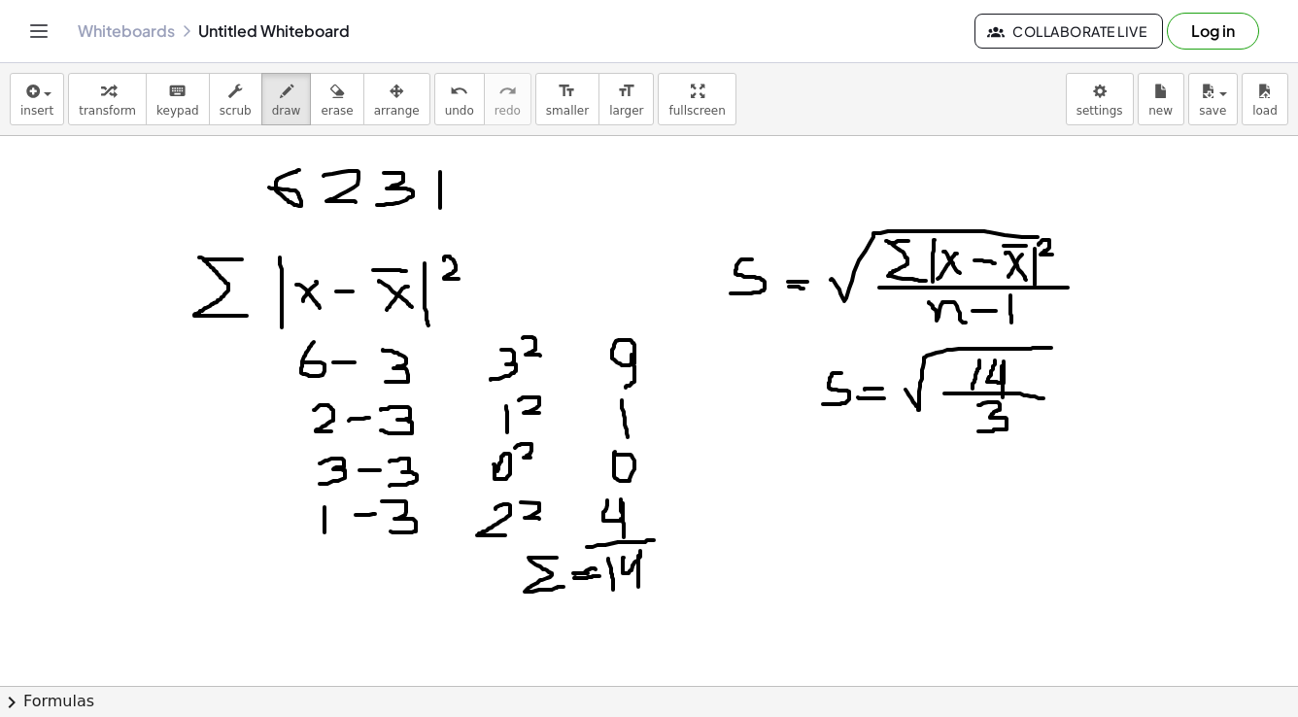
drag, startPoint x: 979, startPoint y: 405, endPoint x: 978, endPoint y: 431, distance: 26.3
click at [321, 114] on span "erase" at bounding box center [337, 111] width 32 height 14
drag, startPoint x: 999, startPoint y: 461, endPoint x: 996, endPoint y: 447, distance: 13.9
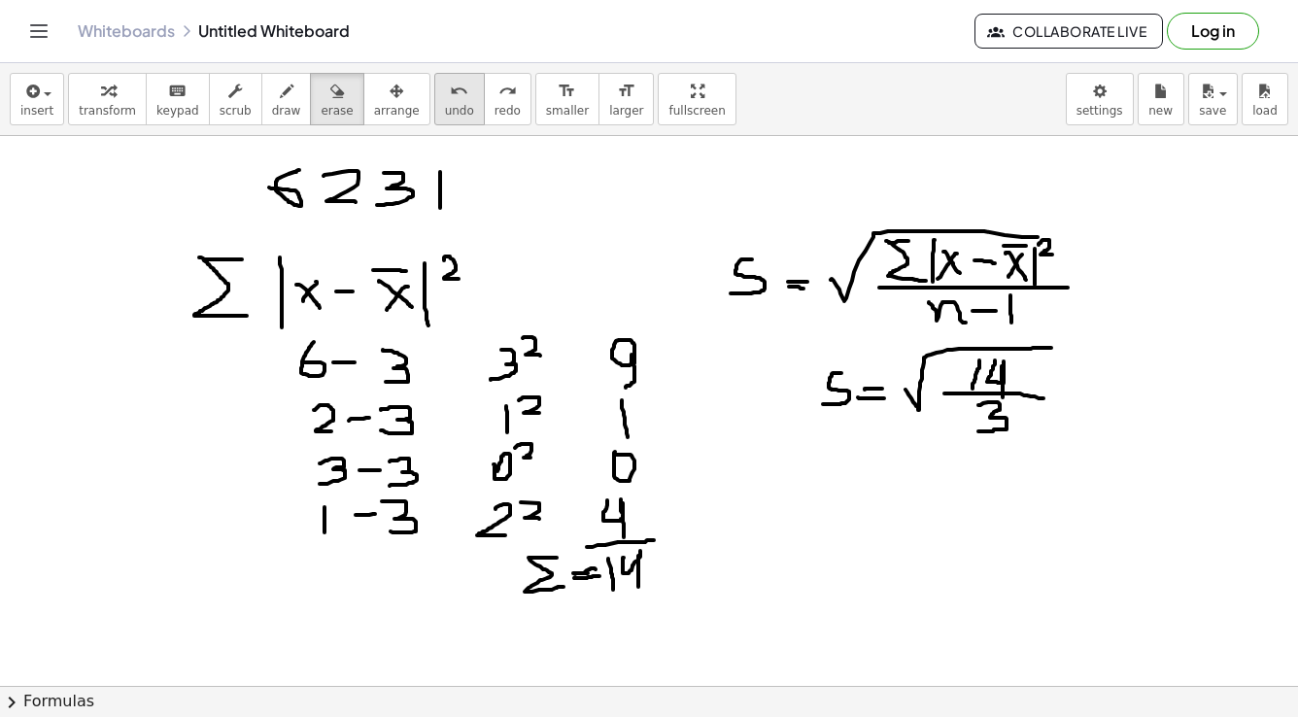
click at [445, 113] on span "undo" at bounding box center [459, 111] width 29 height 14
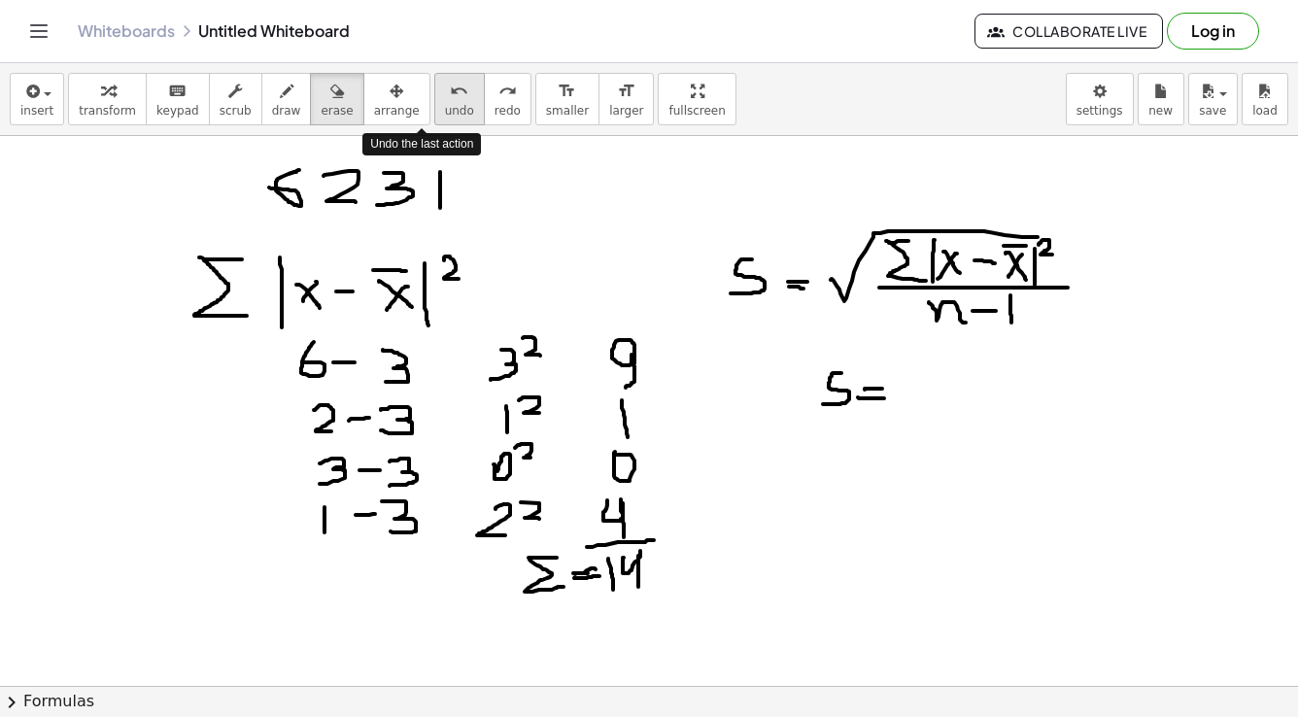
click at [445, 113] on span "undo" at bounding box center [459, 111] width 29 height 14
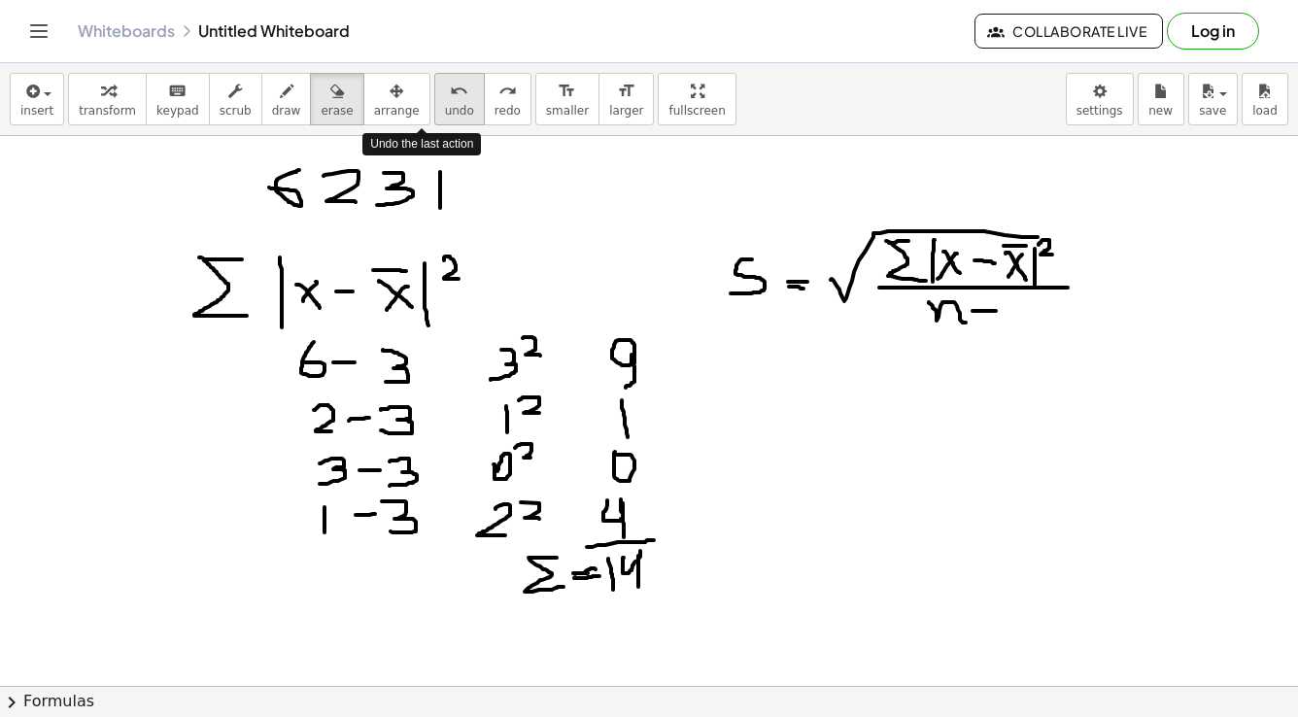
click at [445, 113] on span "undo" at bounding box center [459, 111] width 29 height 14
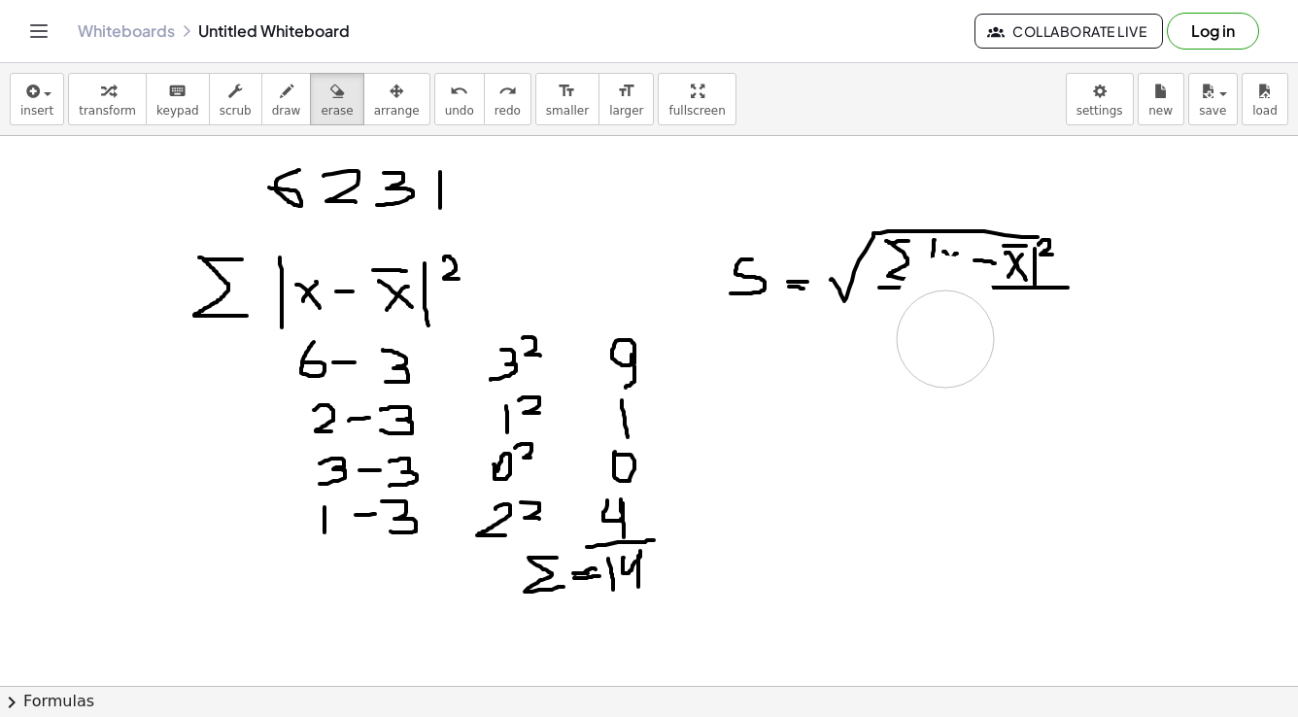
drag, startPoint x: 946, startPoint y: 304, endPoint x: 945, endPoint y: 339, distance: 35.0
click at [445, 111] on span "undo" at bounding box center [459, 111] width 29 height 14
click at [276, 107] on button "draw" at bounding box center [286, 99] width 51 height 52
drag, startPoint x: 957, startPoint y: 302, endPoint x: 991, endPoint y: 297, distance: 34.4
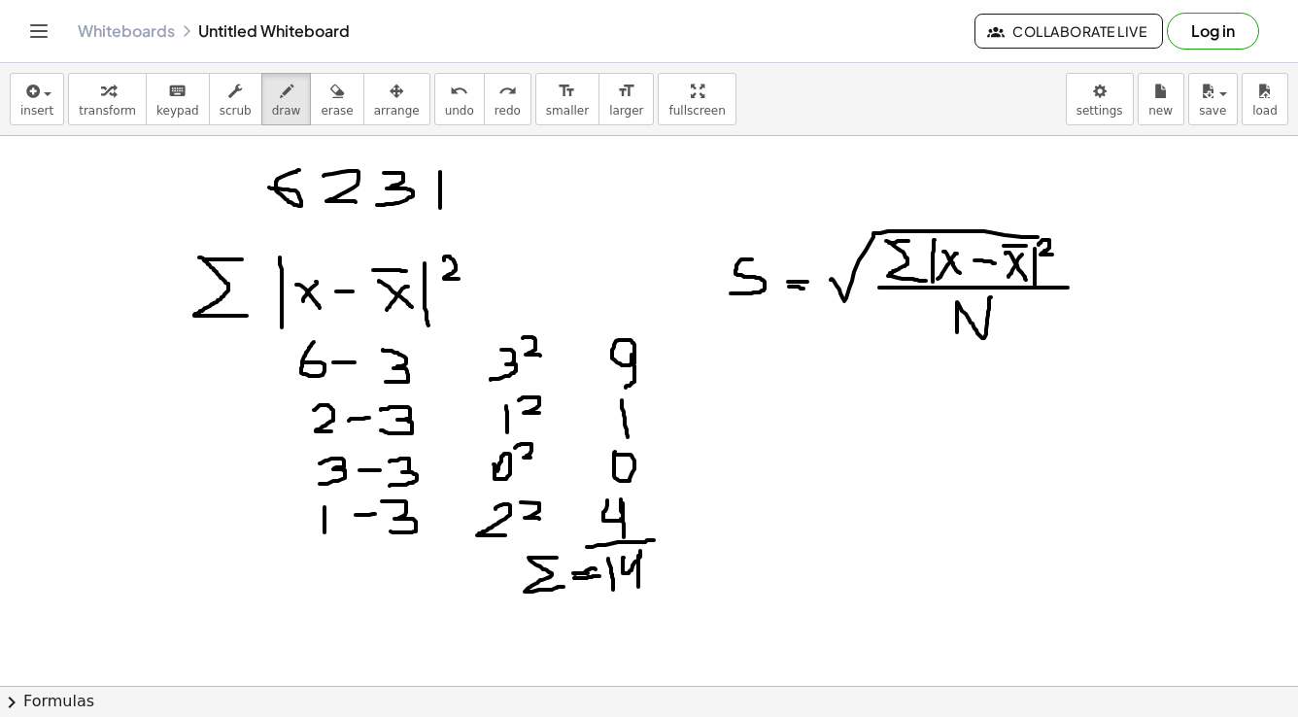
drag, startPoint x: 811, startPoint y: 394, endPoint x: 858, endPoint y: 422, distance: 54.5
drag, startPoint x: 843, startPoint y: 411, endPoint x: 871, endPoint y: 411, distance: 27.2
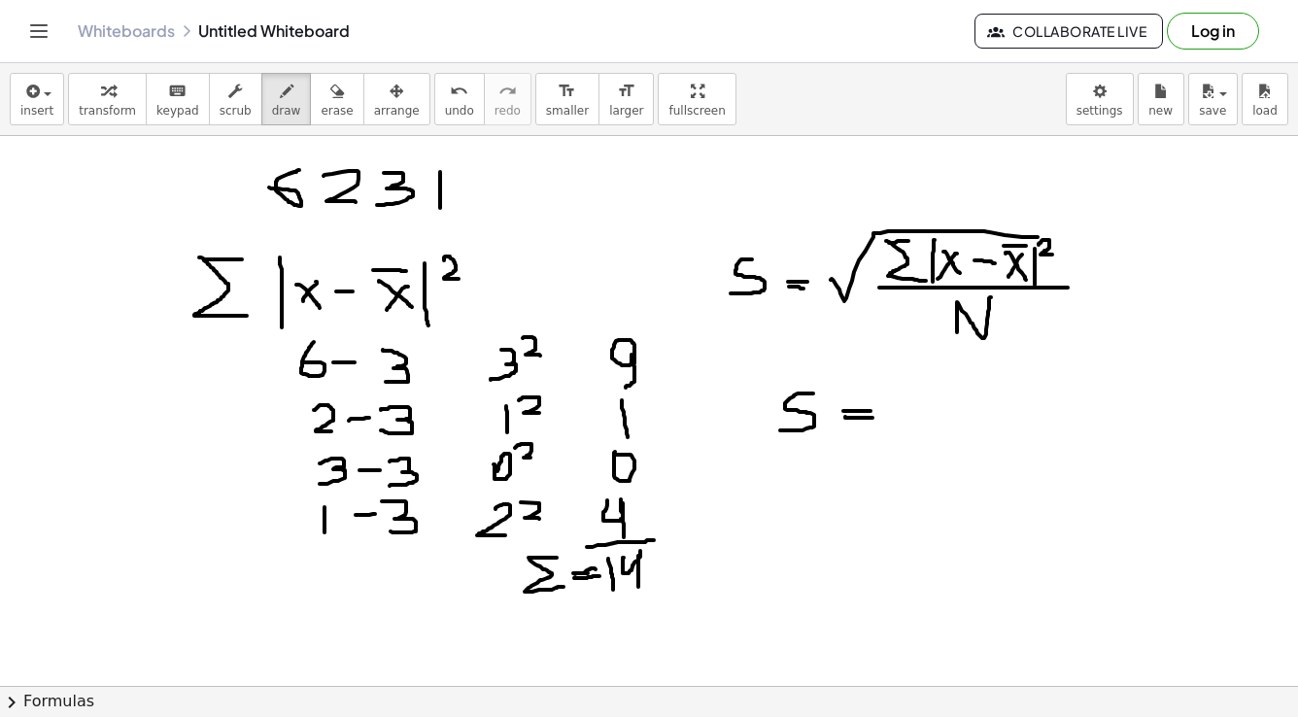
drag, startPoint x: 845, startPoint y: 417, endPoint x: 877, endPoint y: 418, distance: 32.1
drag, startPoint x: 899, startPoint y: 409, endPoint x: 1064, endPoint y: 365, distance: 170.9
drag, startPoint x: 977, startPoint y: 374, endPoint x: 977, endPoint y: 399, distance: 25.3
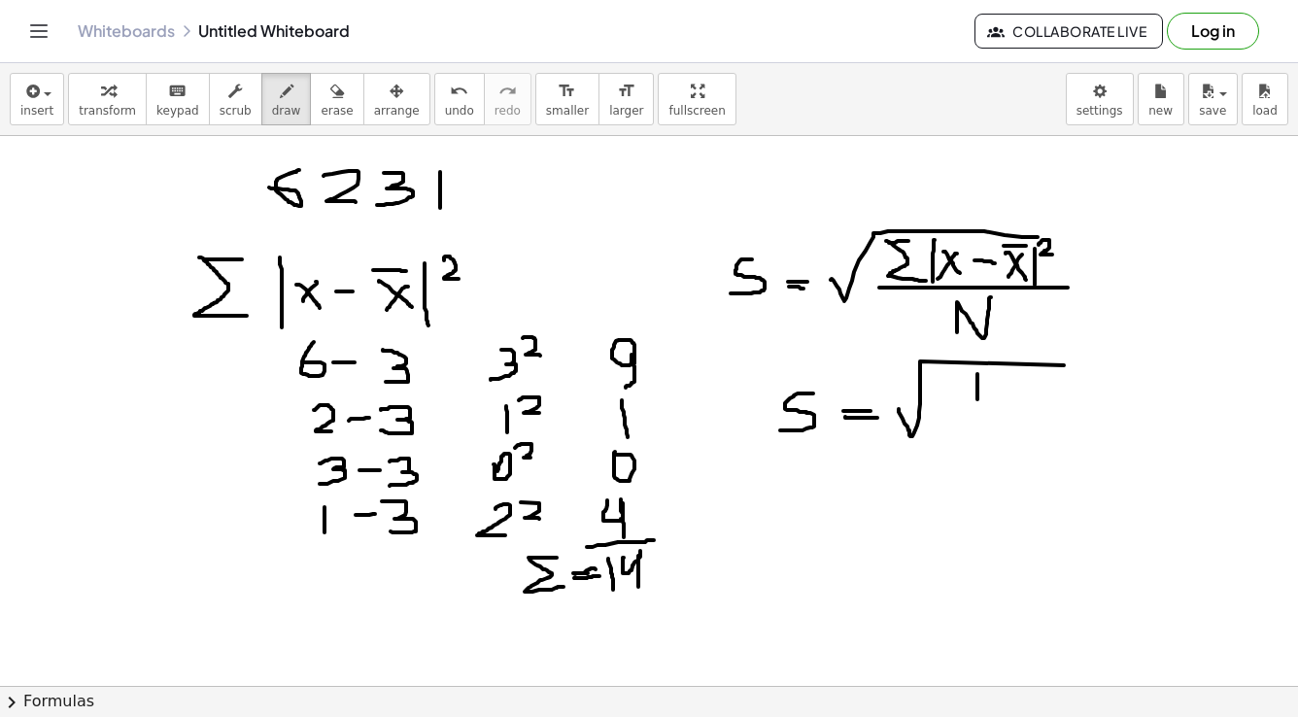
drag, startPoint x: 988, startPoint y: 376, endPoint x: 1009, endPoint y: 406, distance: 36.4
drag, startPoint x: 935, startPoint y: 418, endPoint x: 1034, endPoint y: 418, distance: 99.1
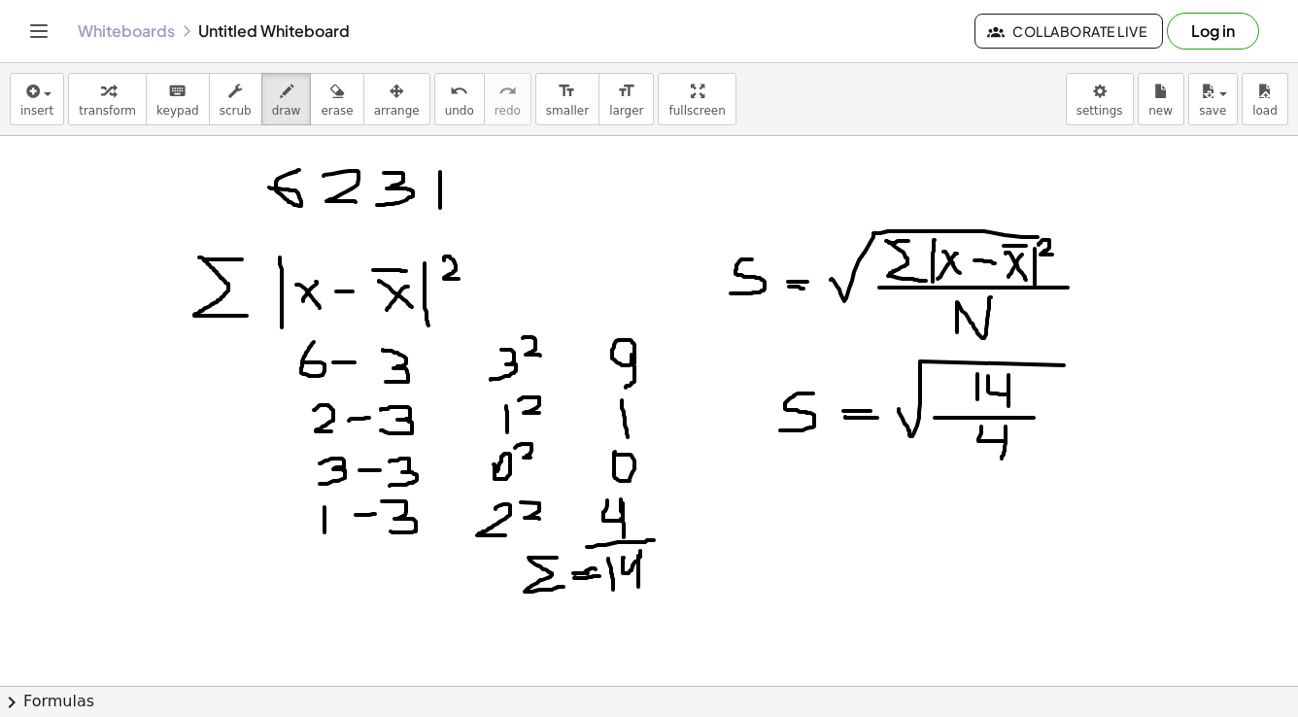
drag, startPoint x: 981, startPoint y: 427, endPoint x: 1002, endPoint y: 459, distance: 38.0
